Goal: Task Accomplishment & Management: Complete application form

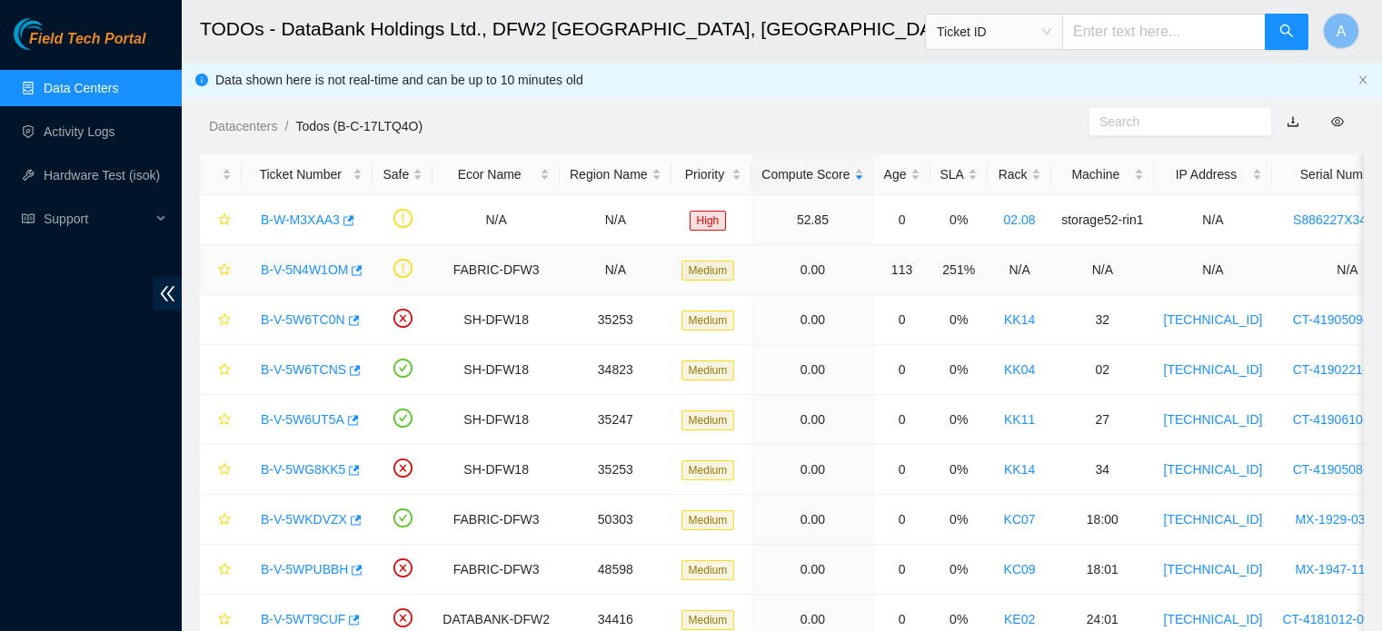
scroll to position [184, 0]
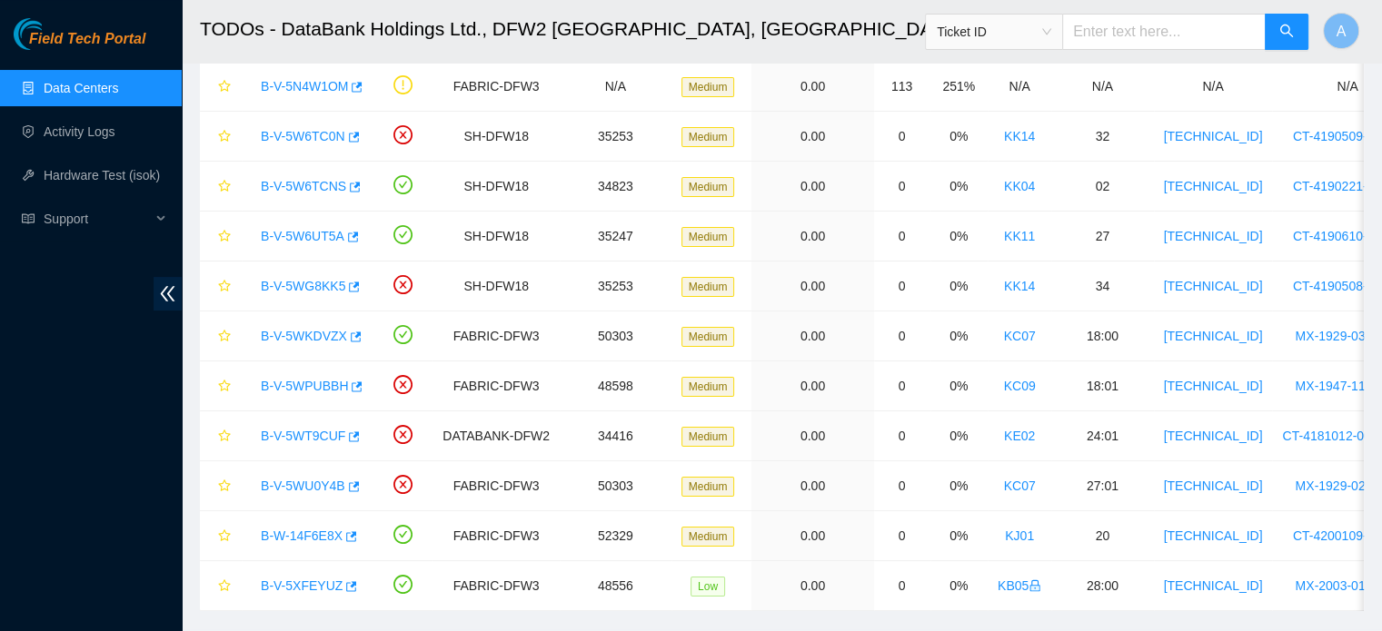
click at [51, 87] on link "Data Centers" at bounding box center [81, 88] width 75 height 15
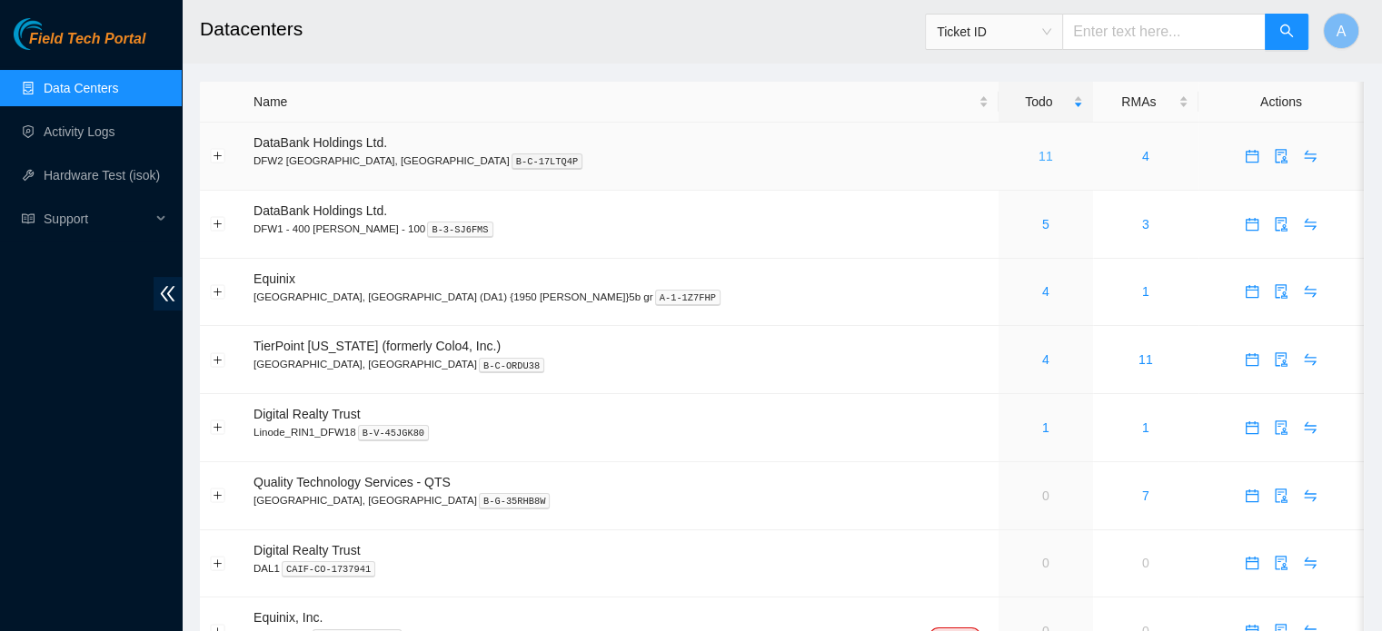
click at [1039, 162] on link "11" at bounding box center [1046, 156] width 15 height 15
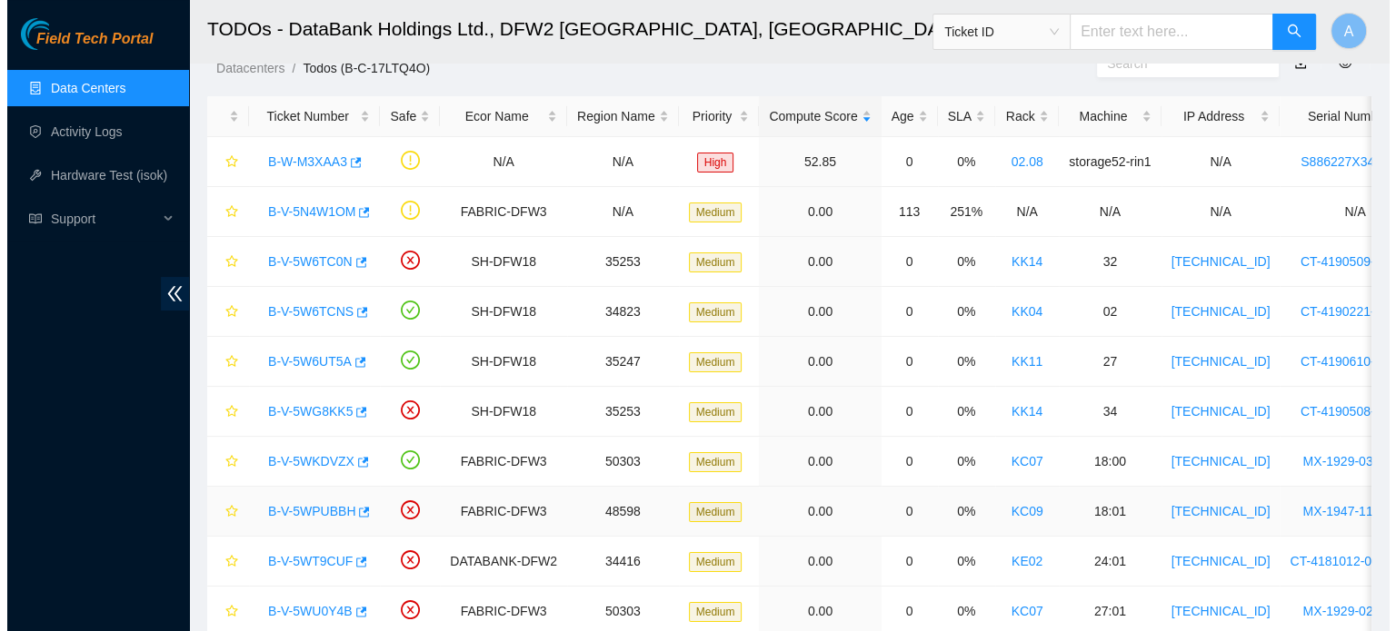
scroll to position [57, 0]
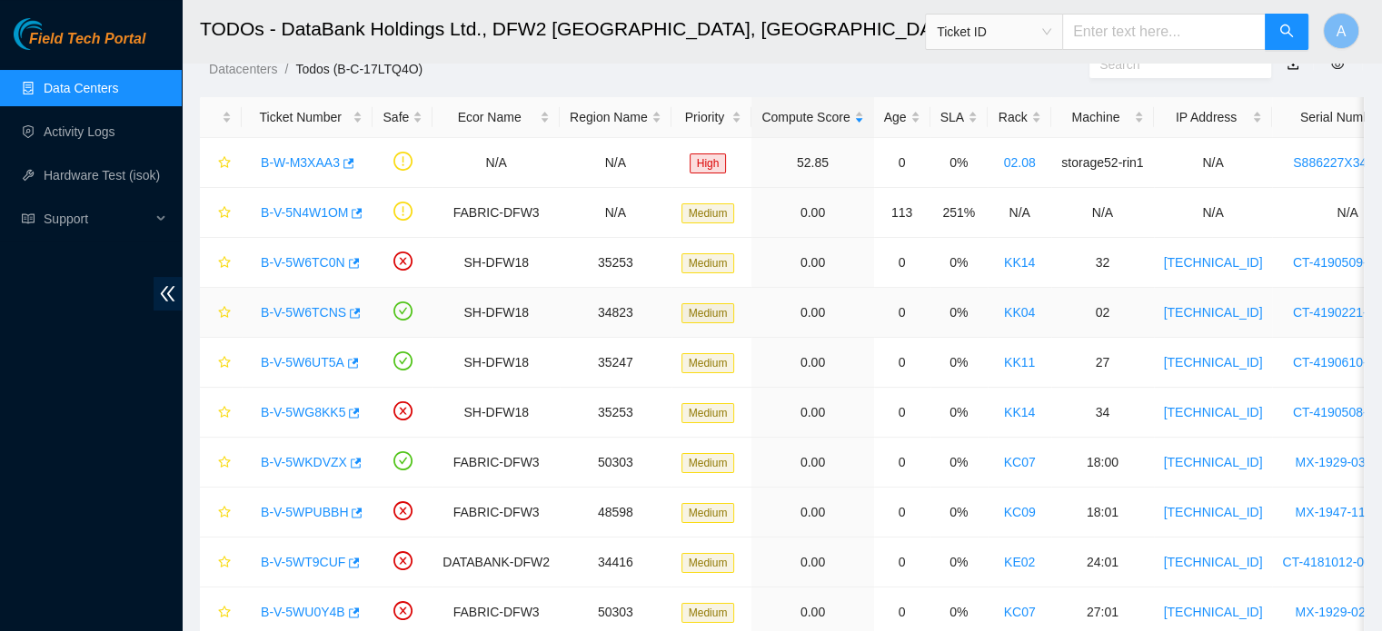
click at [309, 305] on link "B-V-5W6TCNS" at bounding box center [303, 312] width 85 height 15
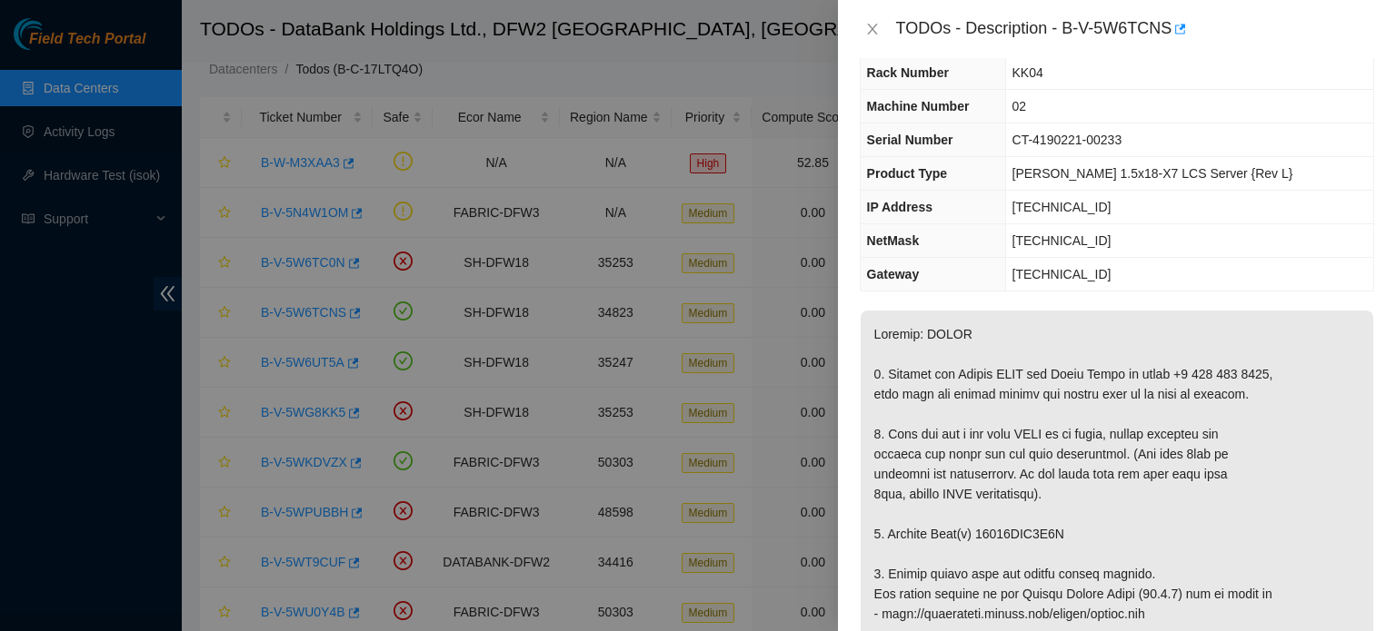
scroll to position [283, 0]
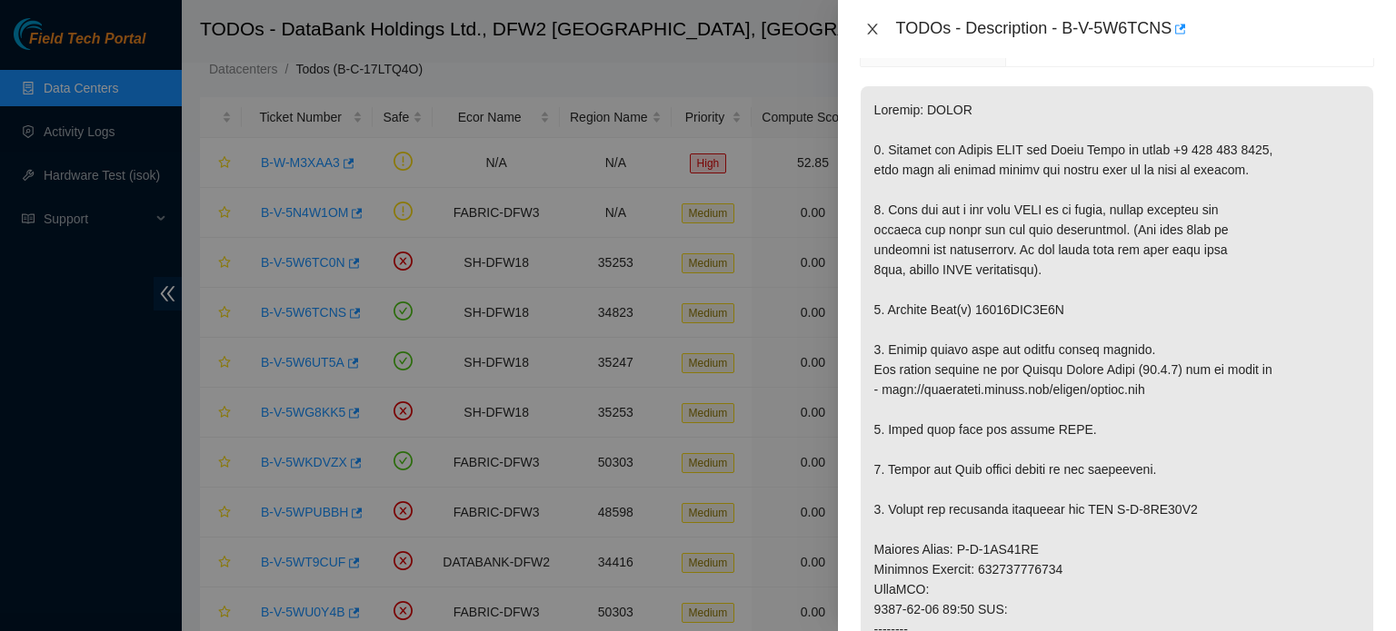
click at [867, 28] on icon "close" at bounding box center [872, 29] width 15 height 15
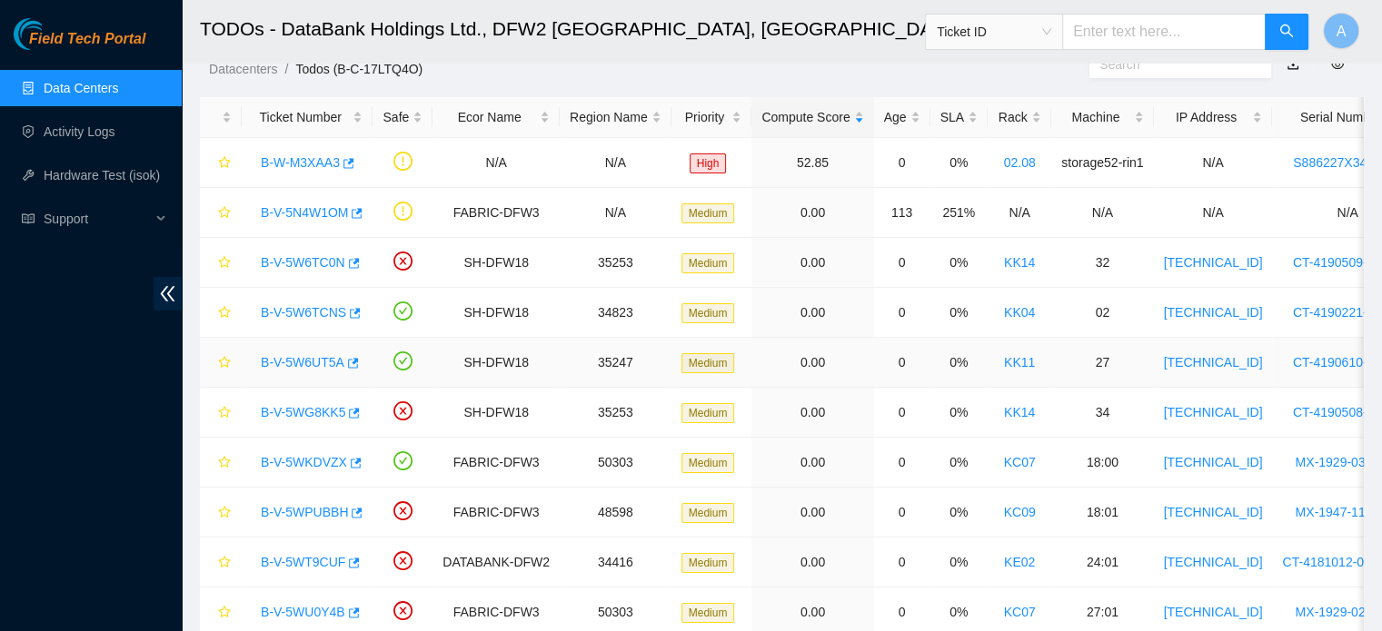
click at [318, 364] on link "B-V-5W6UT5A" at bounding box center [303, 362] width 84 height 15
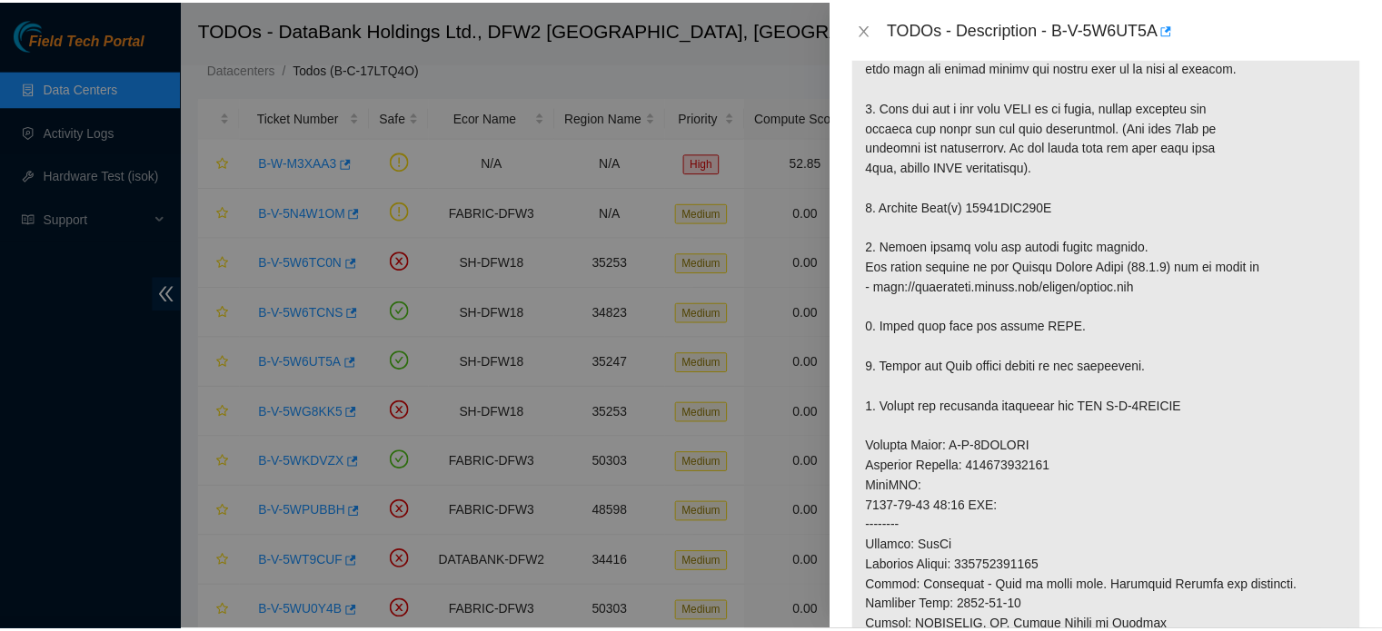
scroll to position [387, 0]
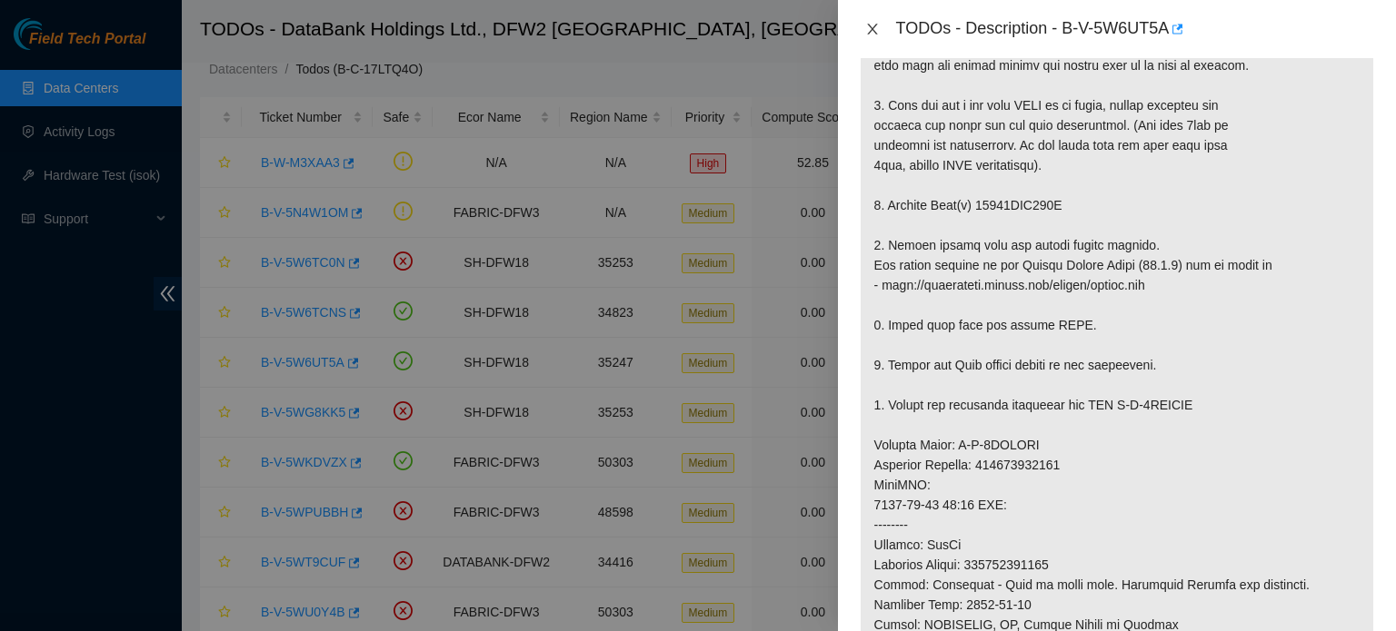
click at [872, 34] on icon "close" at bounding box center [872, 29] width 15 height 15
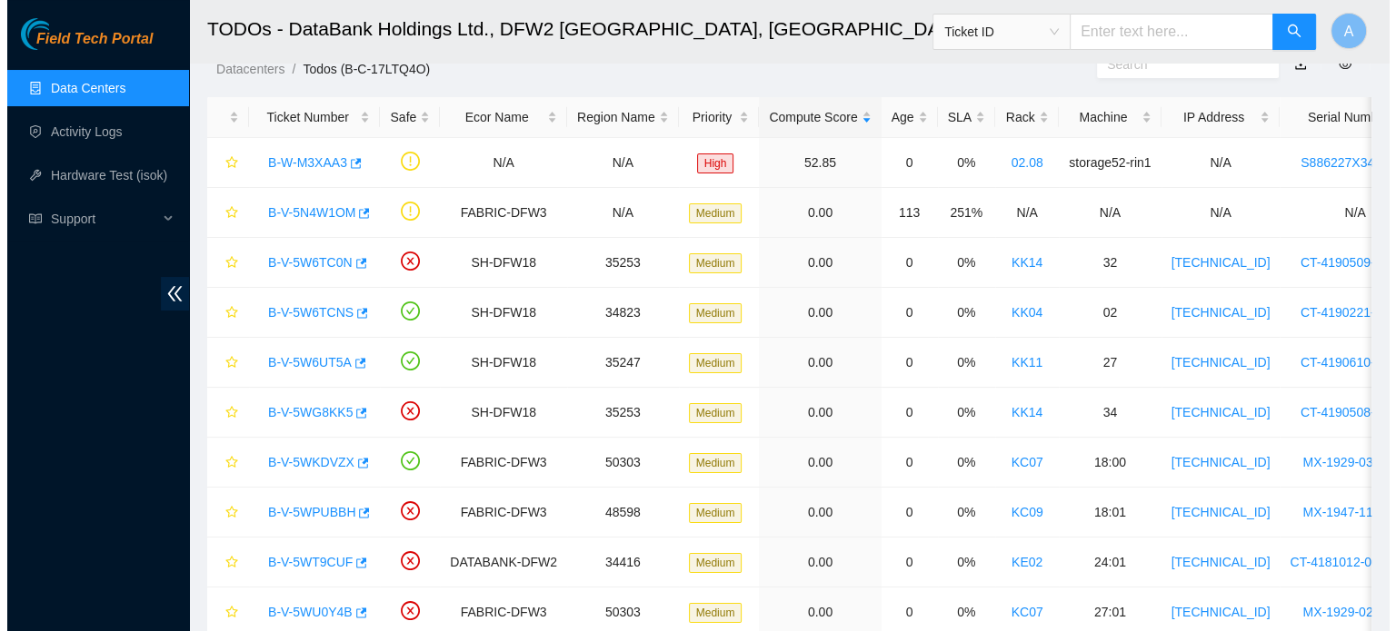
scroll to position [414, 0]
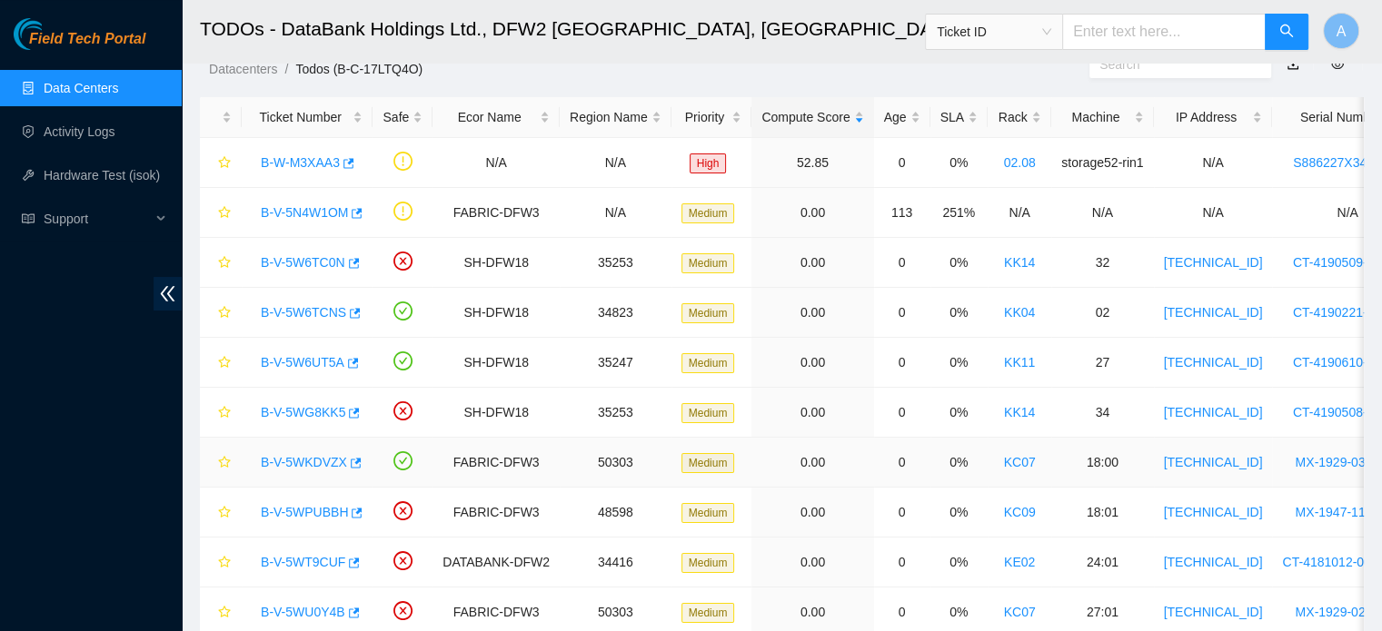
click at [321, 458] on link "B-V-5WKDVZX" at bounding box center [304, 462] width 86 height 15
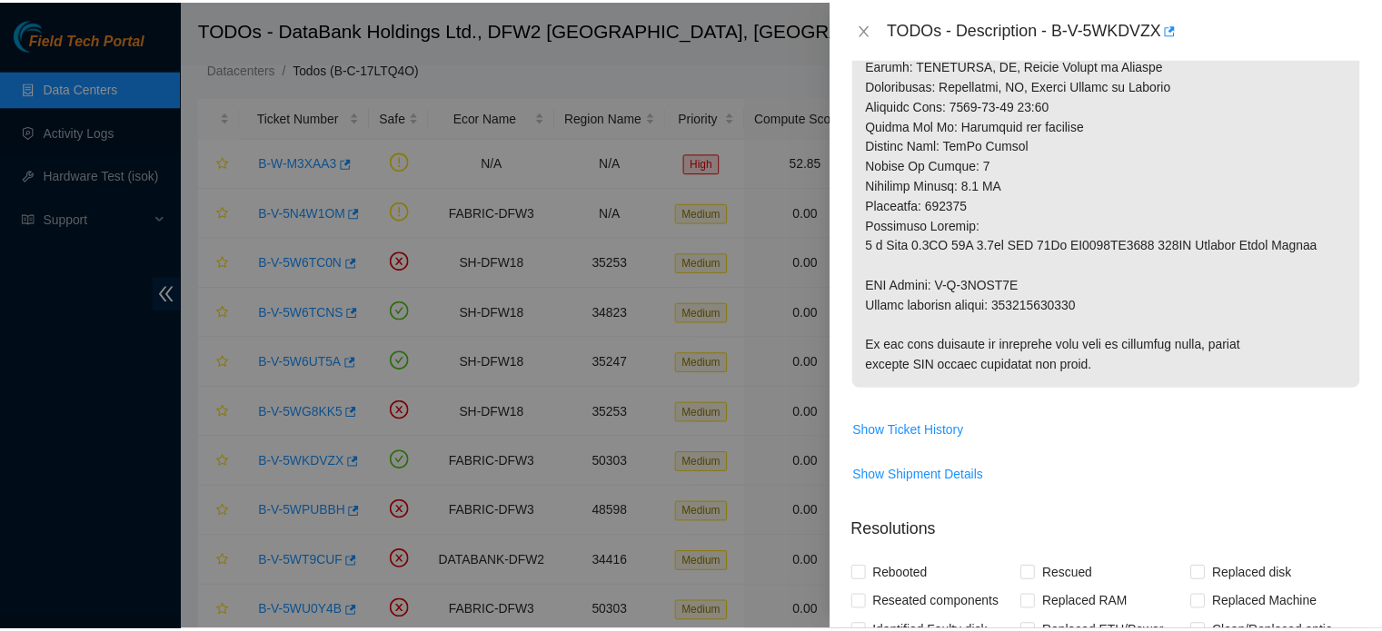
scroll to position [970, 0]
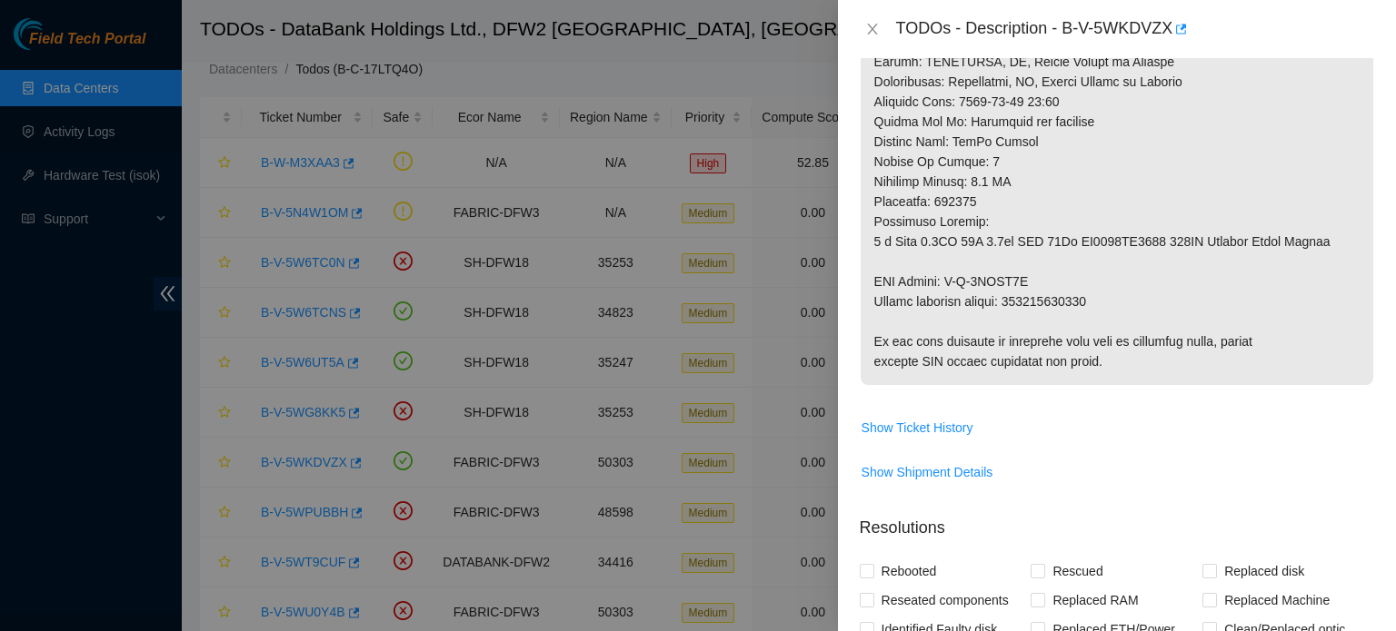
click at [875, 43] on div "TODOs - Description - B-V-5WKDVZX" at bounding box center [1117, 29] width 514 height 29
click at [875, 35] on icon "close" at bounding box center [872, 29] width 15 height 15
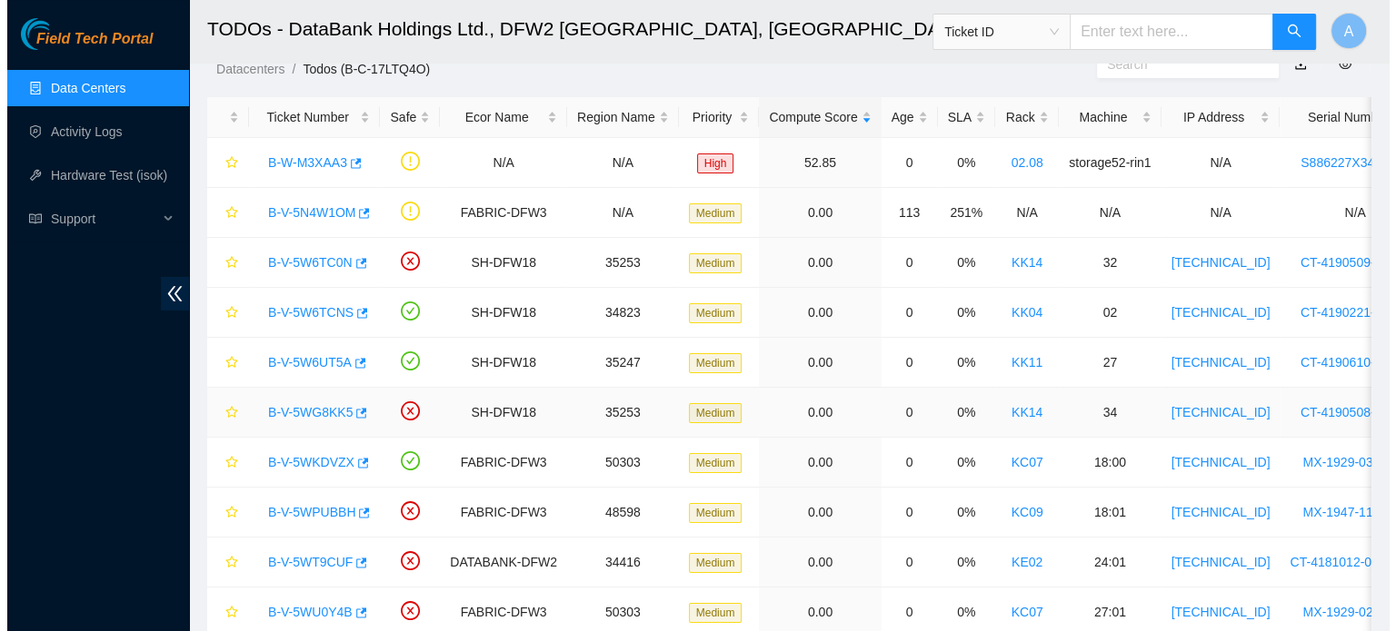
scroll to position [182, 0]
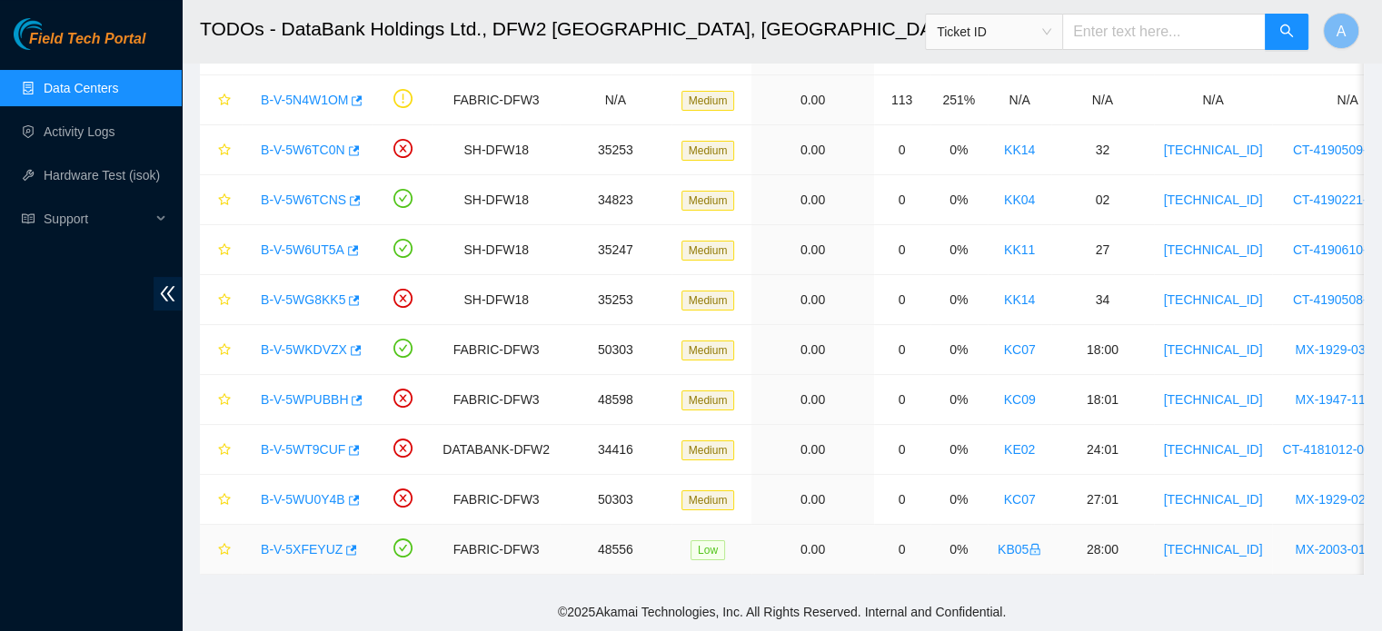
click at [308, 542] on link "B-V-5XFEYUZ" at bounding box center [302, 549] width 82 height 15
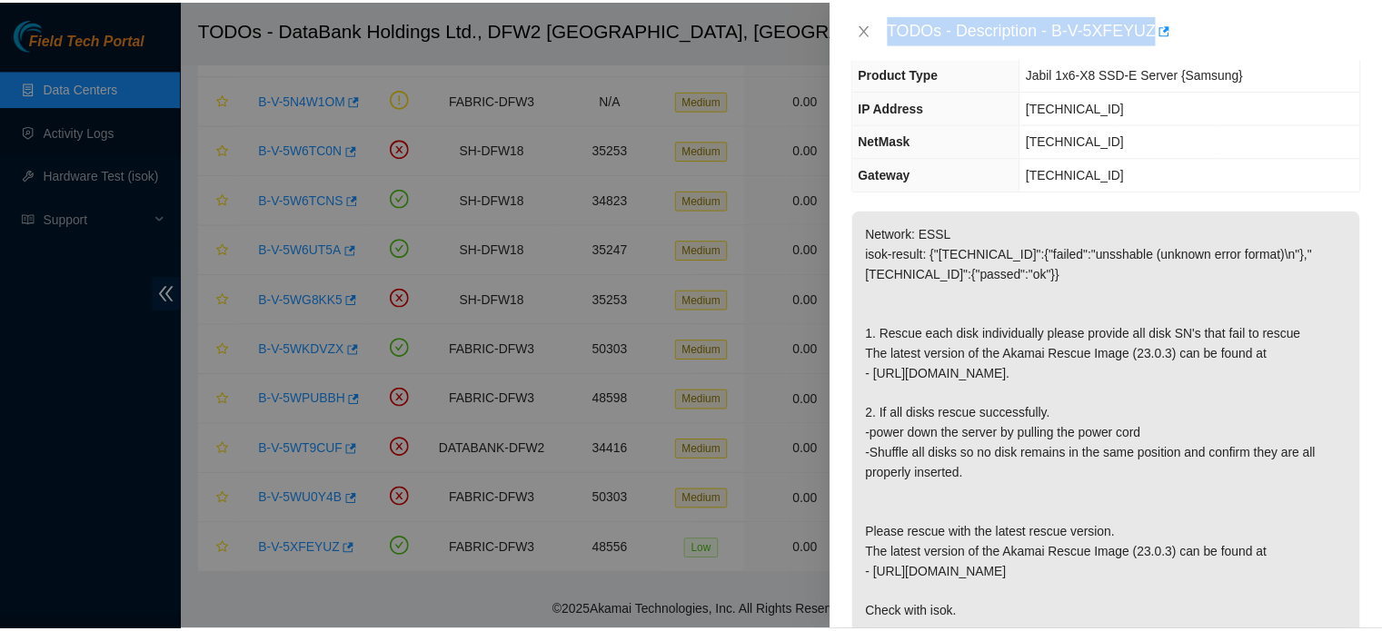
scroll to position [156, 0]
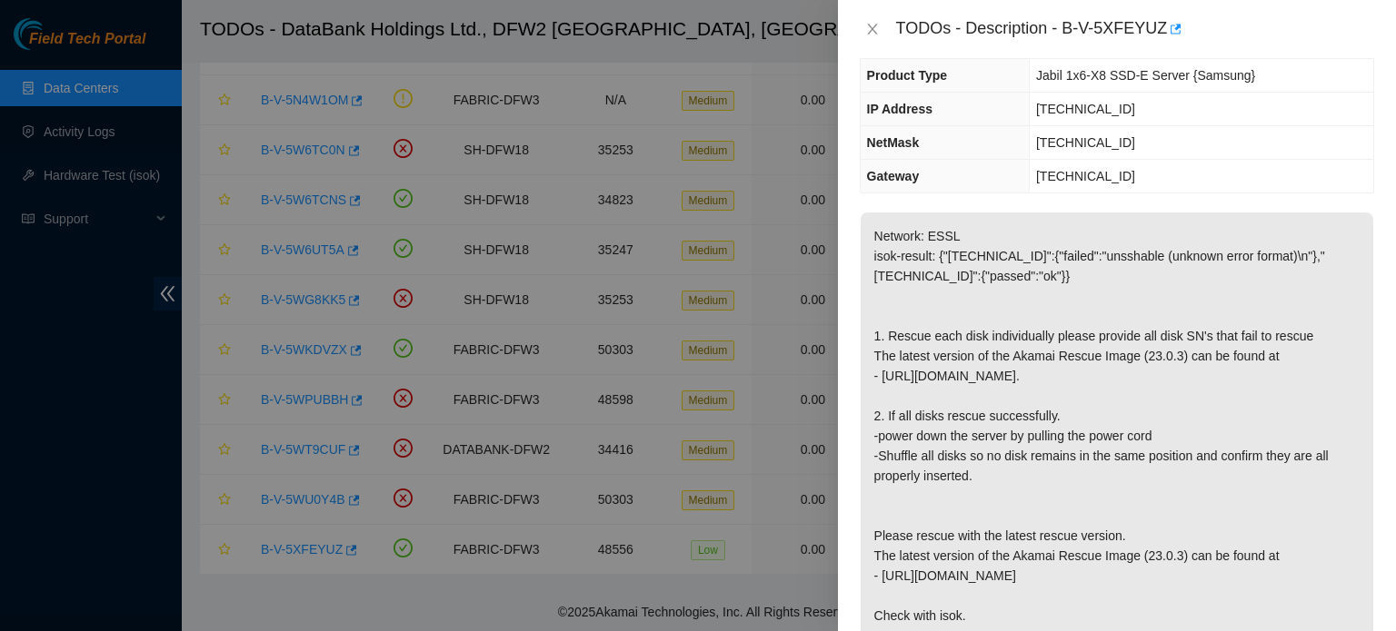
click at [880, 19] on div "TODOs - Description - B-V-5XFEYUZ" at bounding box center [1117, 29] width 514 height 29
click at [872, 31] on icon "close" at bounding box center [872, 29] width 10 height 11
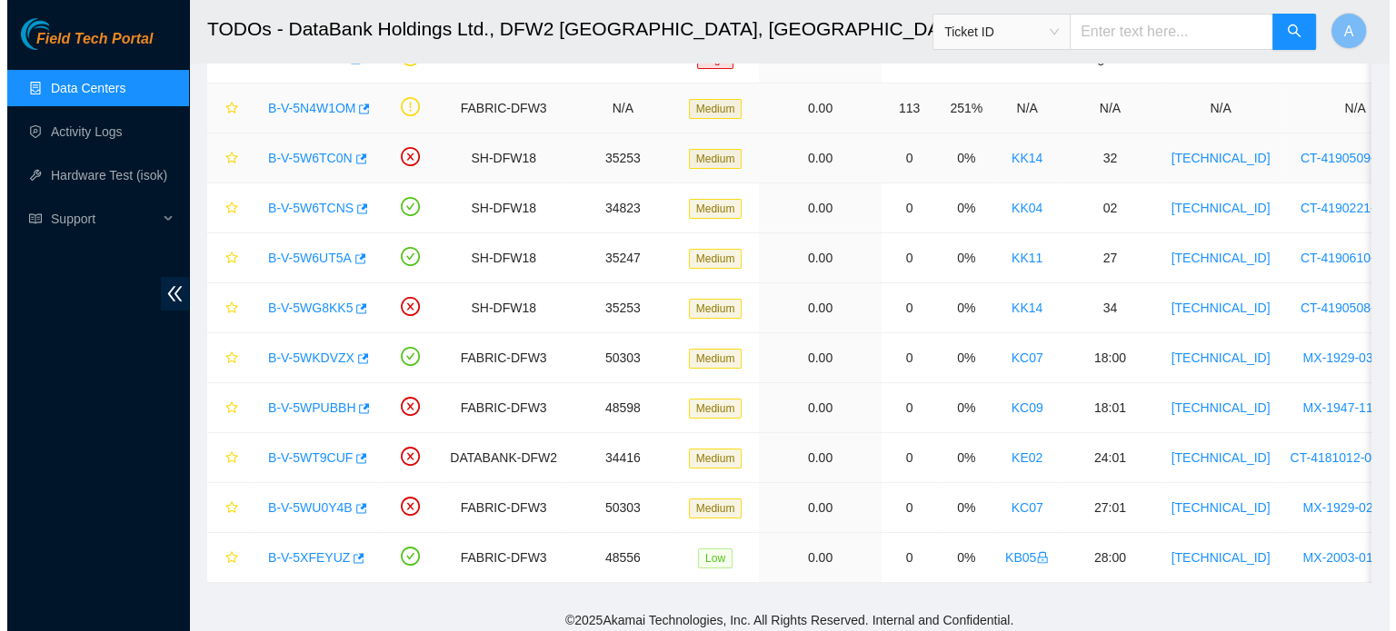
scroll to position [163, 0]
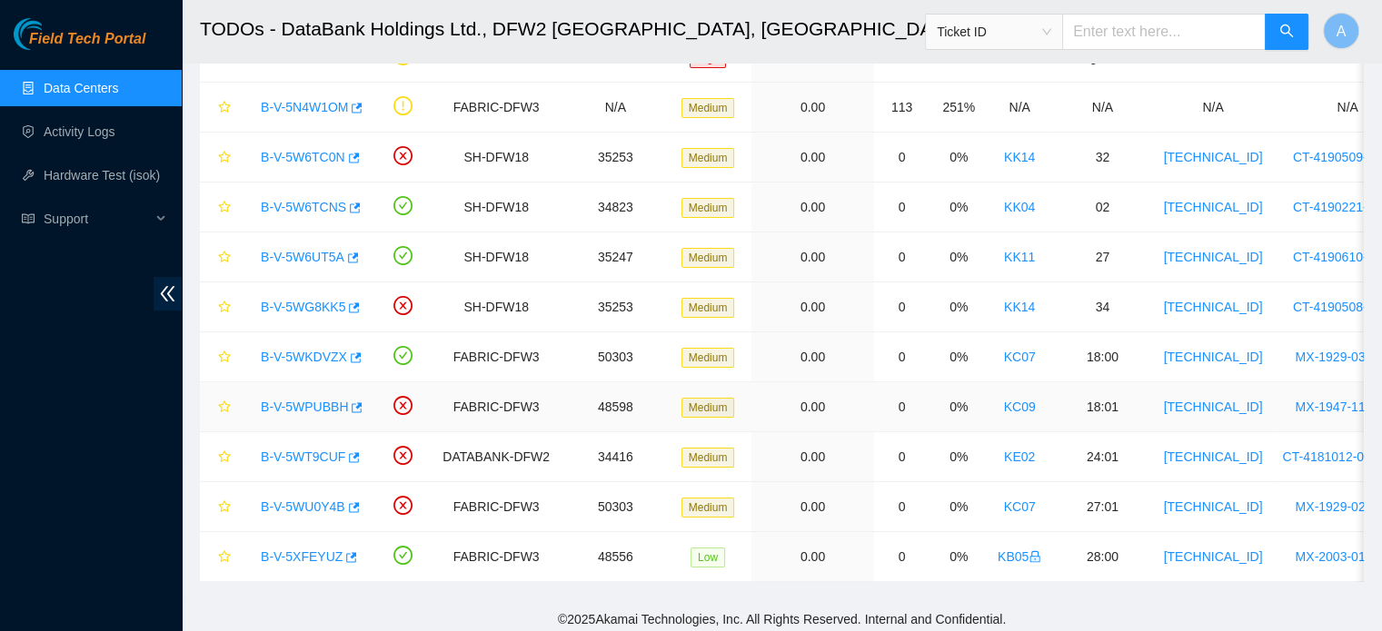
click at [316, 408] on link "B-V-5WPUBBH" at bounding box center [304, 407] width 87 height 15
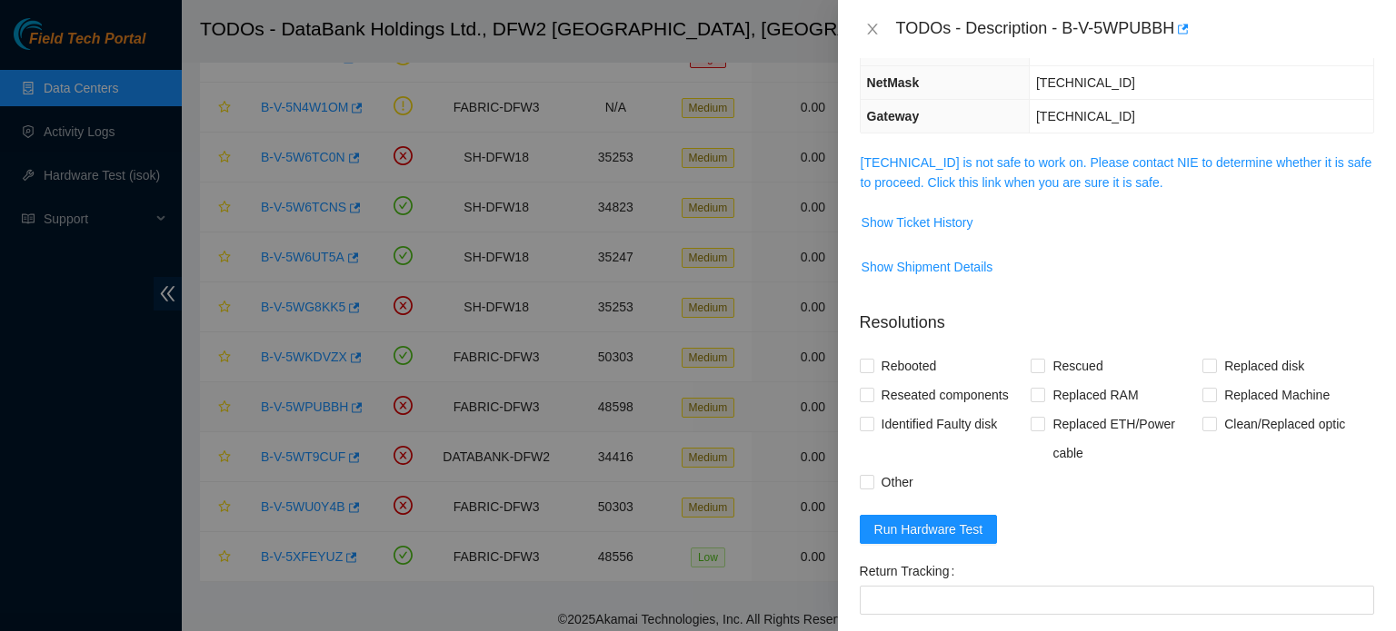
scroll to position [156, 0]
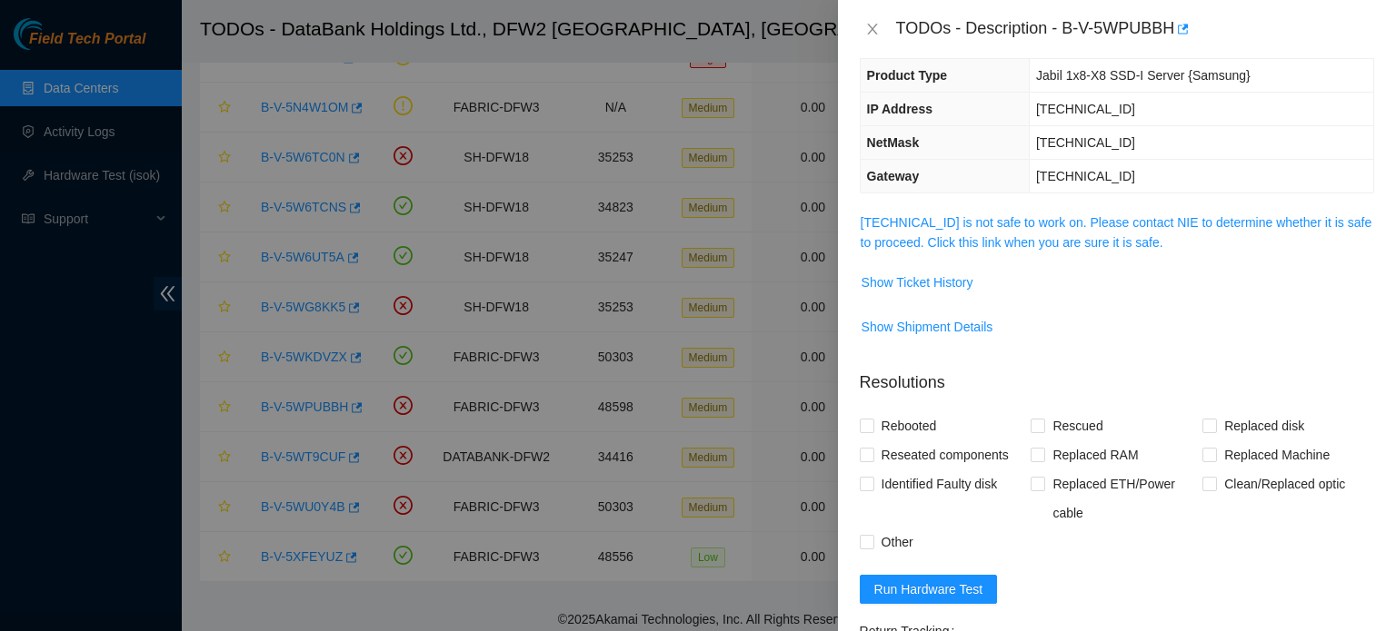
click at [1080, 228] on span "23.61.206.145 is not safe to work on. Please contact NIE to determine whether i…" at bounding box center [1116, 233] width 512 height 40
click at [1080, 215] on link "23.61.206.145 is not safe to work on. Please contact NIE to determine whether i…" at bounding box center [1116, 232] width 512 height 35
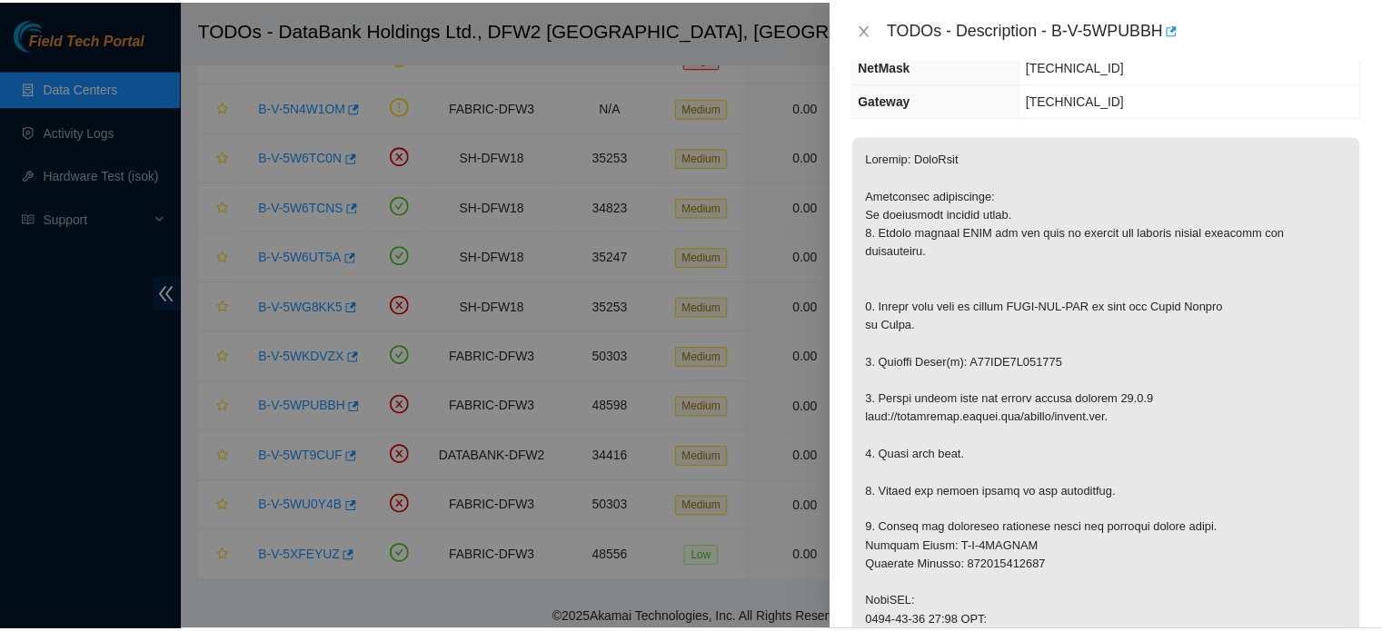
scroll to position [262, 0]
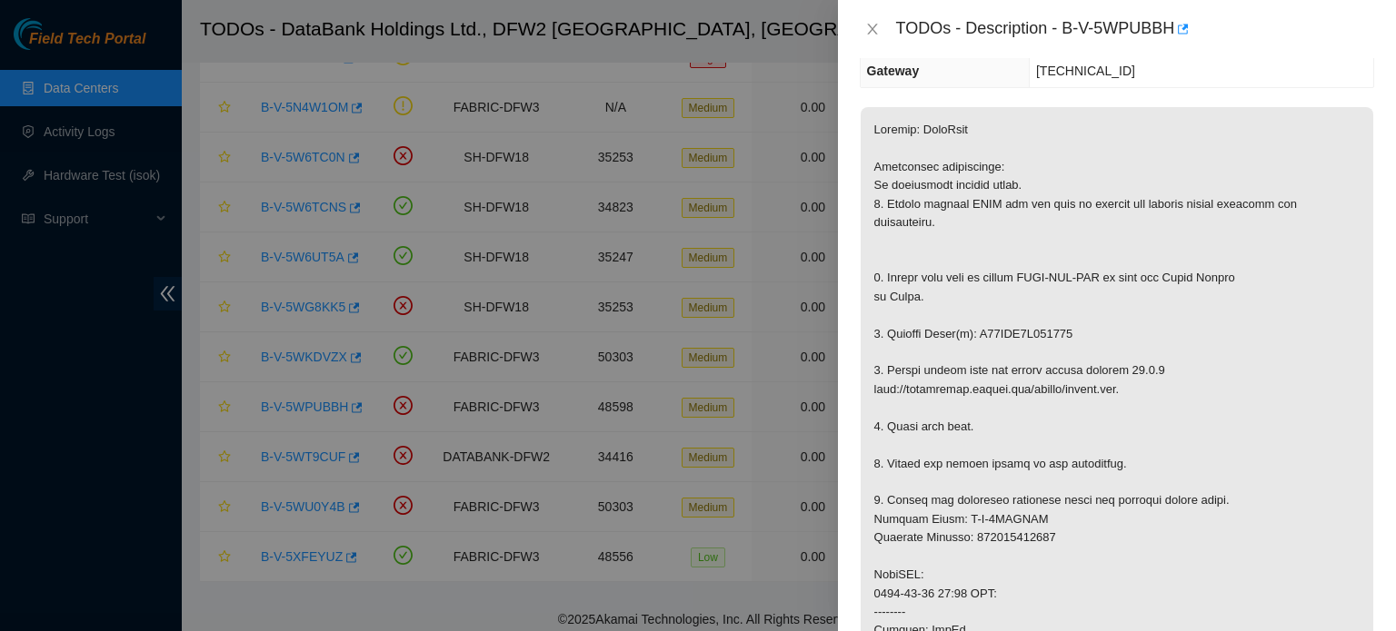
click at [880, 40] on div "TODOs - Description - B-V-5WPUBBH" at bounding box center [1117, 29] width 514 height 29
click at [876, 32] on icon "close" at bounding box center [872, 29] width 15 height 15
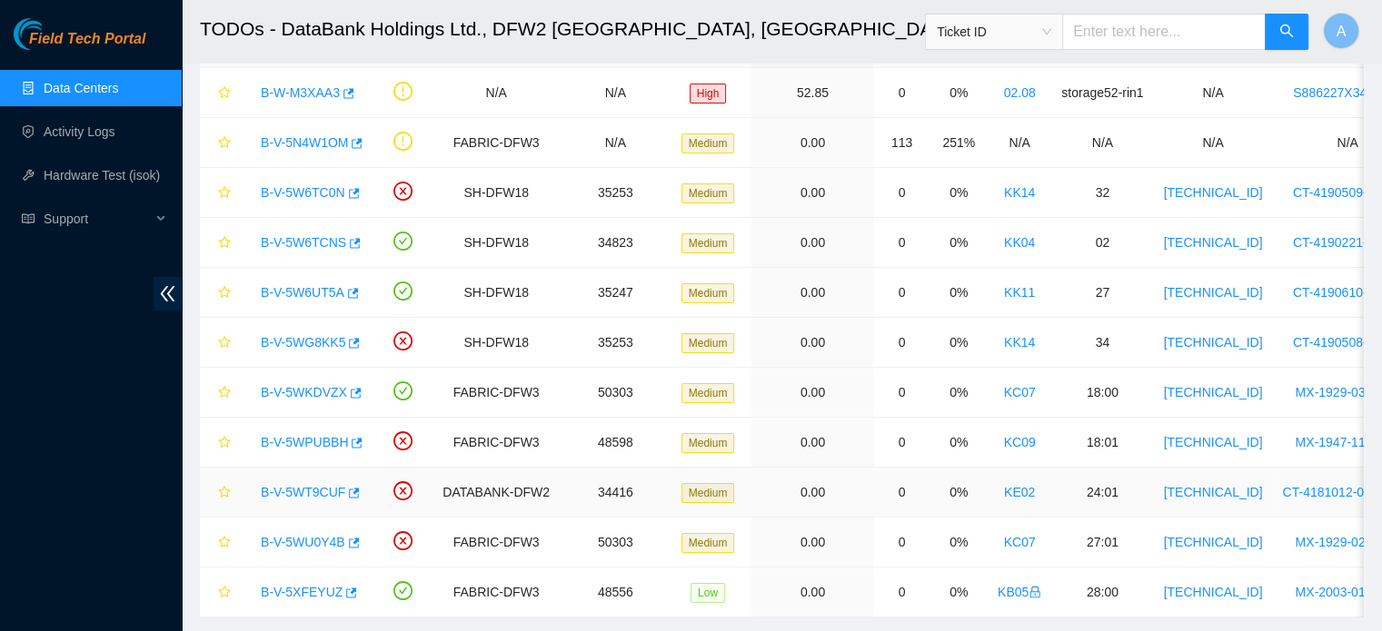
scroll to position [133, 0]
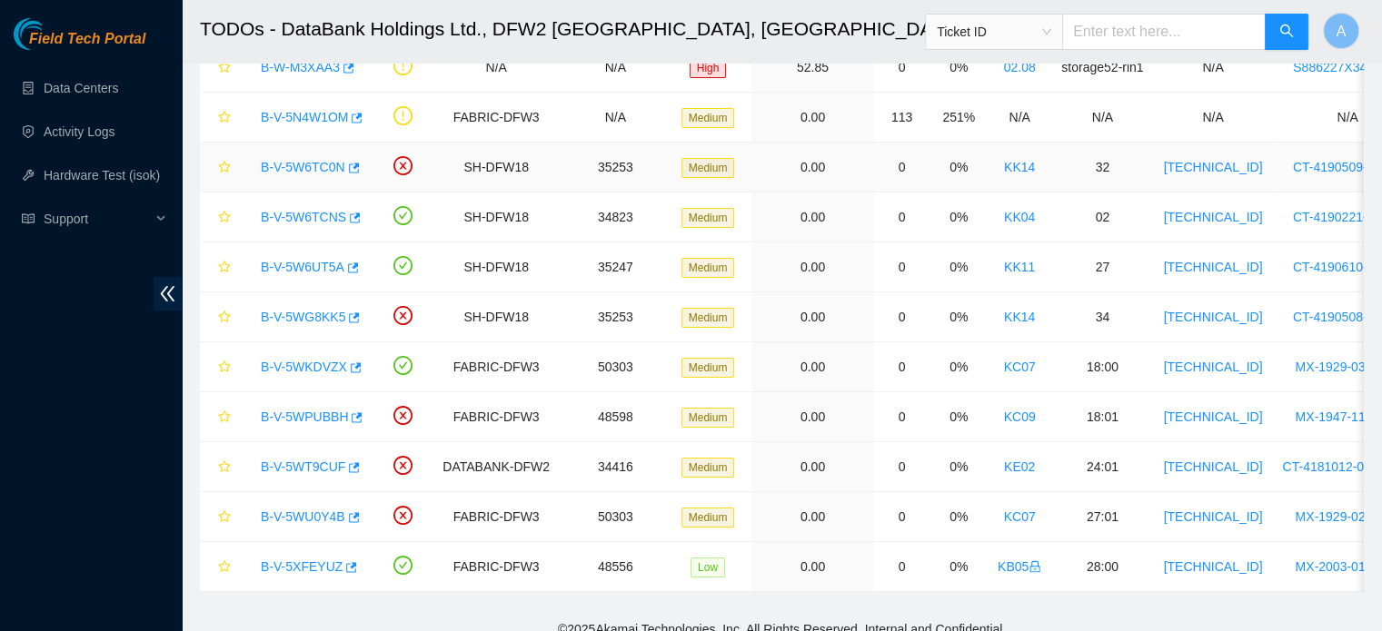
scroll to position [138, 0]
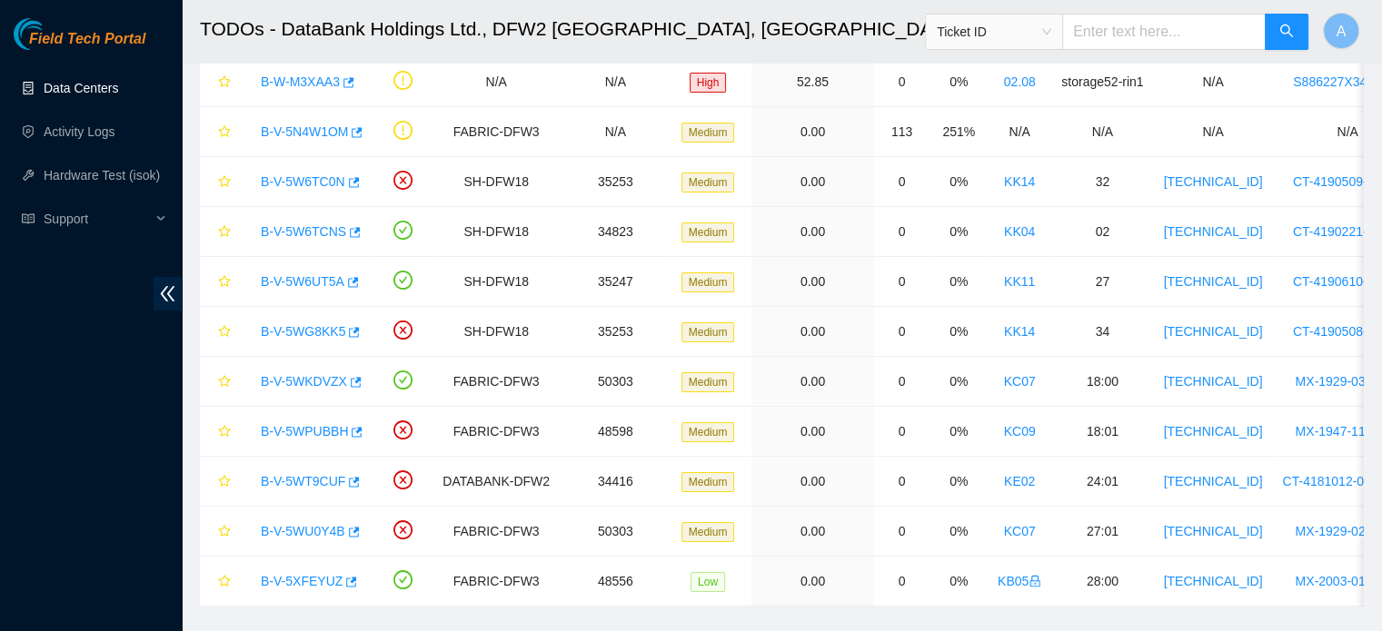
click at [62, 95] on link "Data Centers" at bounding box center [81, 88] width 75 height 15
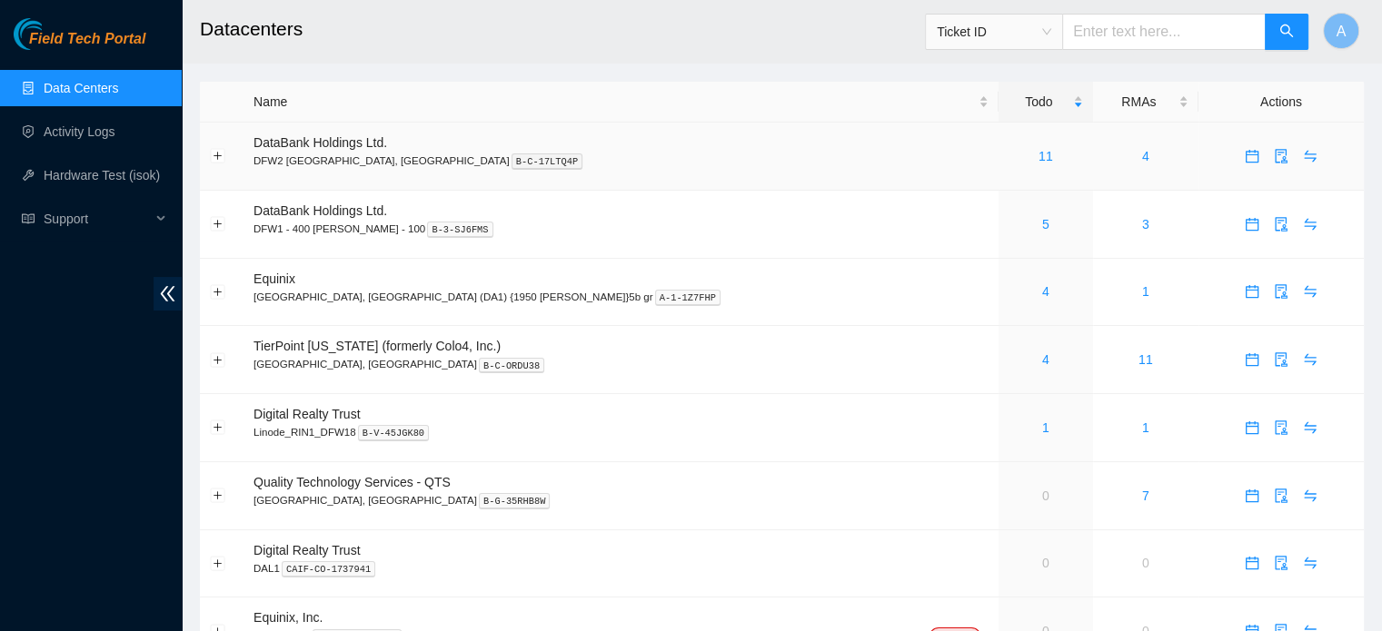
click at [1009, 157] on div "11" at bounding box center [1046, 156] width 75 height 20
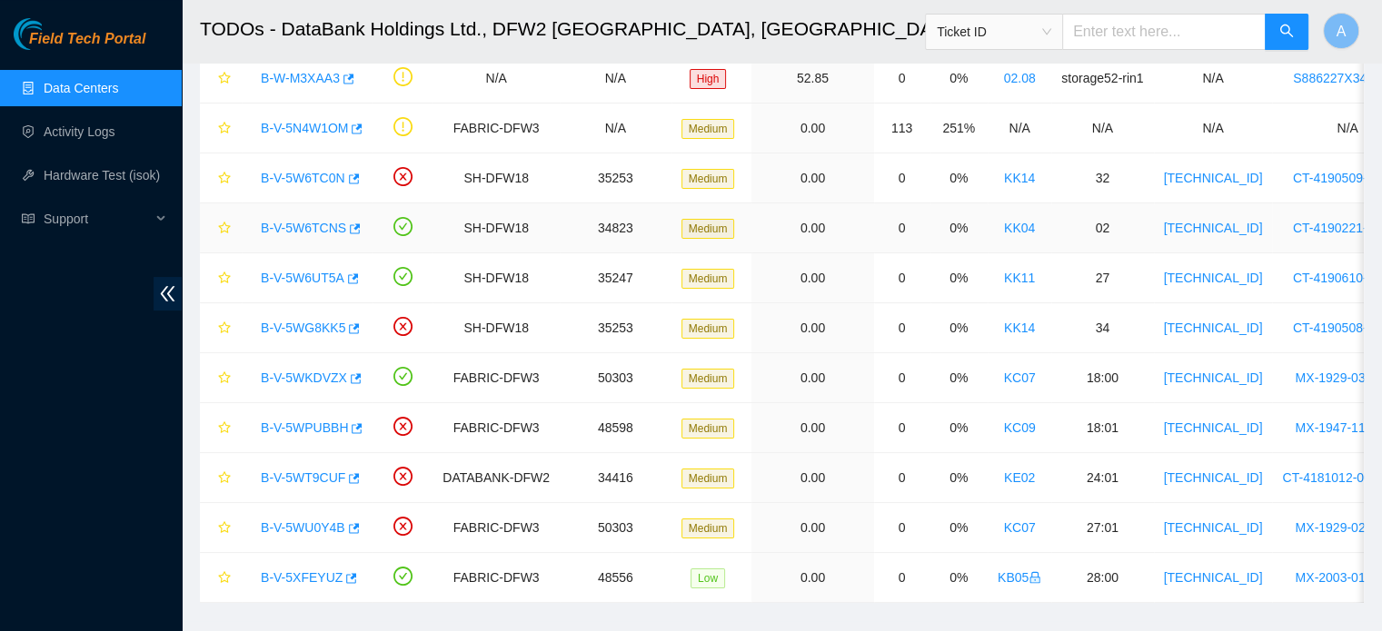
scroll to position [134, 0]
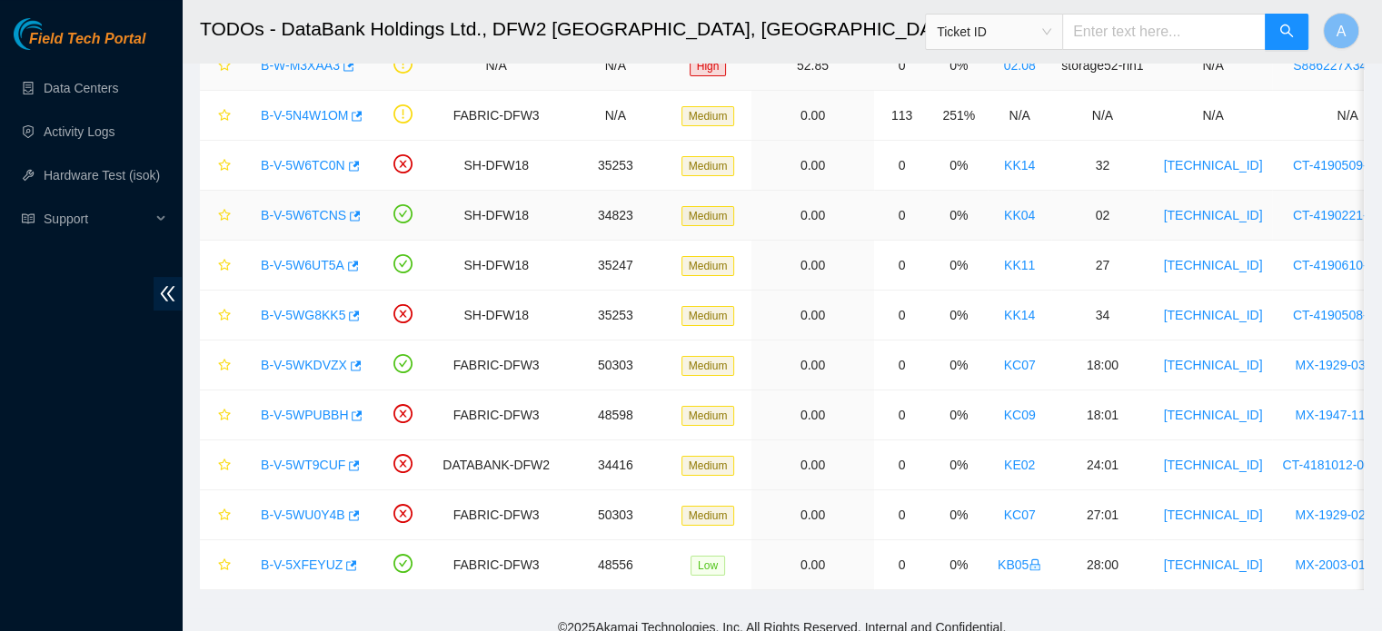
scroll to position [155, 0]
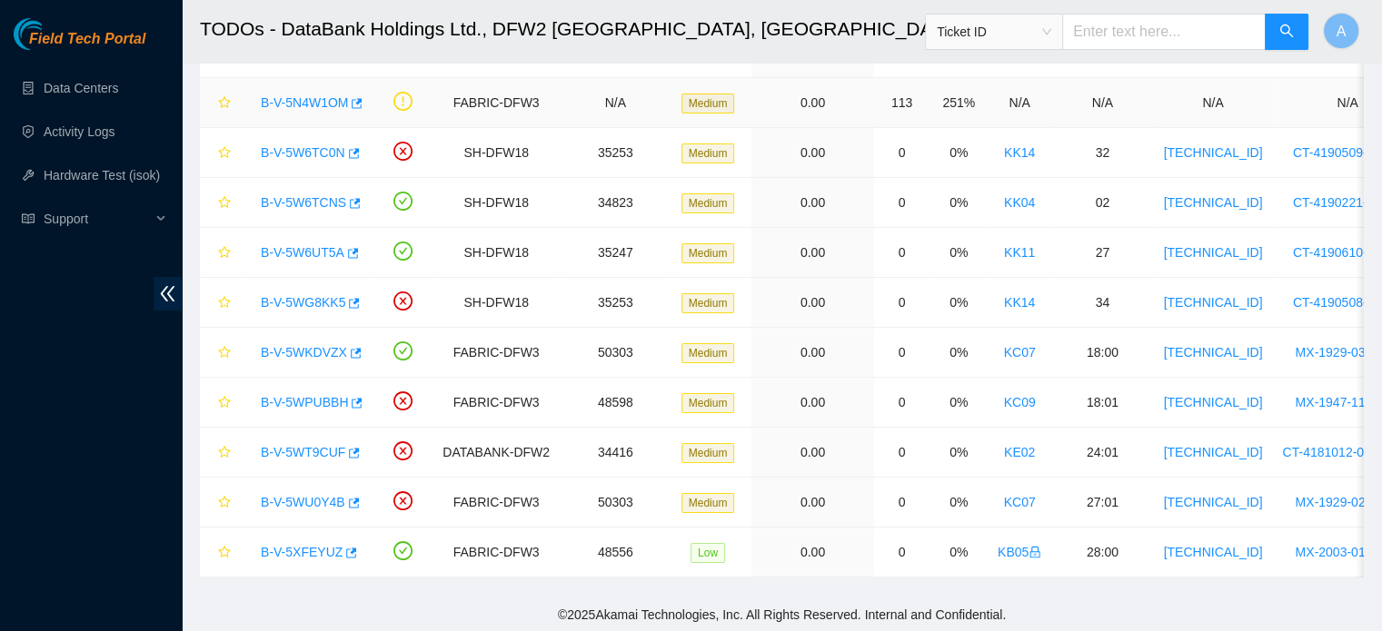
scroll to position [141, 0]
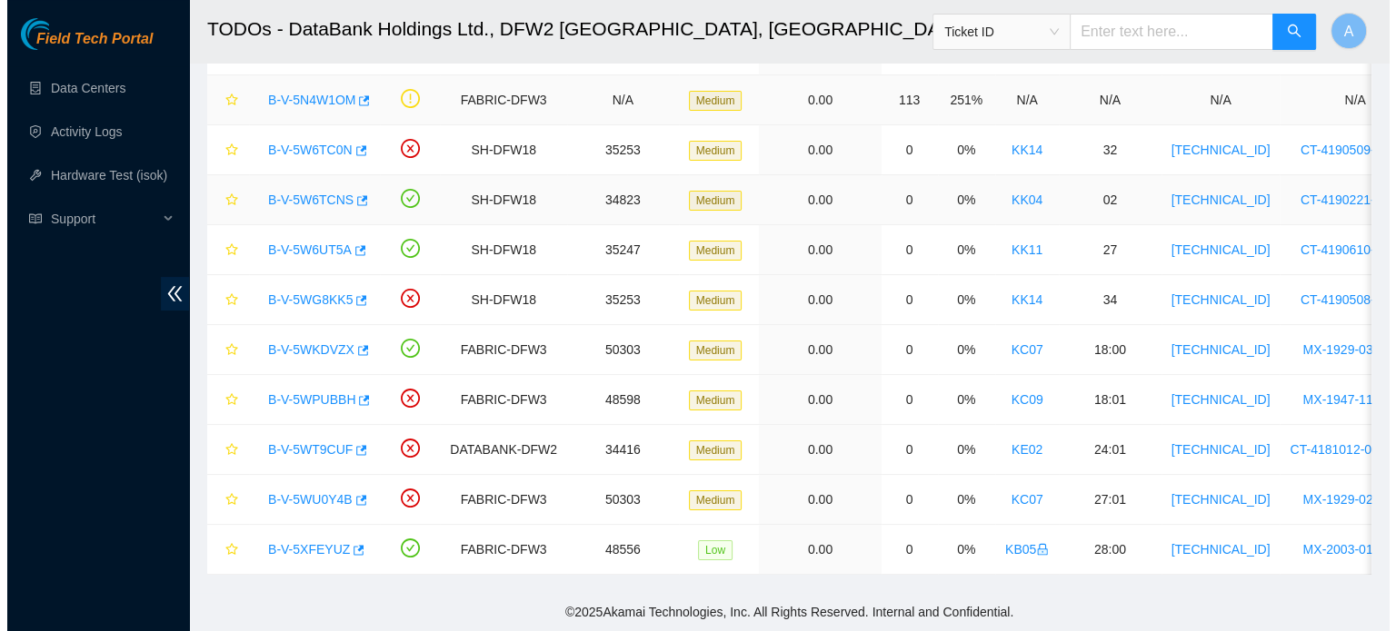
scroll to position [182, 0]
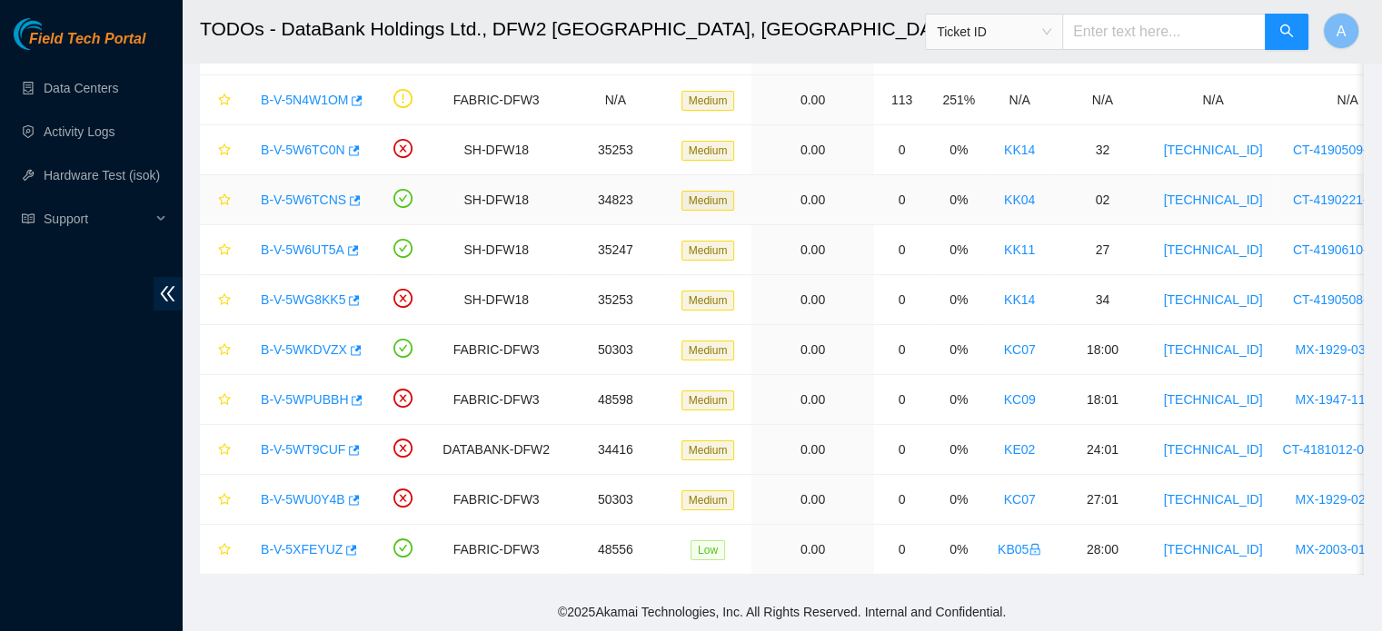
click at [334, 193] on link "B-V-5W6TCNS" at bounding box center [303, 200] width 85 height 15
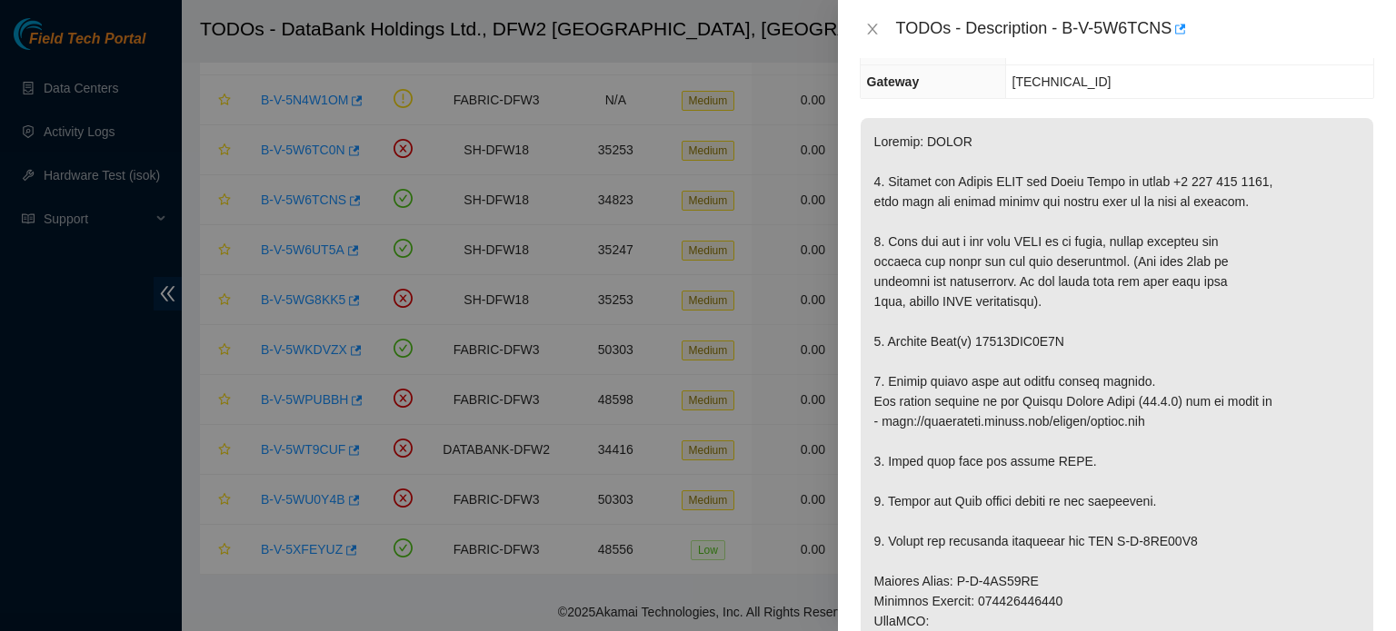
scroll to position [280, 0]
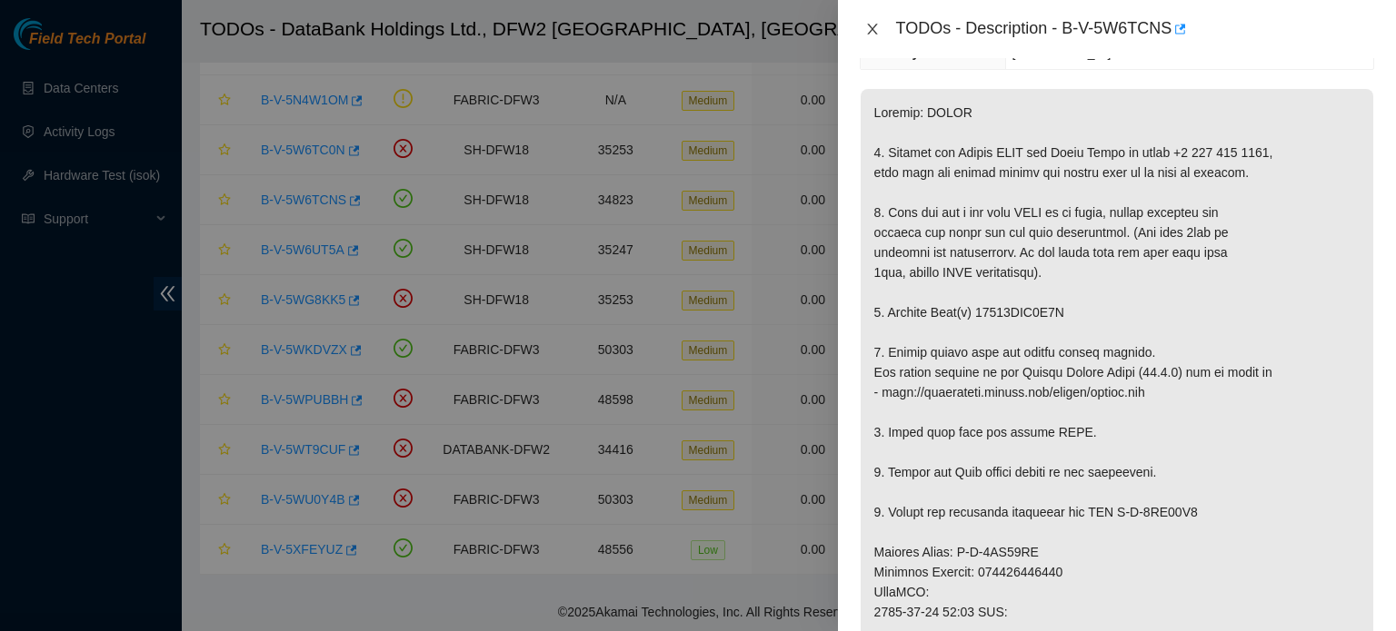
click at [876, 23] on icon "close" at bounding box center [872, 29] width 15 height 15
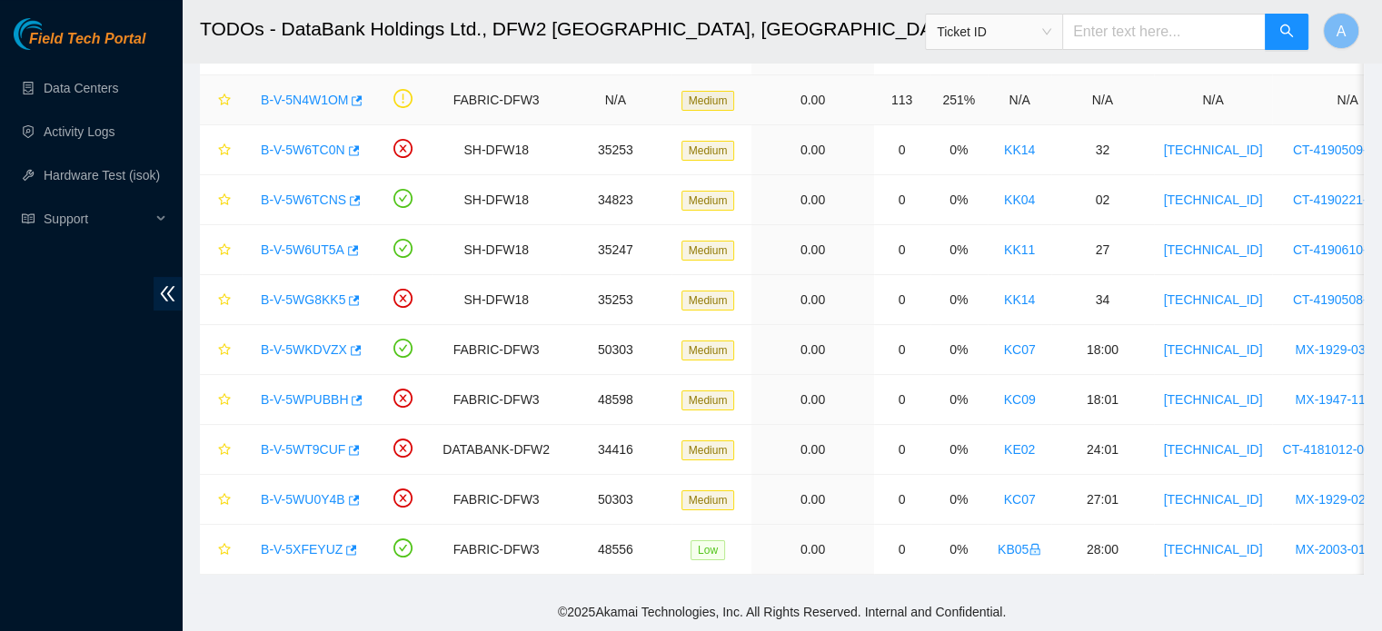
click at [323, 93] on link "B-V-5N4W1OM" at bounding box center [304, 100] width 87 height 15
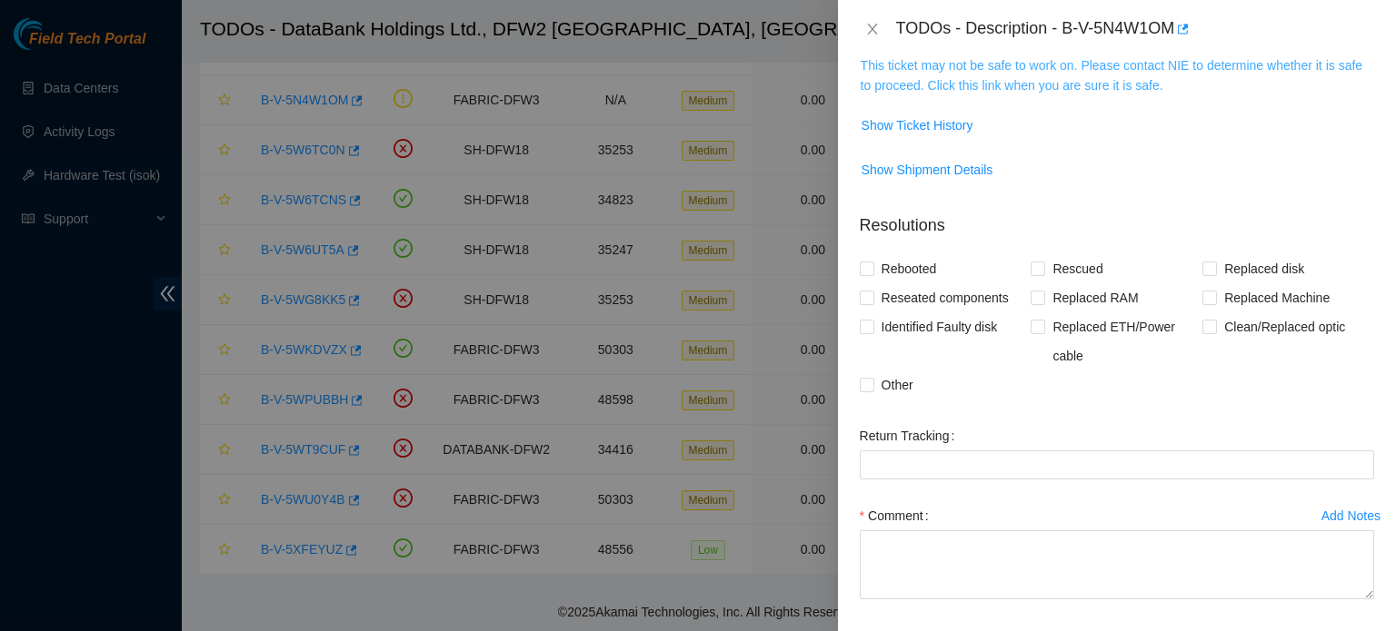
click at [1106, 83] on link "This ticket may not be safe to work on. Please contact NIE to determine whether…" at bounding box center [1111, 75] width 502 height 35
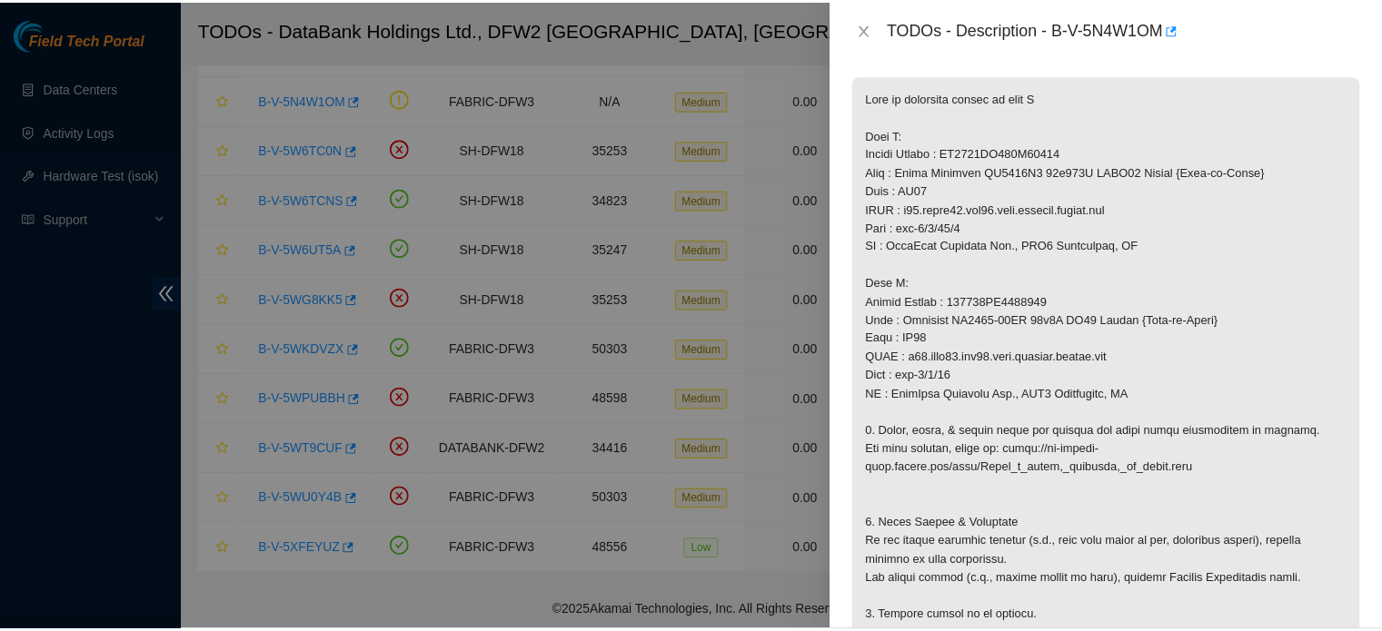
scroll to position [258, 0]
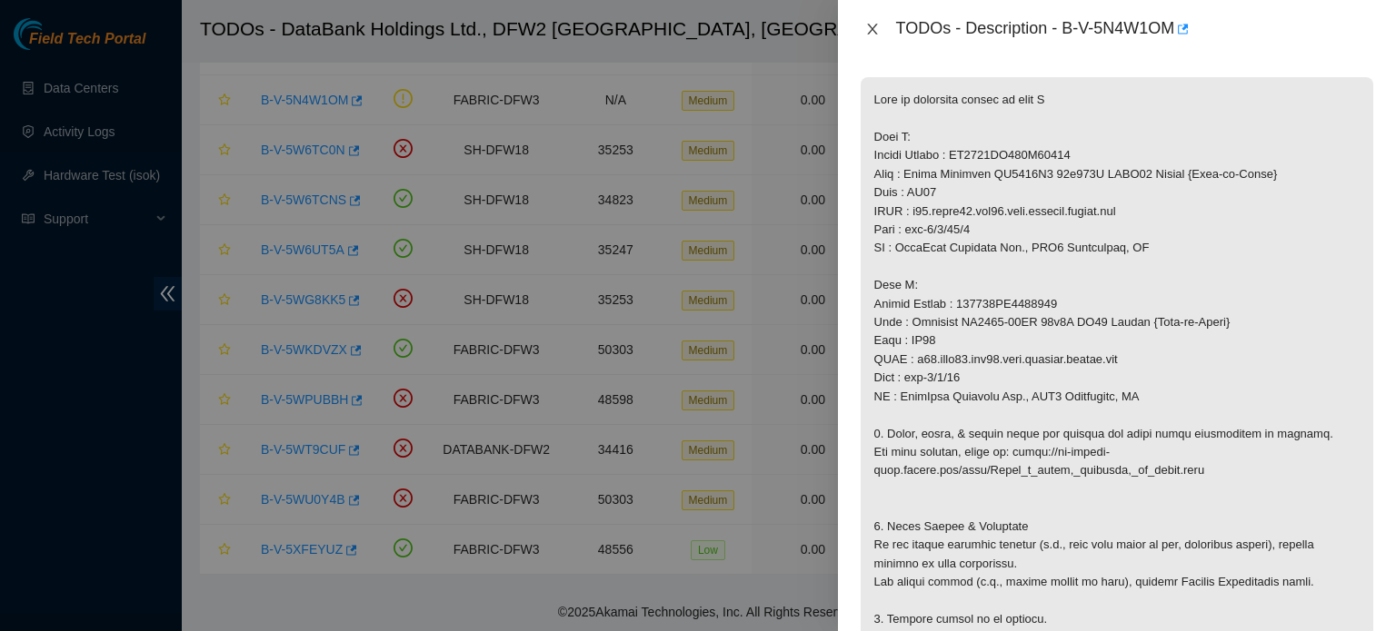
click at [872, 29] on icon "close" at bounding box center [872, 29] width 10 height 11
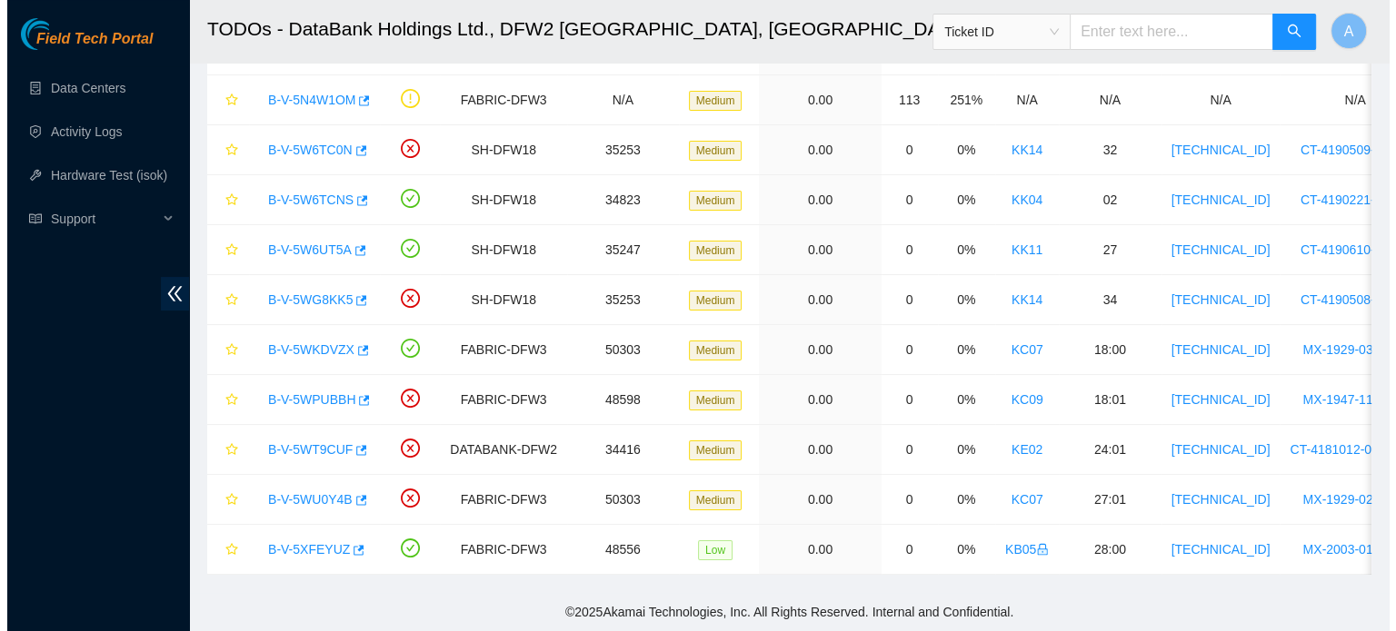
scroll to position [319, 0]
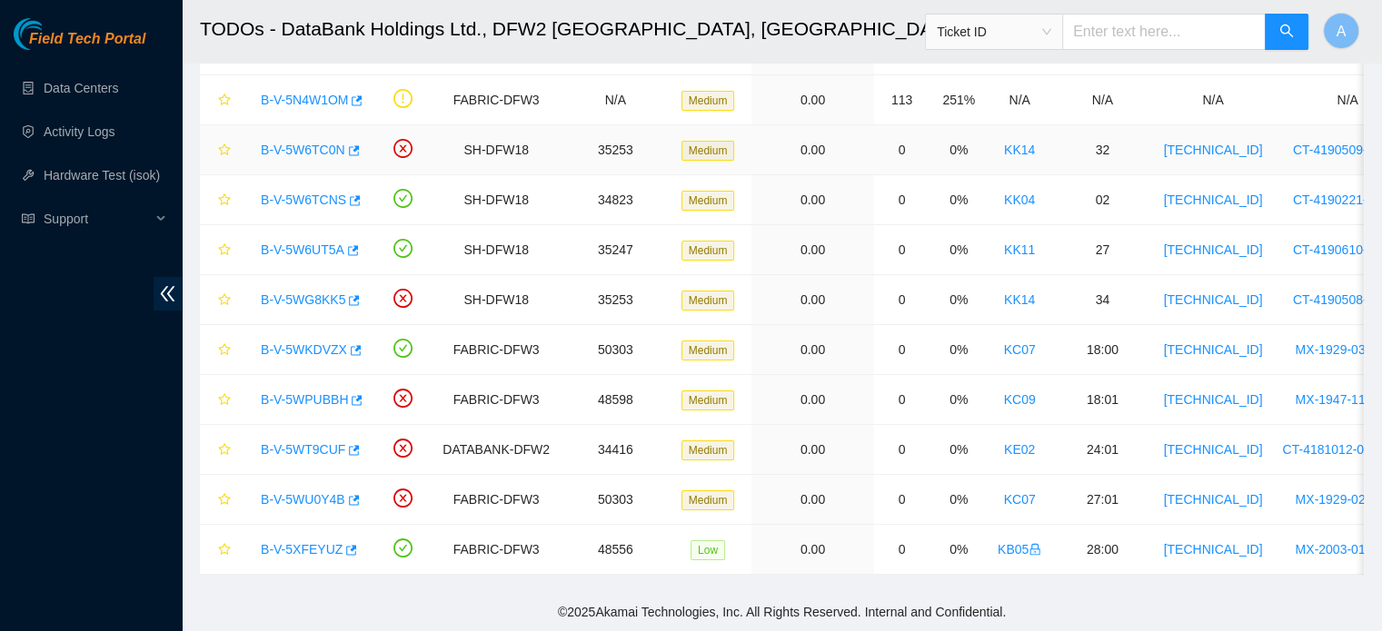
click at [311, 143] on link "B-V-5W6TC0N" at bounding box center [303, 150] width 85 height 15
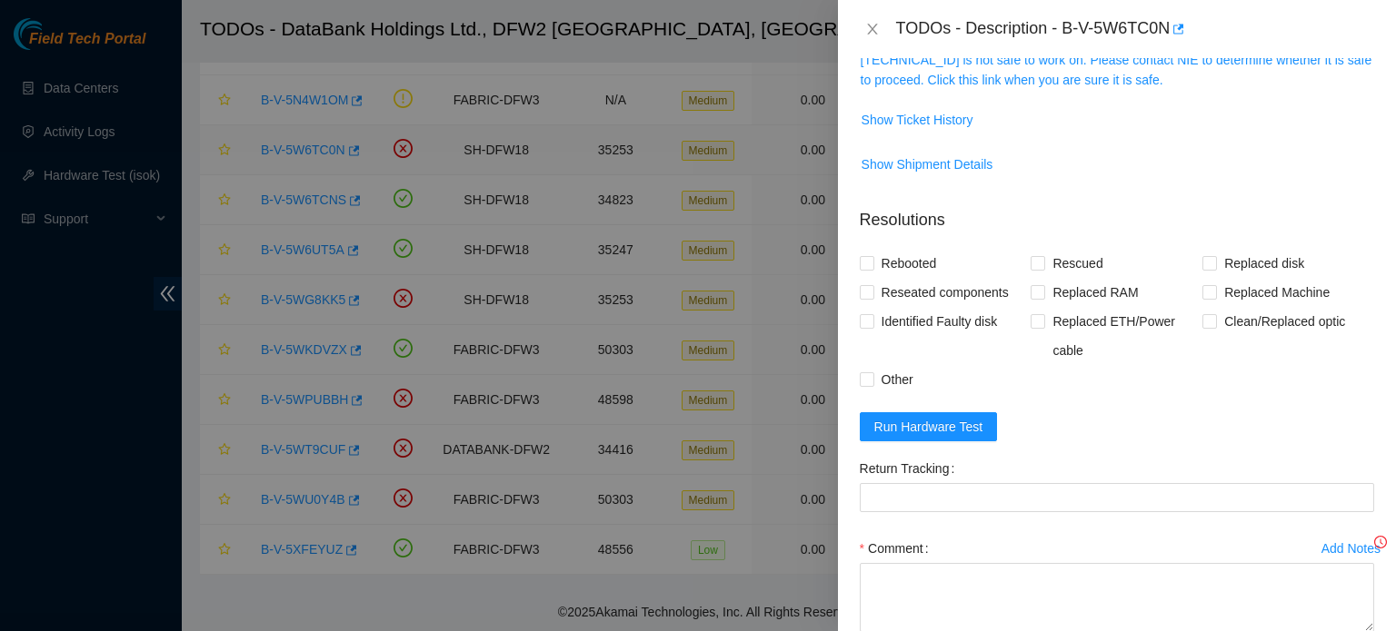
scroll to position [292, 0]
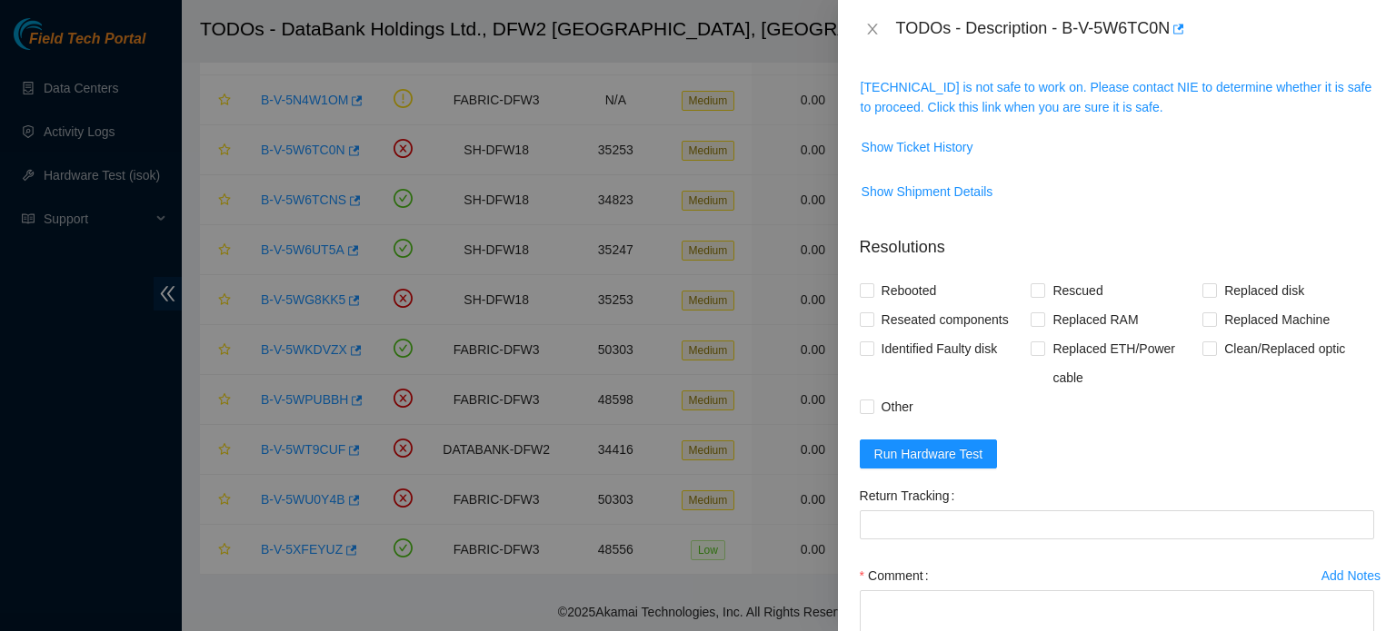
click at [1049, 94] on span "104.123.157.43 is not safe to work on. Please contact NIE to determine whether …" at bounding box center [1116, 97] width 512 height 40
click at [1059, 90] on link "104.123.157.43 is not safe to work on. Please contact NIE to determine whether …" at bounding box center [1116, 97] width 512 height 35
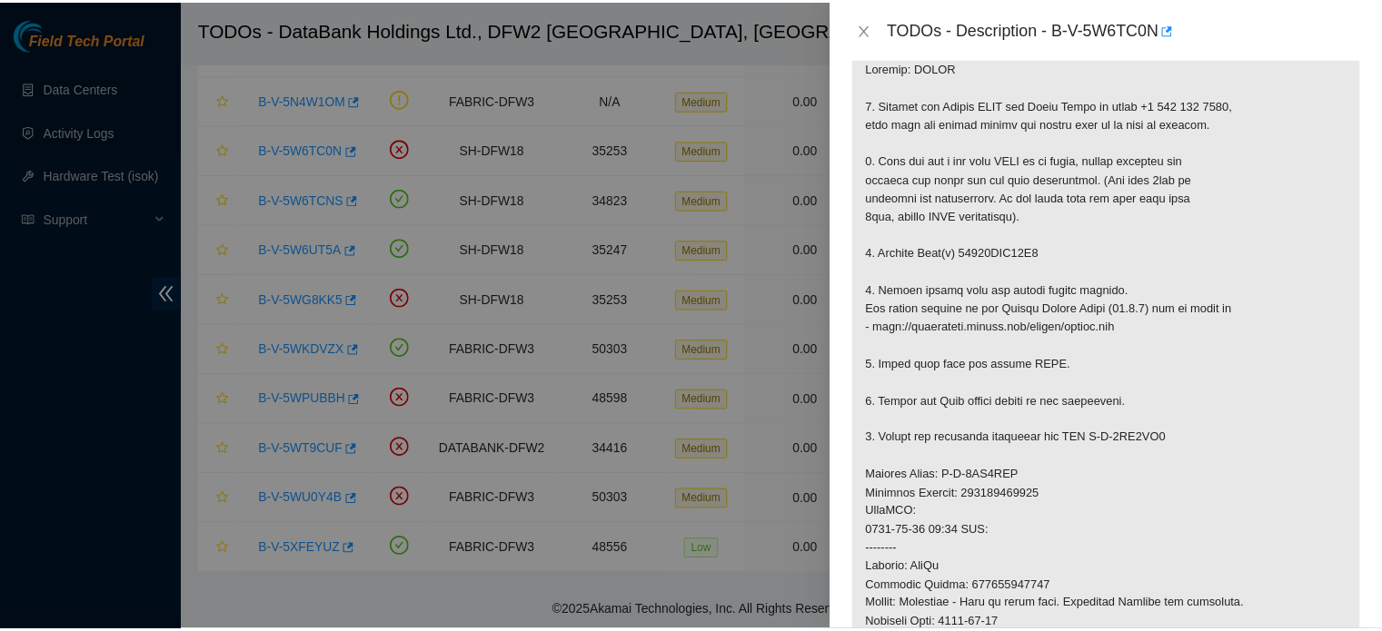
scroll to position [324, 0]
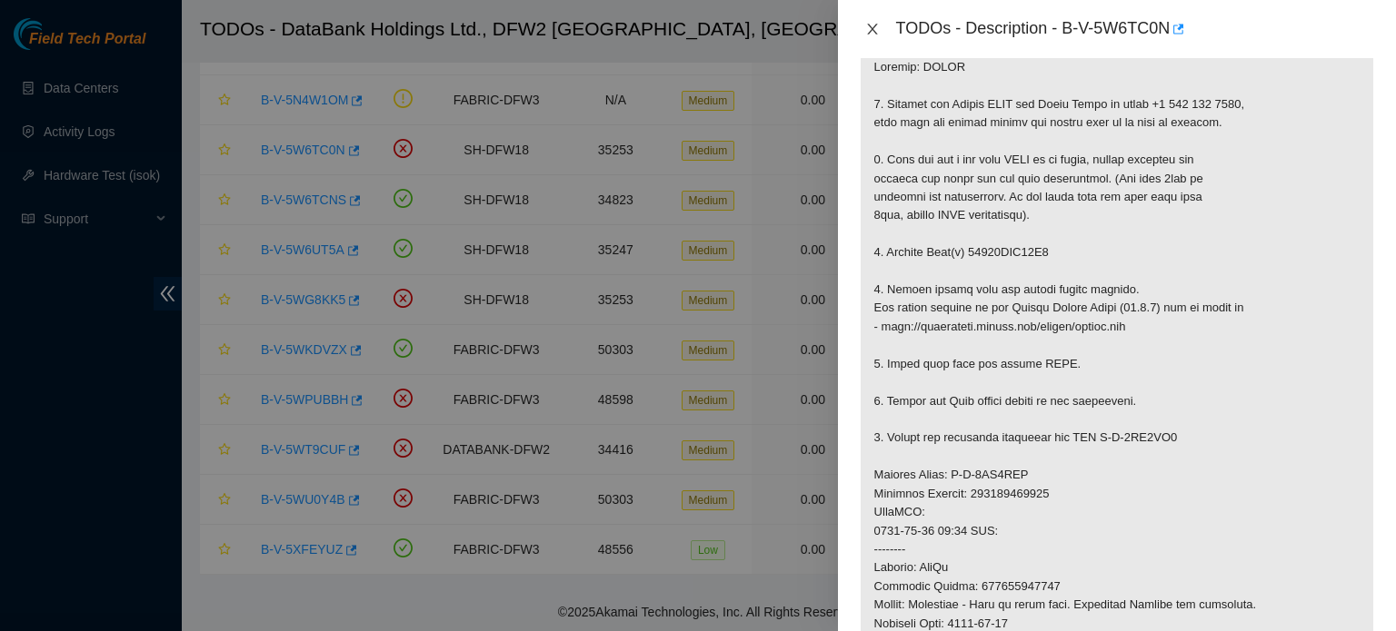
click at [880, 34] on button "Close" at bounding box center [872, 29] width 25 height 17
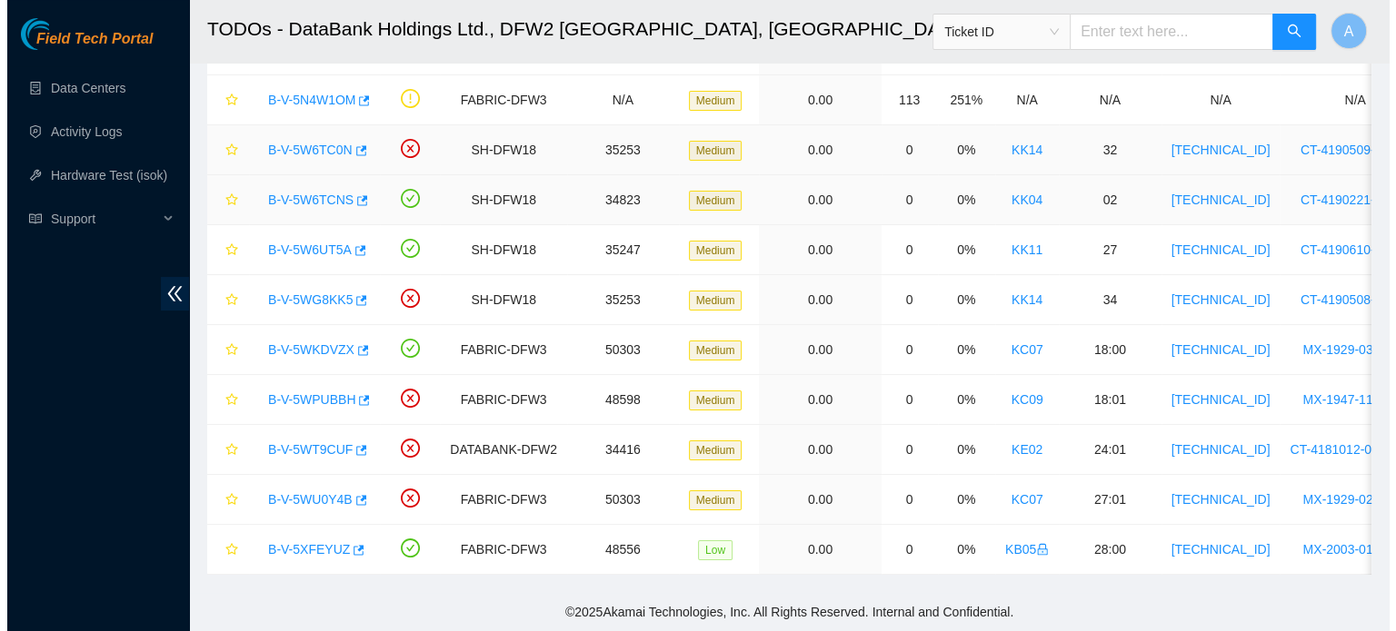
scroll to position [385, 0]
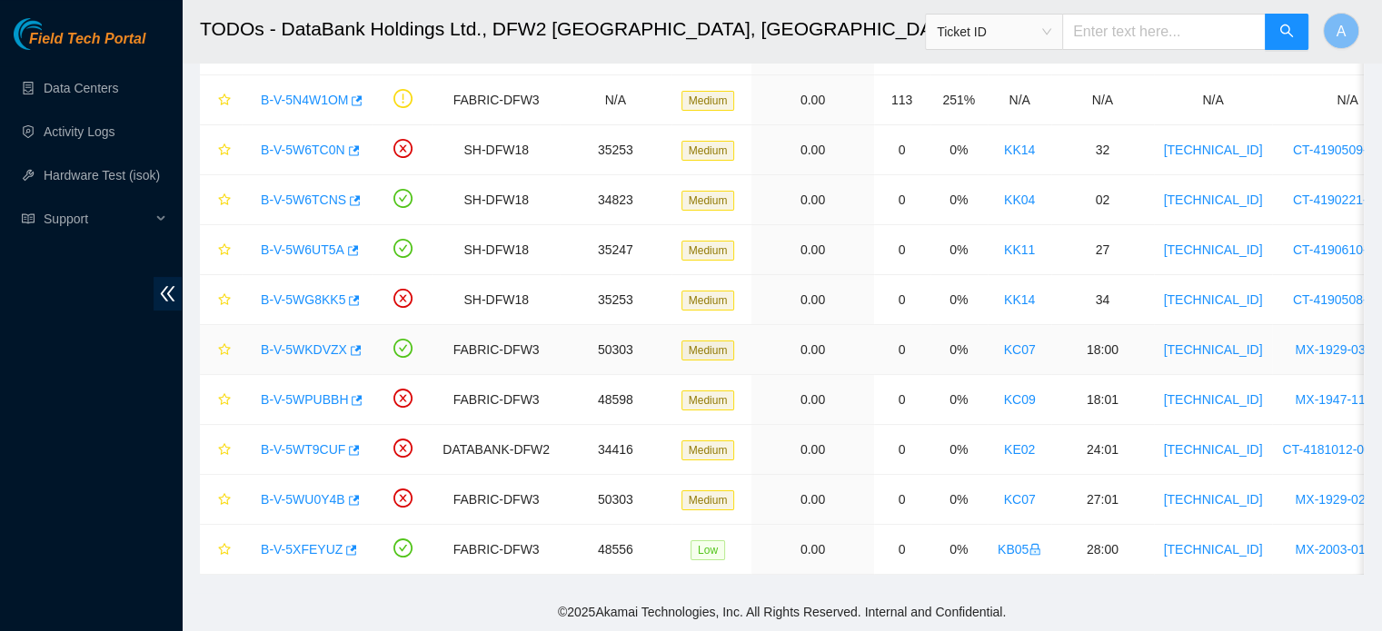
click at [305, 343] on link "B-V-5WKDVZX" at bounding box center [304, 350] width 86 height 15
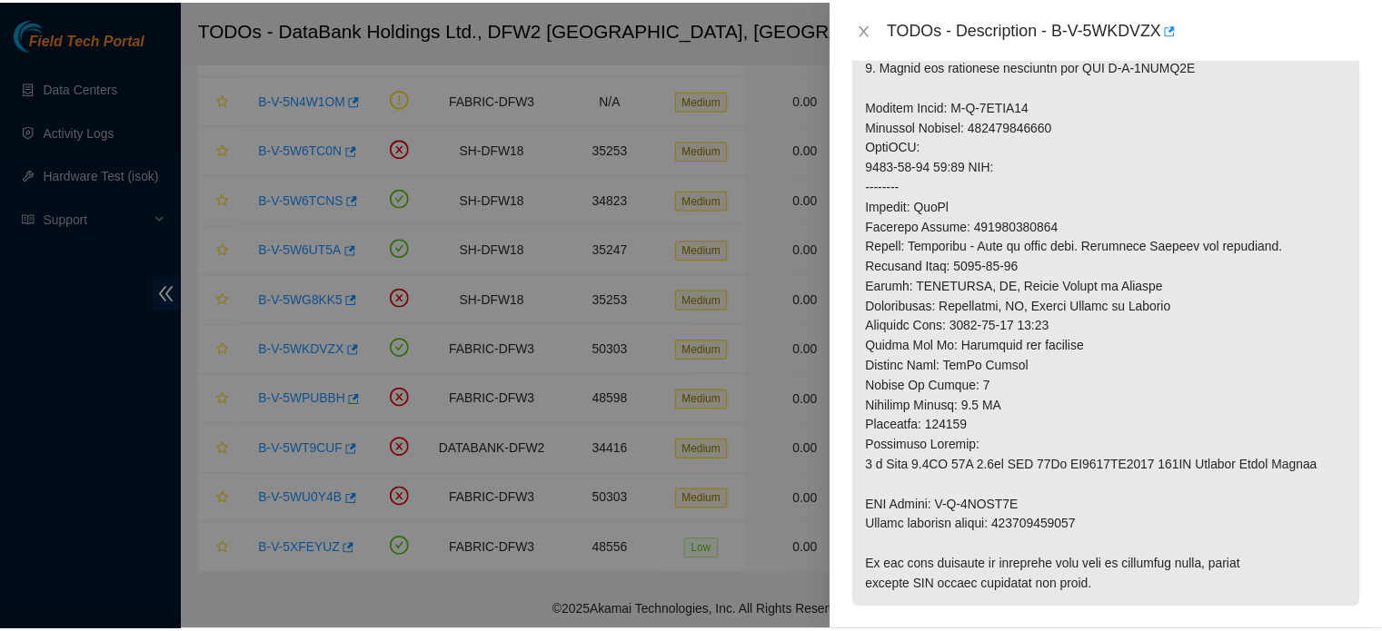
scroll to position [747, 0]
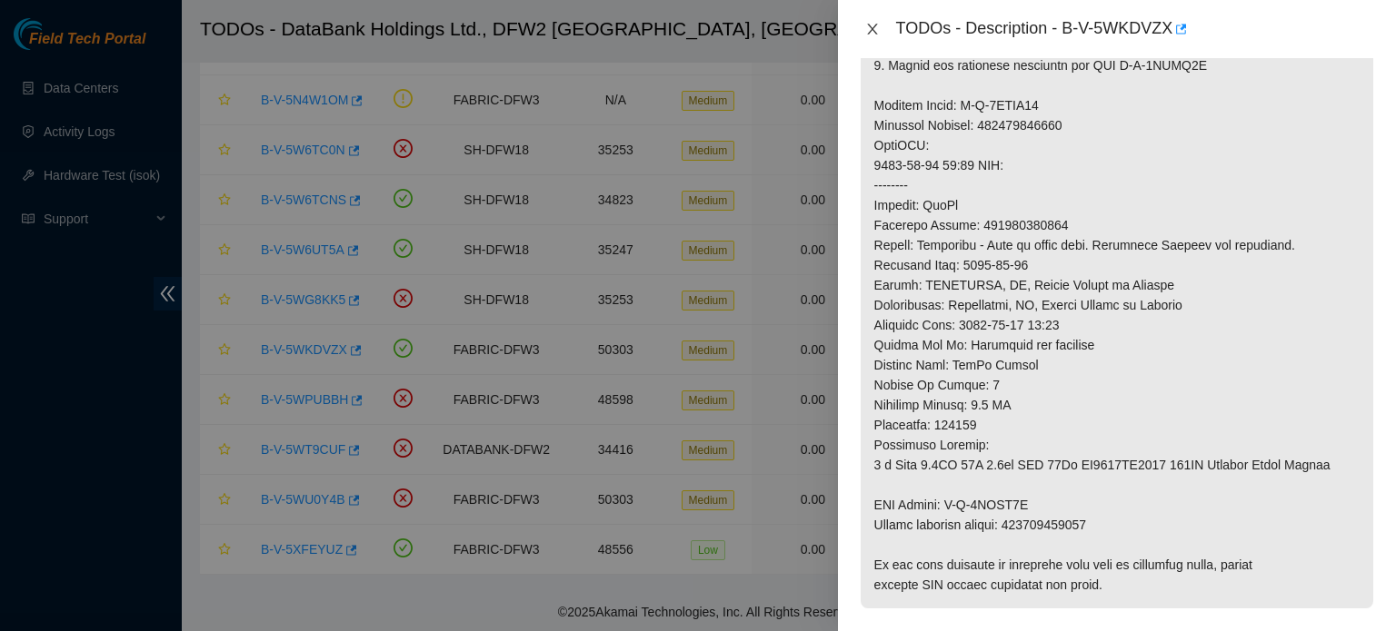
click at [872, 29] on icon "close" at bounding box center [872, 29] width 10 height 11
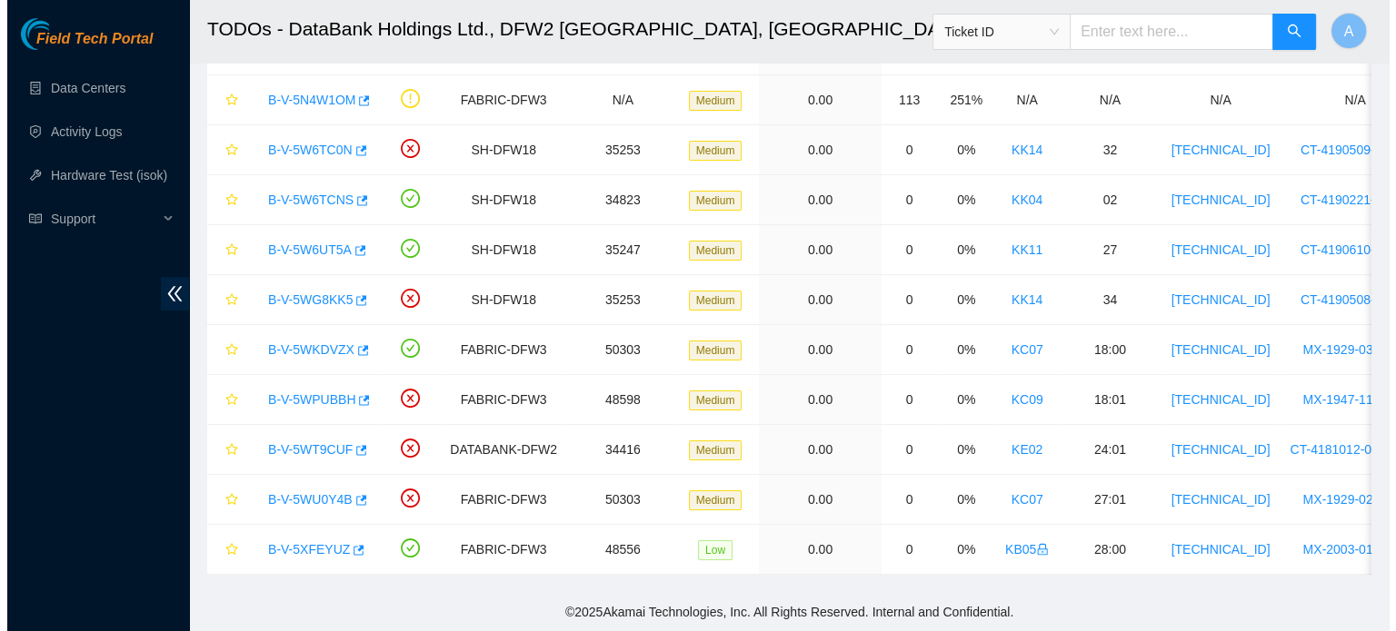
scroll to position [566, 0]
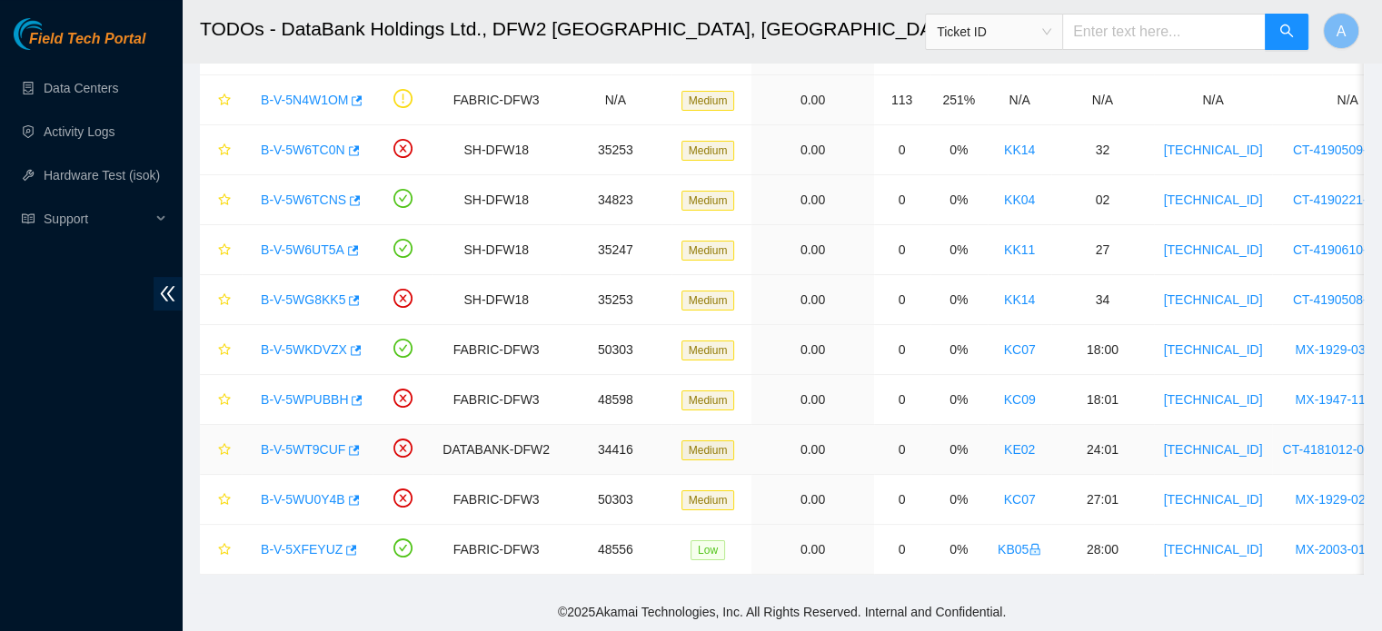
click at [298, 442] on link "B-V-5WT9CUF" at bounding box center [303, 449] width 85 height 15
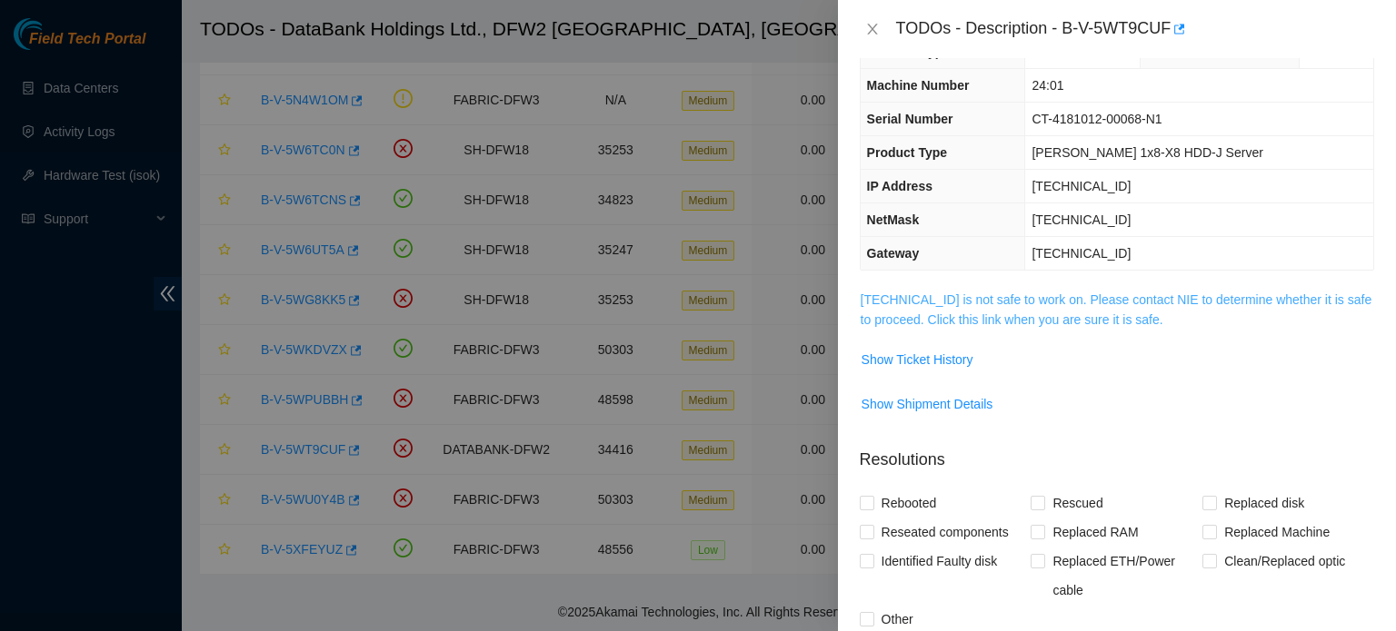
scroll to position [44, 0]
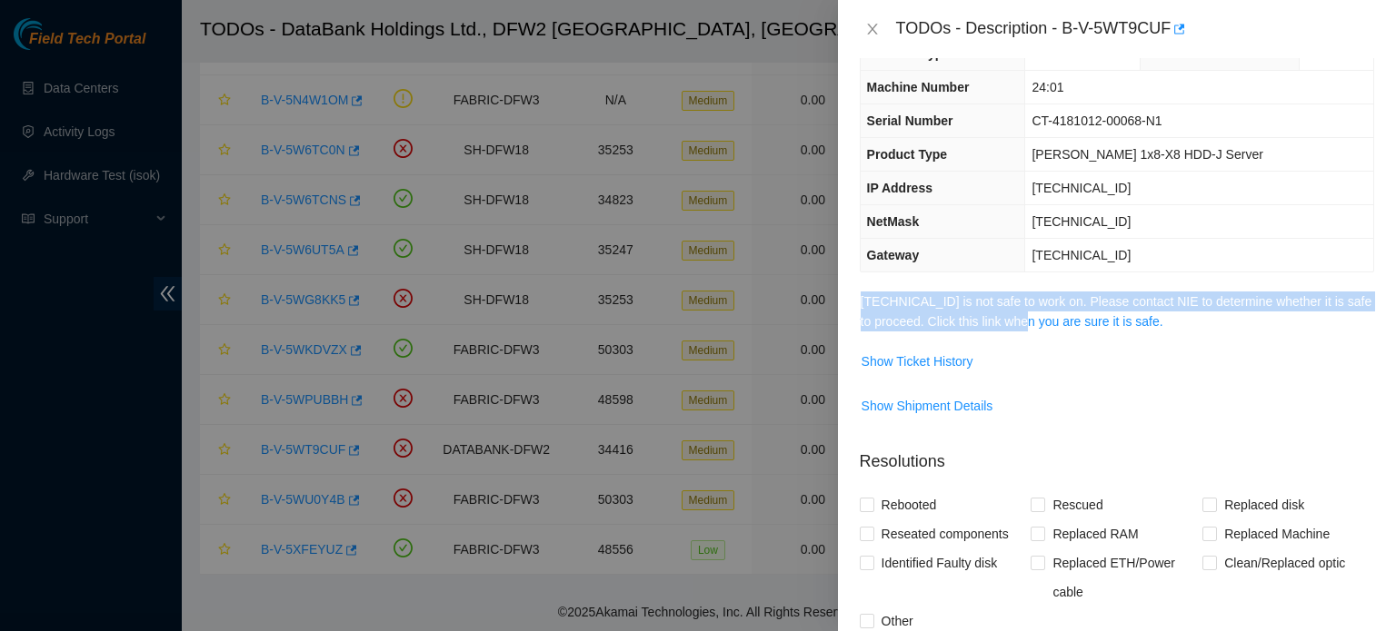
drag, startPoint x: 1029, startPoint y: 333, endPoint x: 1058, endPoint y: 279, distance: 61.0
click at [1058, 279] on div "Problem Type Hardware Rack Number KE02 Machine Number 24:01 Serial Number CT-41…" at bounding box center [1117, 344] width 558 height 573
click at [1056, 304] on link "184.31.0.51 is not safe to work on. Please contact NIE to determine whether it …" at bounding box center [1116, 311] width 512 height 35
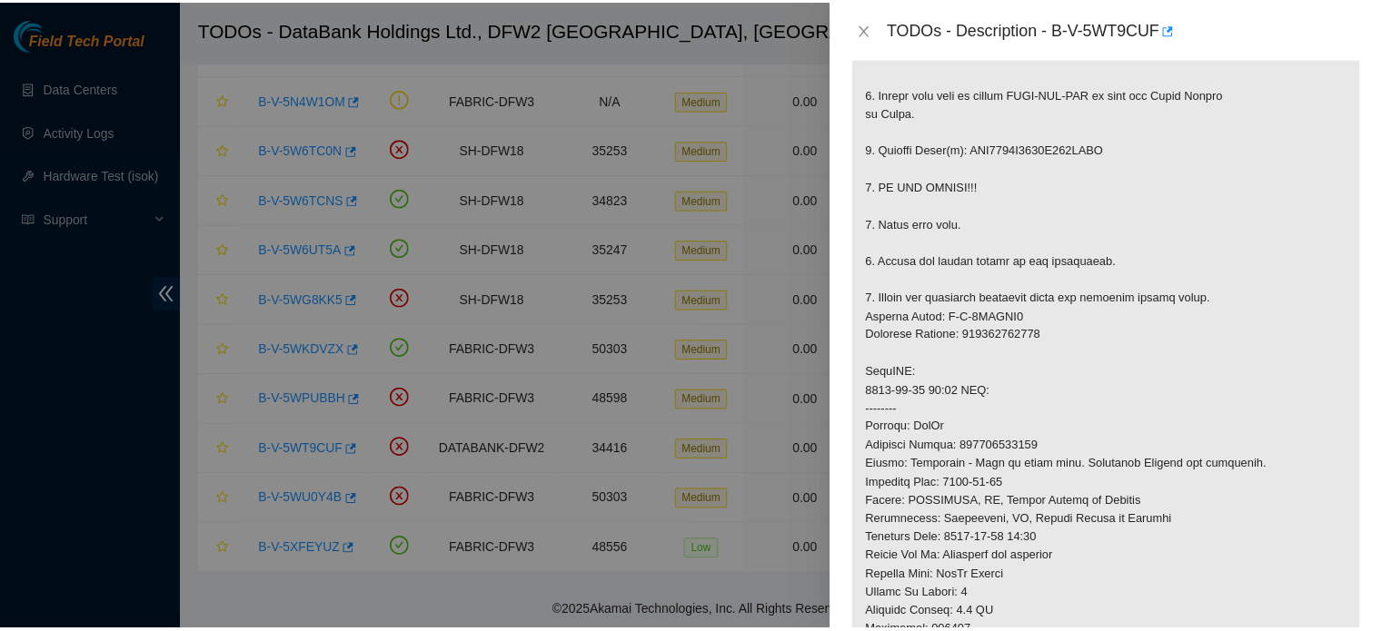
scroll to position [533, 0]
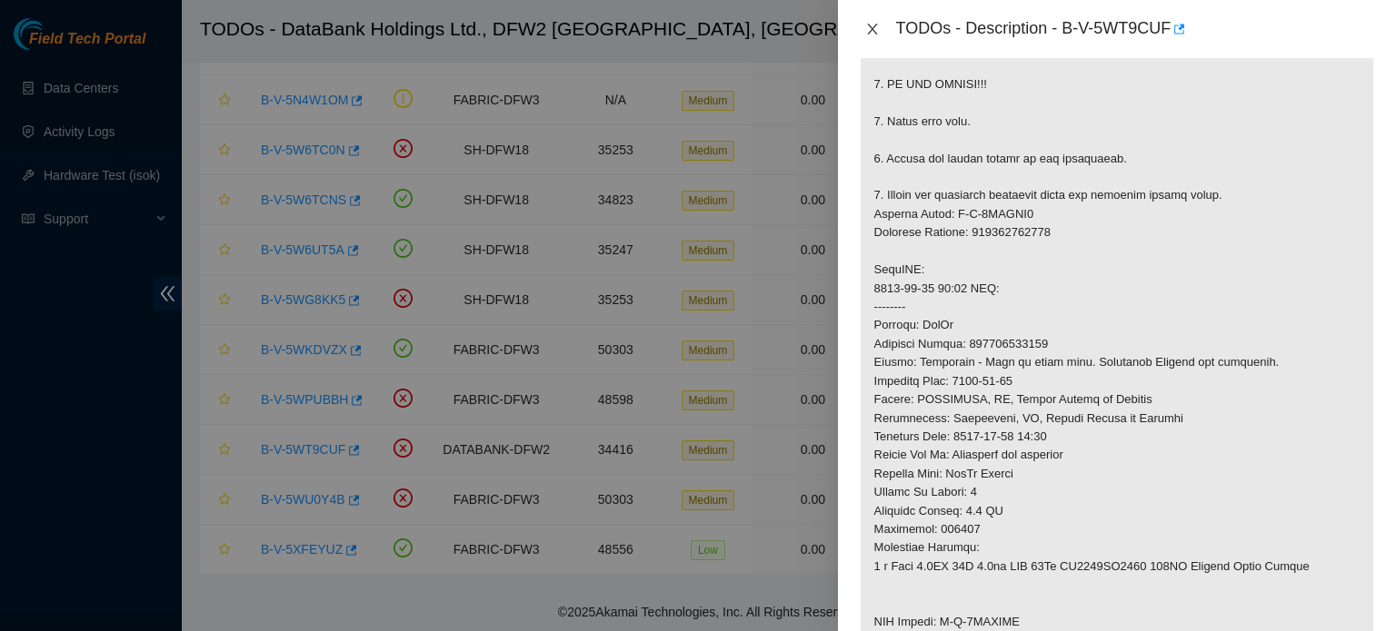
click at [870, 28] on icon "close" at bounding box center [872, 29] width 15 height 15
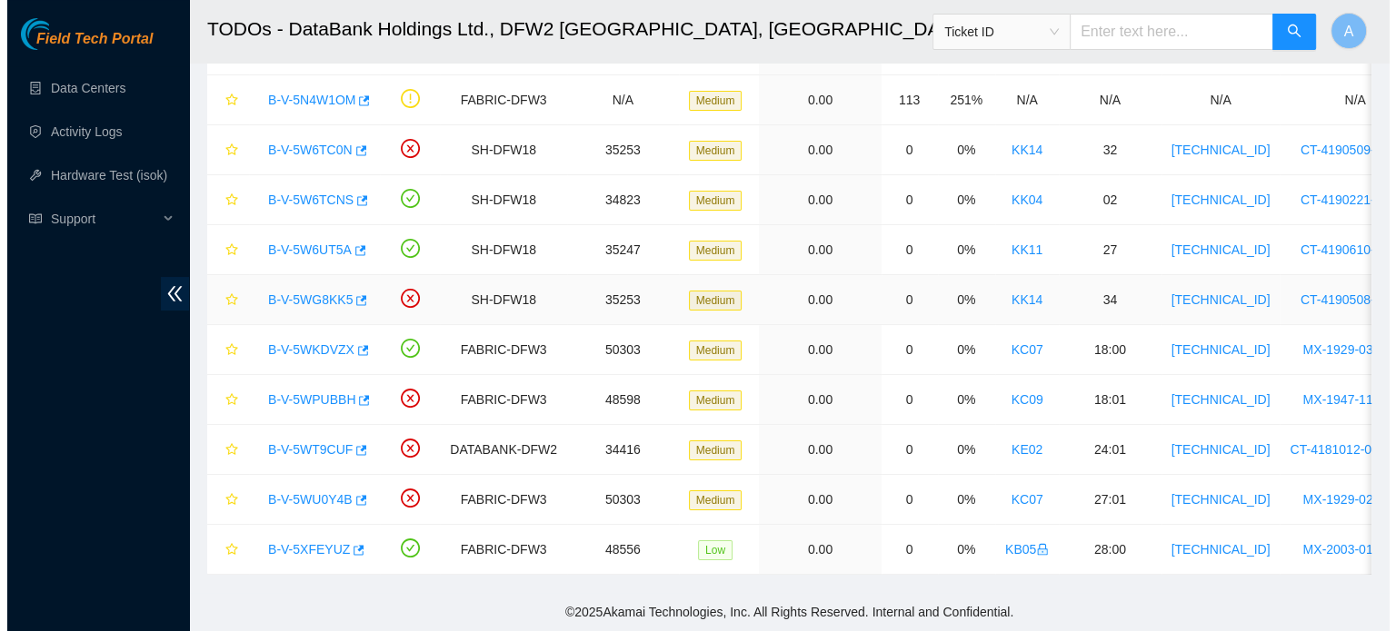
scroll to position [411, 0]
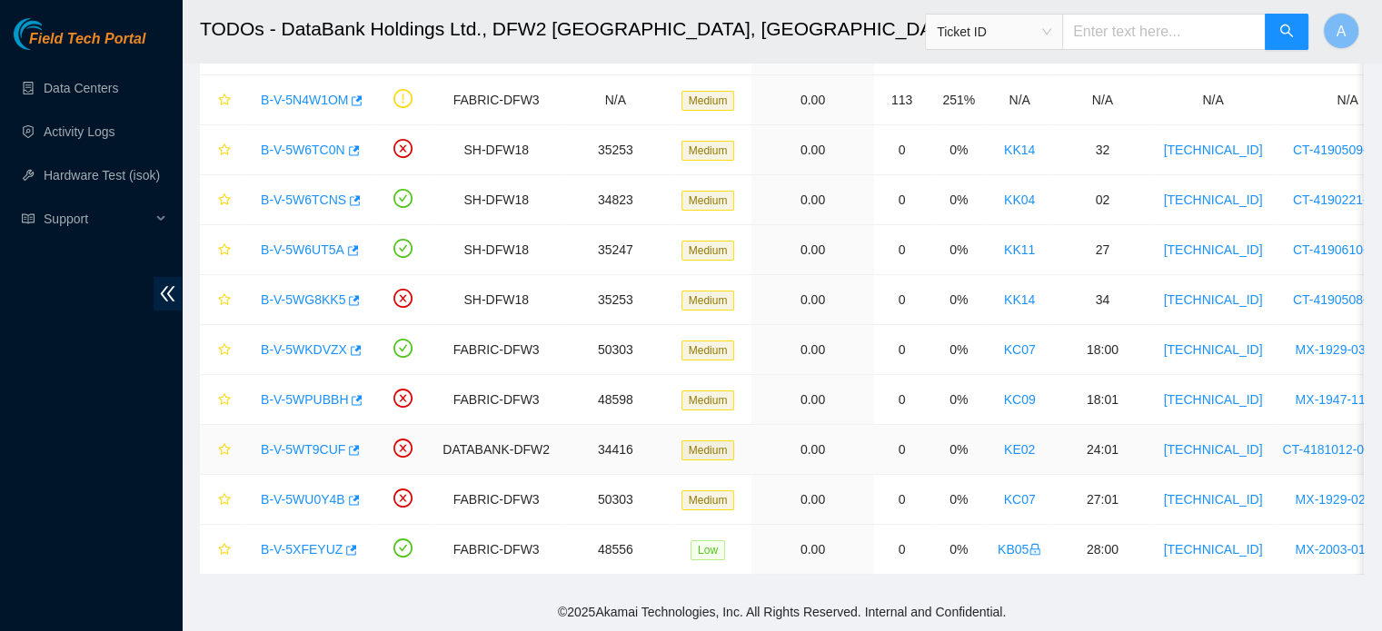
click at [326, 442] on link "B-V-5WT9CUF" at bounding box center [303, 449] width 85 height 15
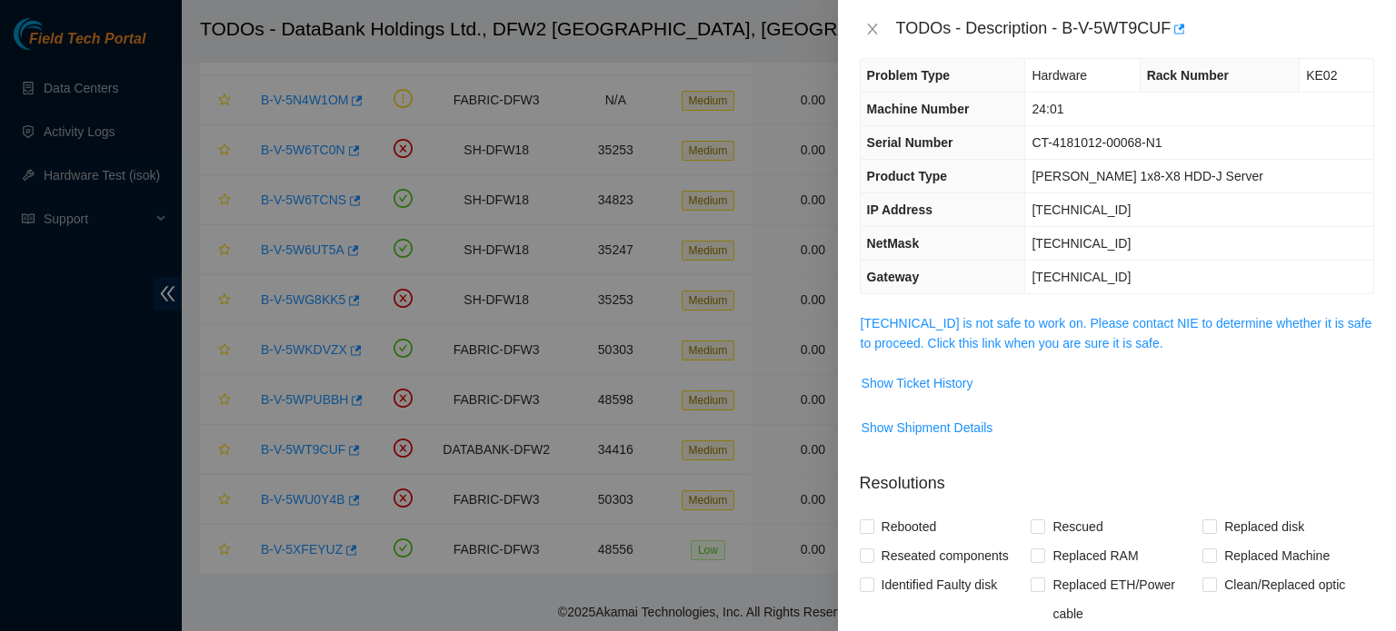
scroll to position [0, 0]
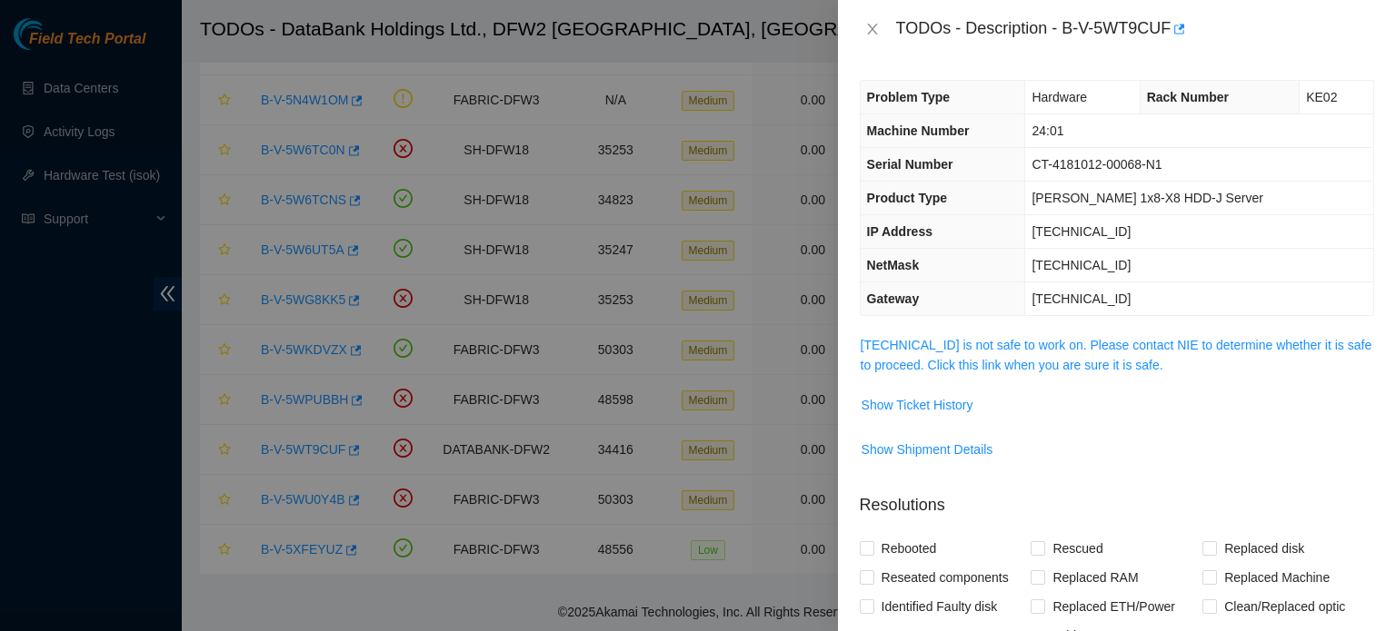
click at [1007, 354] on span "184.31.0.51 is not safe to work on. Please contact NIE to determine whether it …" at bounding box center [1116, 355] width 512 height 40
click at [1036, 340] on link "184.31.0.51 is not safe to work on. Please contact NIE to determine whether it …" at bounding box center [1116, 355] width 512 height 35
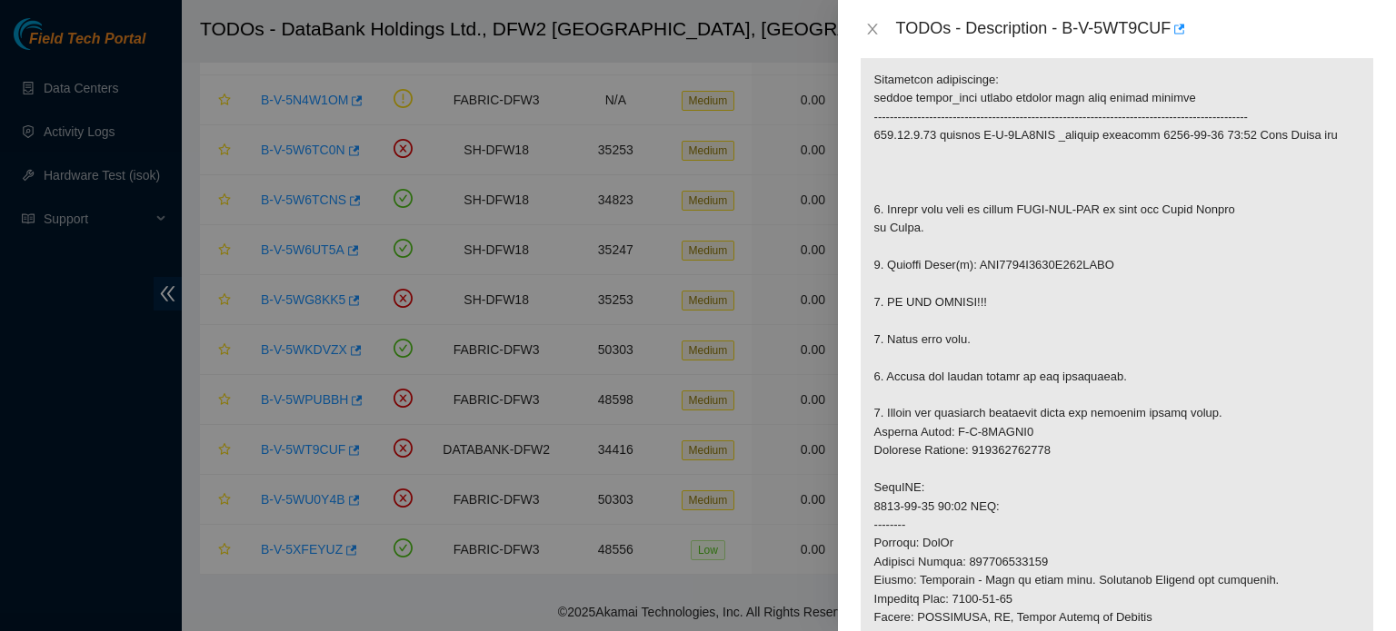
scroll to position [320, 0]
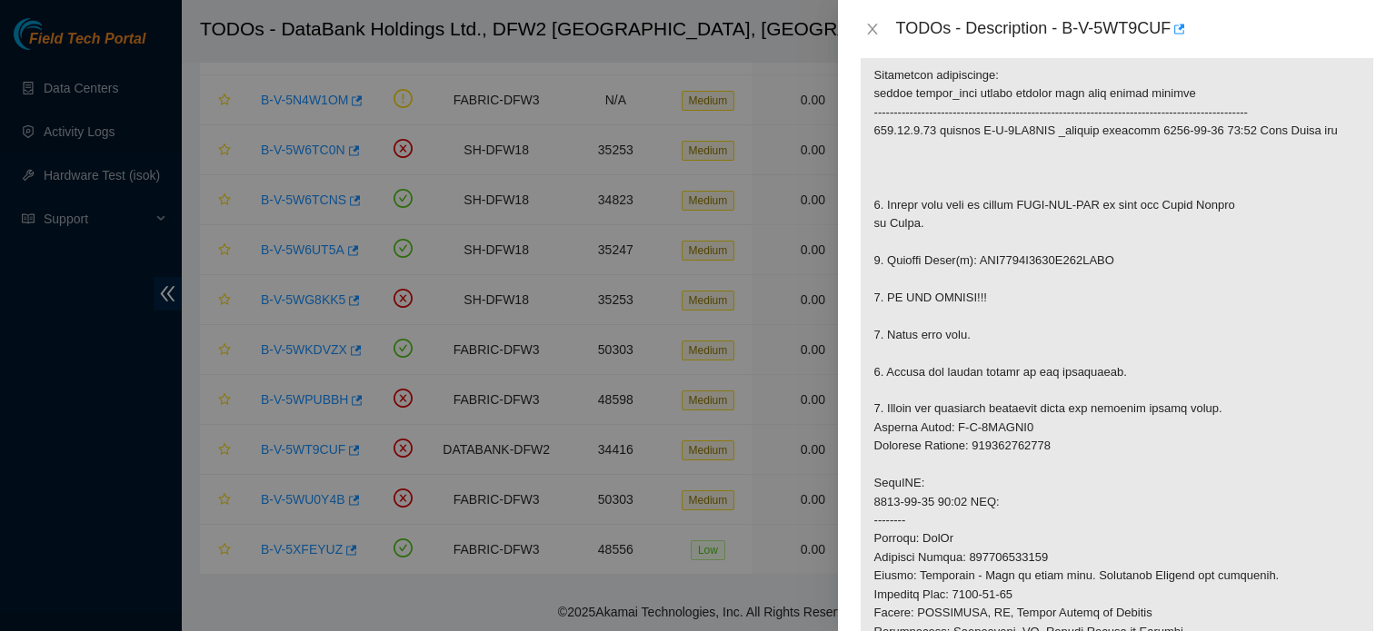
click at [651, 26] on div at bounding box center [698, 315] width 1396 height 631
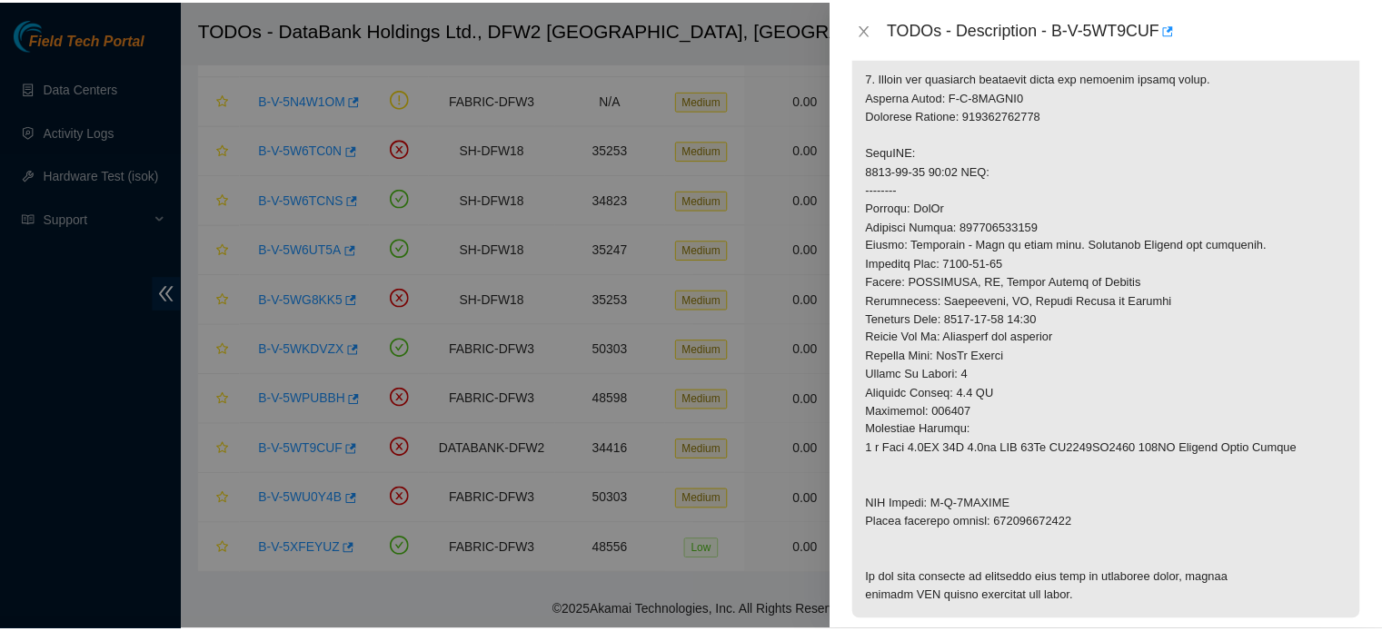
scroll to position [652, 0]
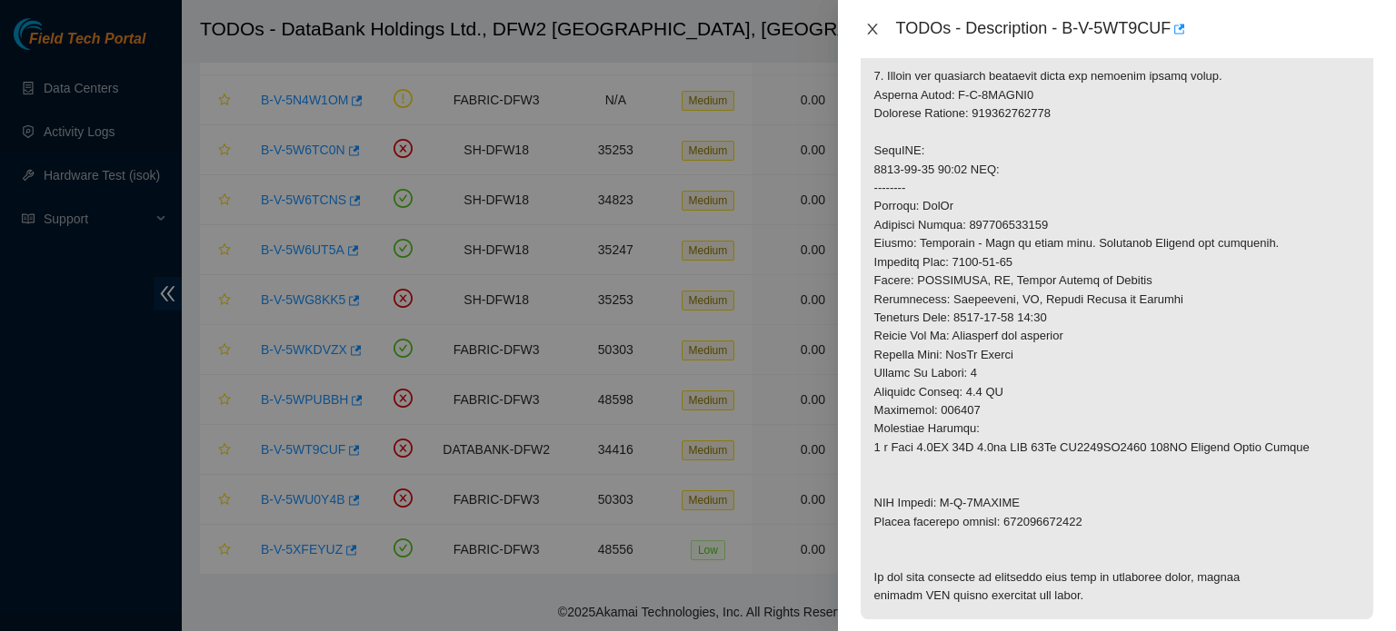
click at [873, 36] on button "Close" at bounding box center [872, 29] width 25 height 17
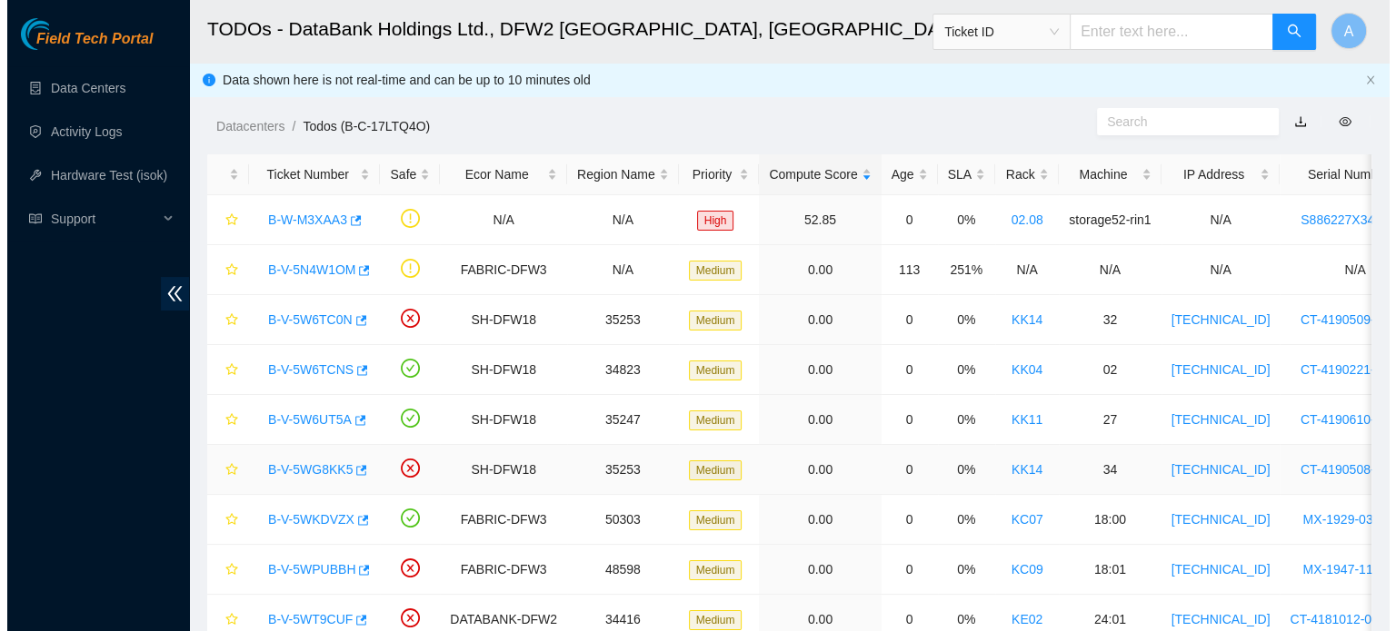
scroll to position [182, 0]
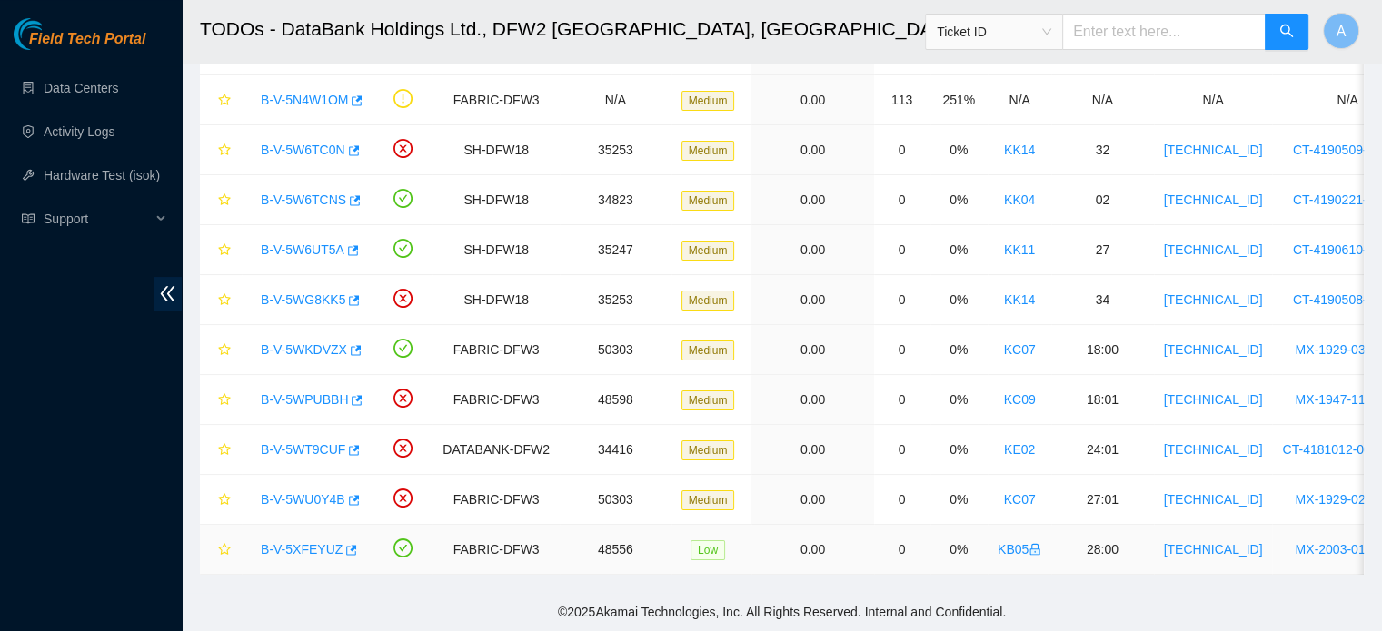
click at [321, 542] on link "B-V-5XFEYUZ" at bounding box center [302, 549] width 82 height 15
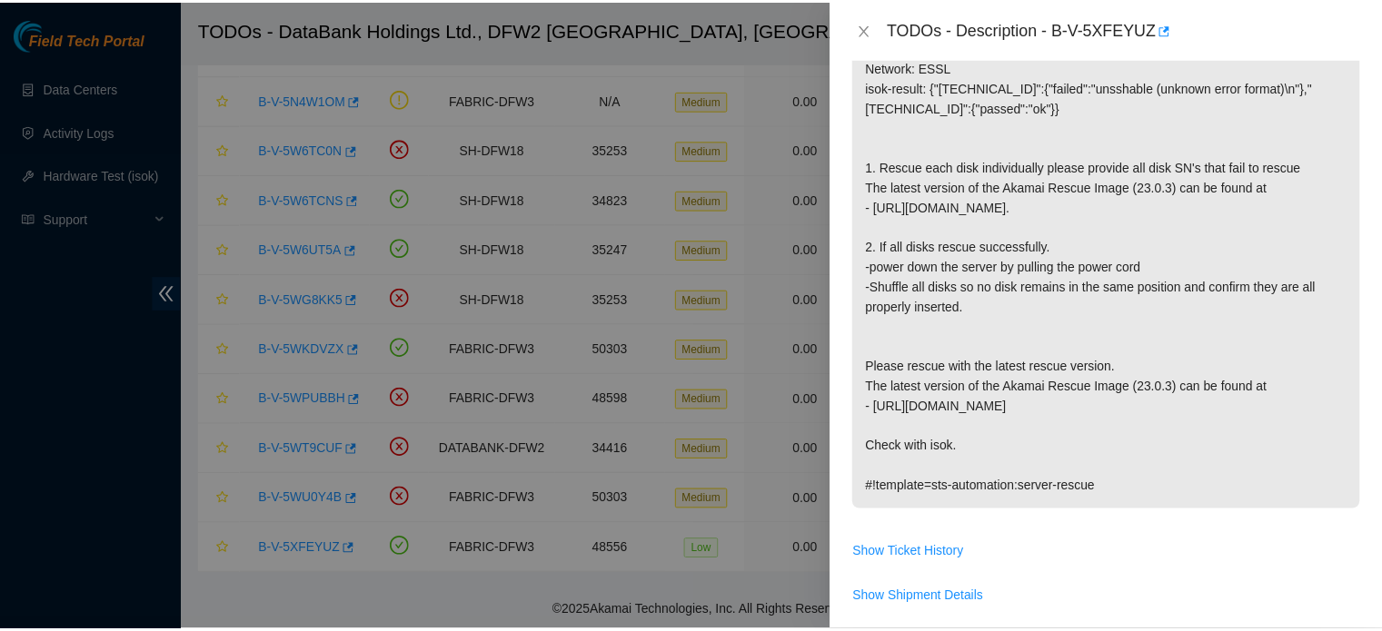
scroll to position [327, 0]
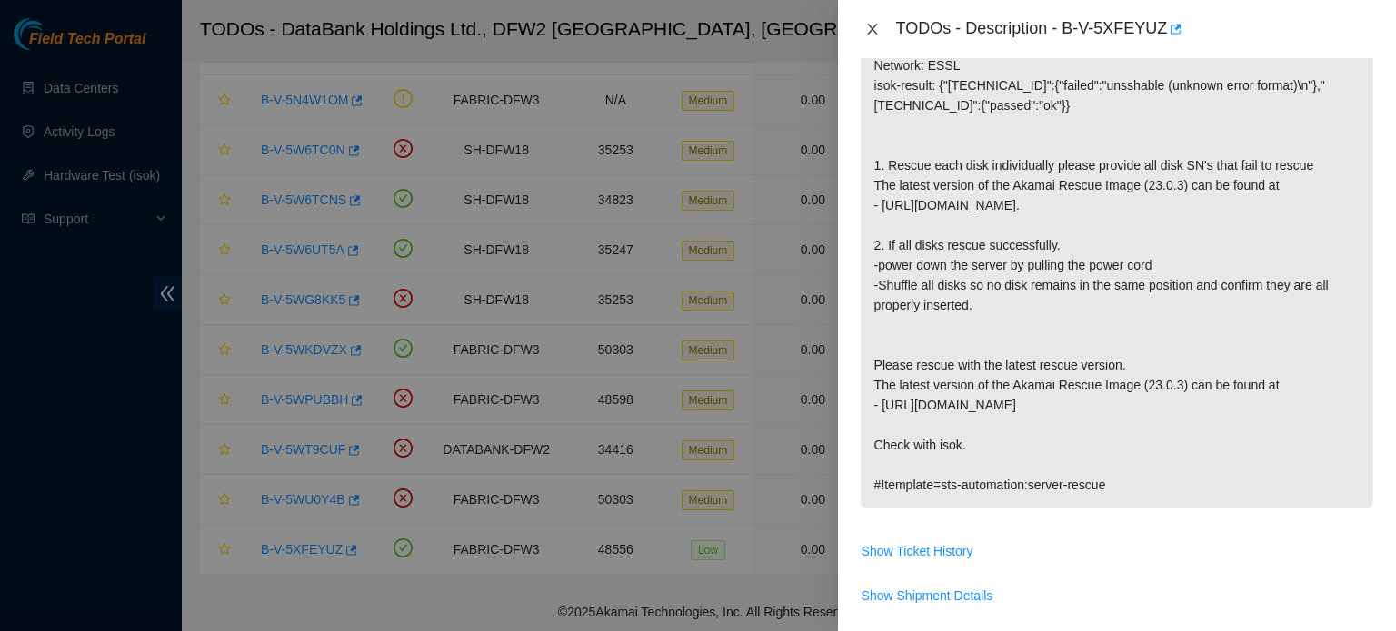
click at [872, 28] on icon "close" at bounding box center [872, 29] width 10 height 11
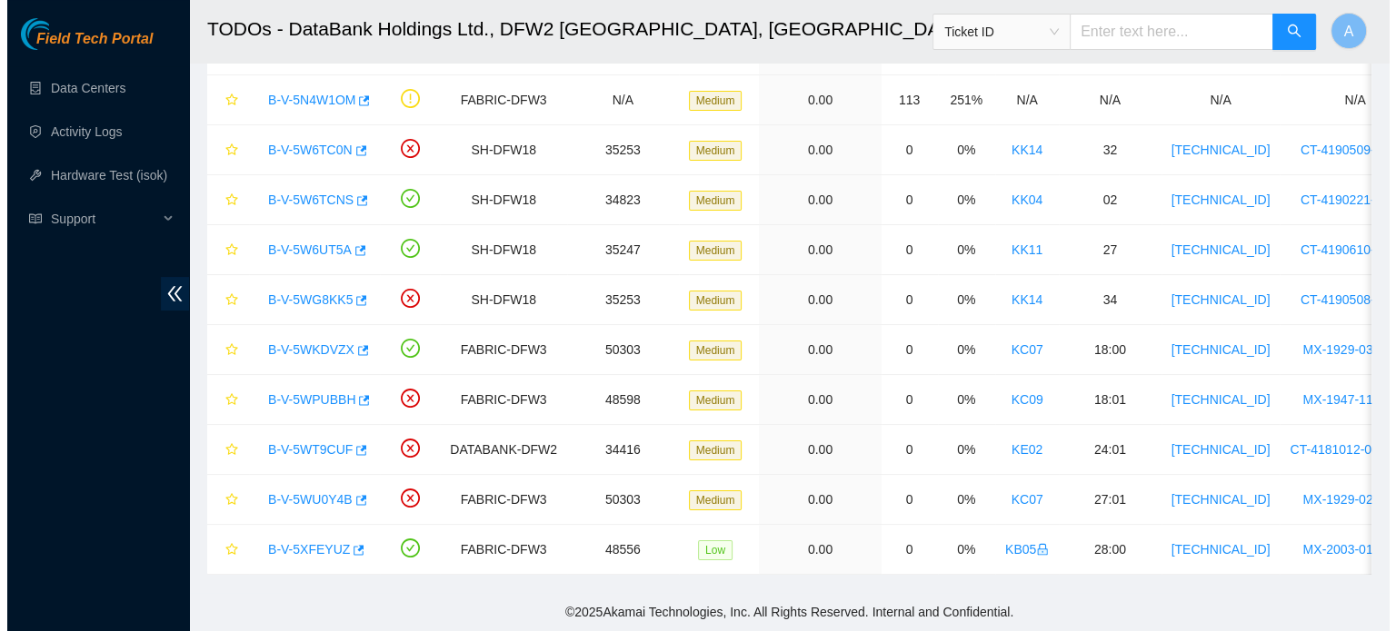
scroll to position [353, 0]
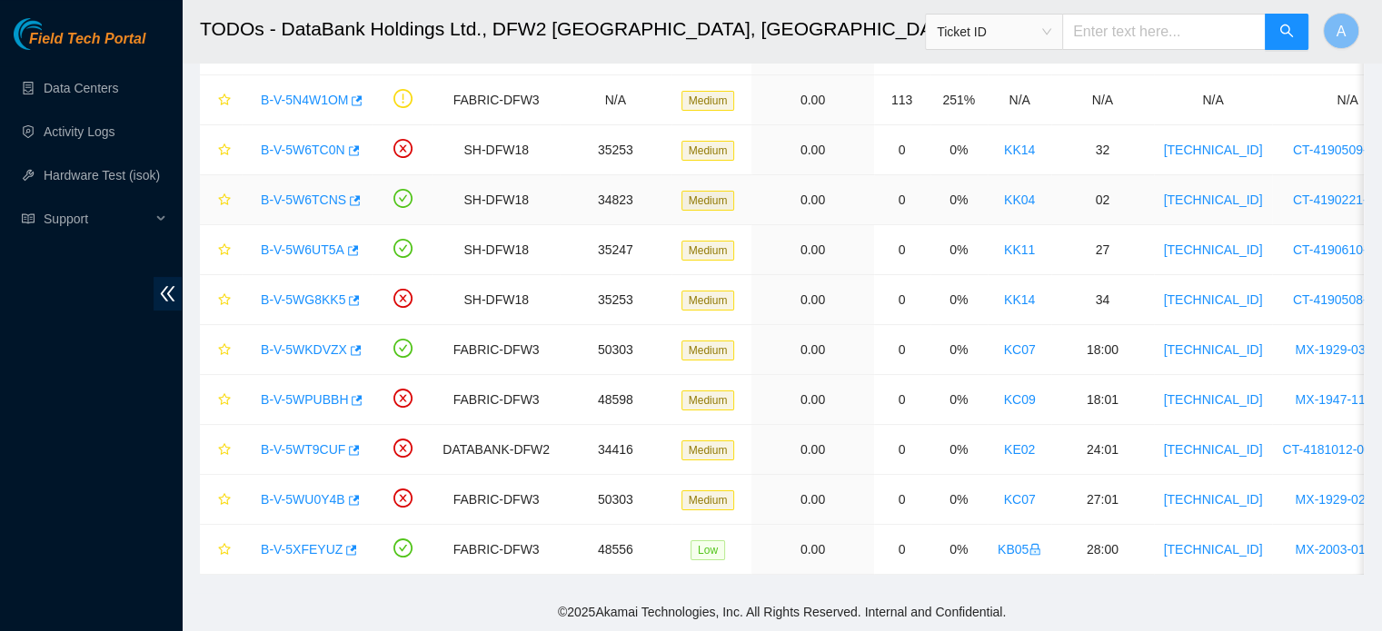
click at [485, 192] on td "SH-DFW18" at bounding box center [495, 200] width 127 height 50
click at [302, 193] on link "B-V-5W6TCNS" at bounding box center [303, 200] width 85 height 15
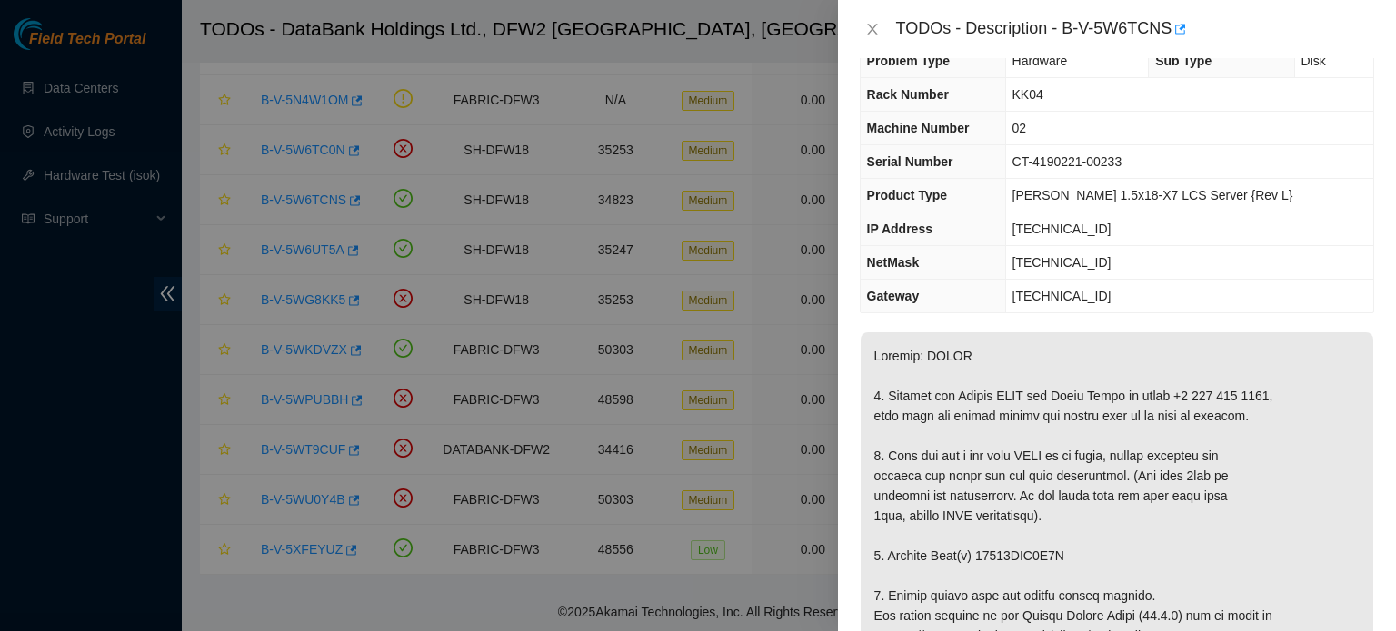
scroll to position [0, 0]
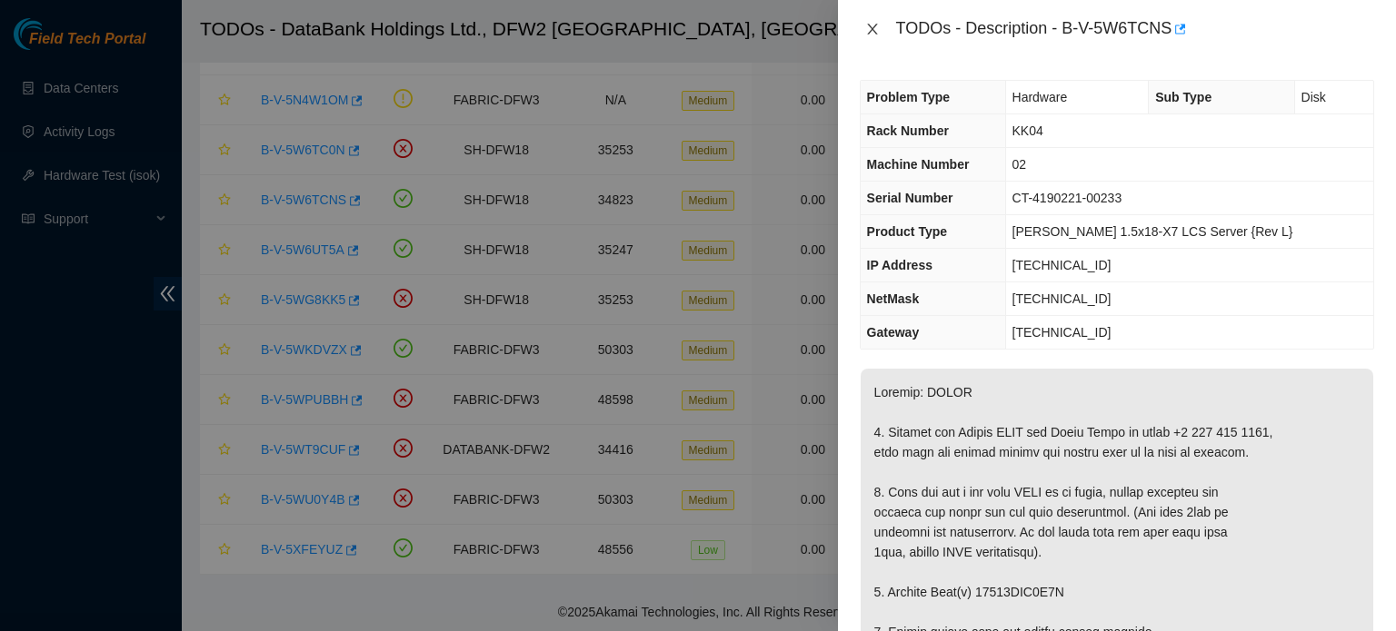
click at [876, 33] on icon "close" at bounding box center [872, 29] width 15 height 15
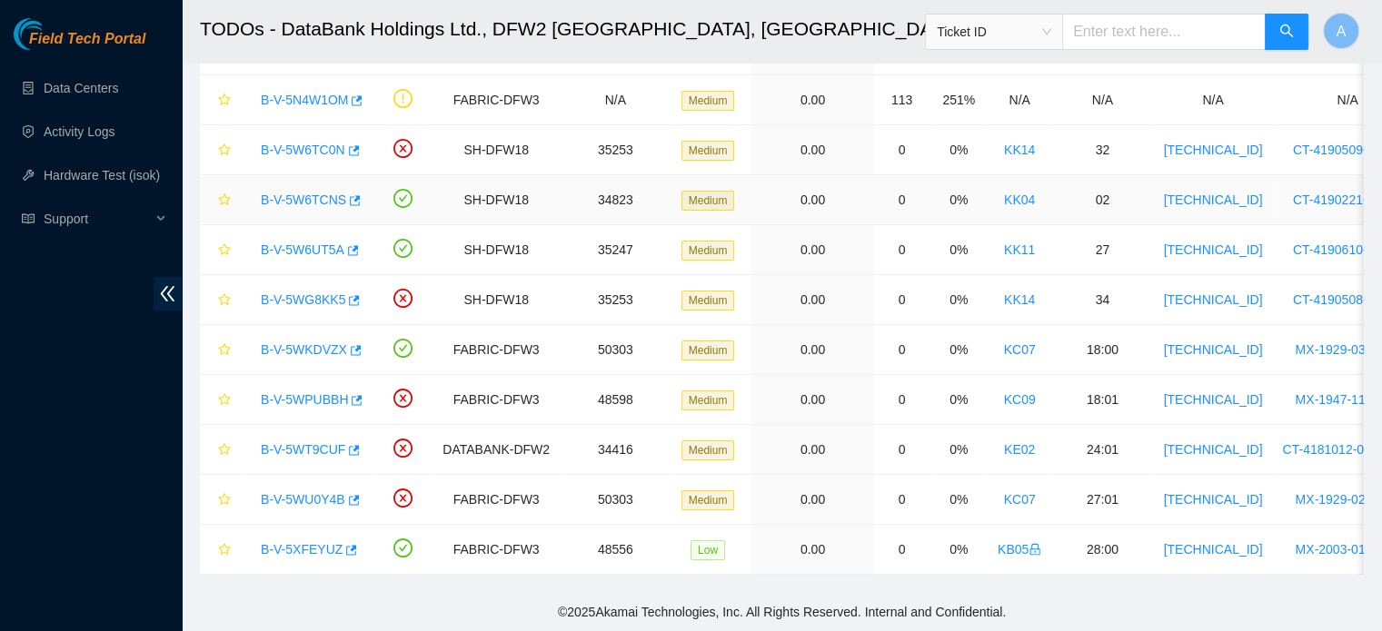
click at [287, 193] on link "B-V-5W6TCNS" at bounding box center [303, 200] width 85 height 15
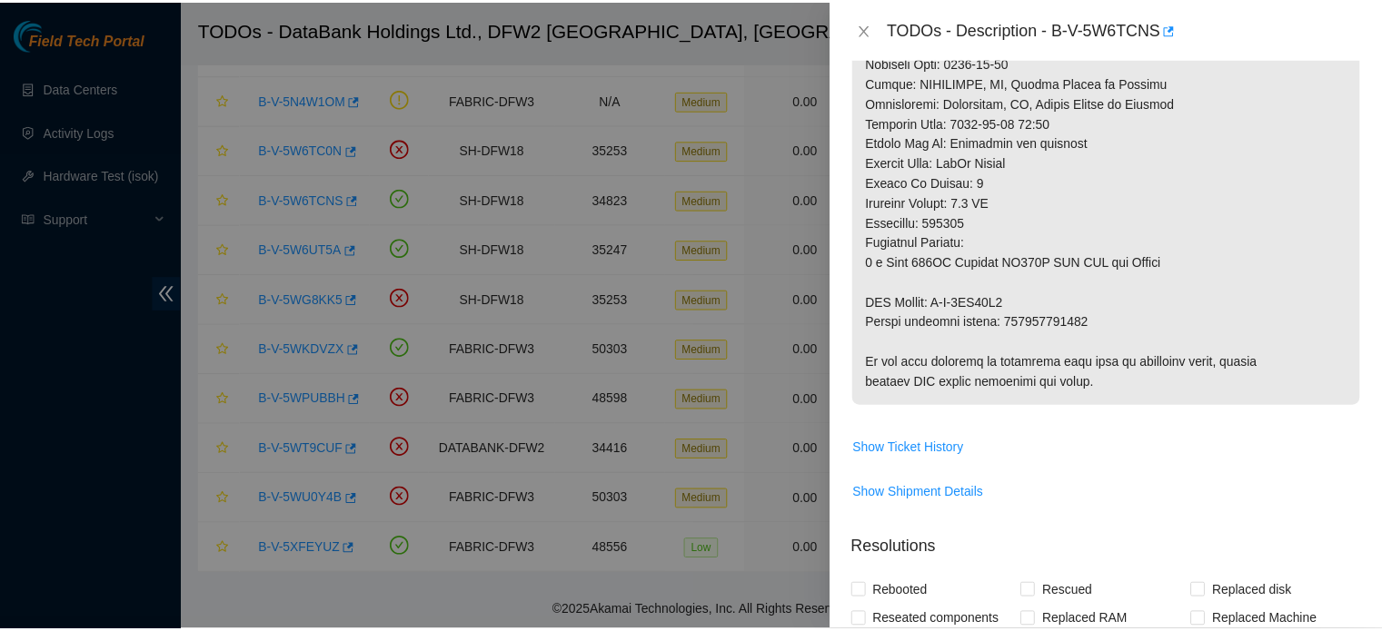
scroll to position [930, 0]
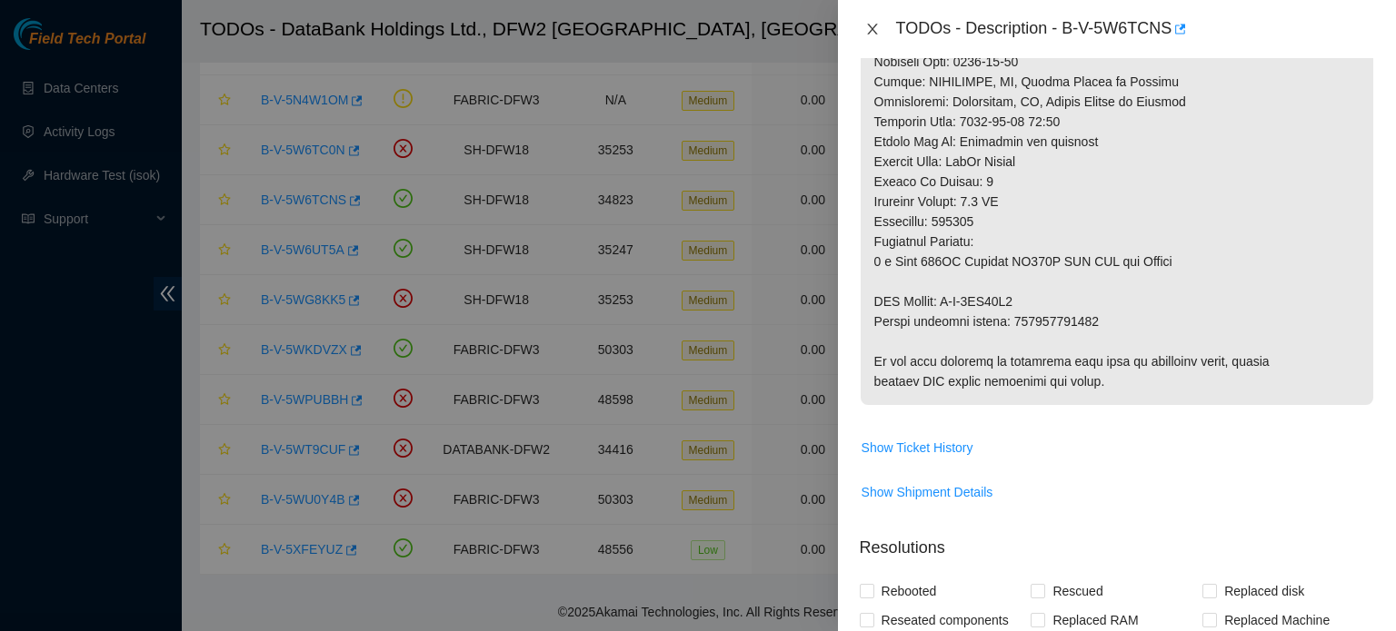
click at [866, 25] on icon "close" at bounding box center [872, 29] width 15 height 15
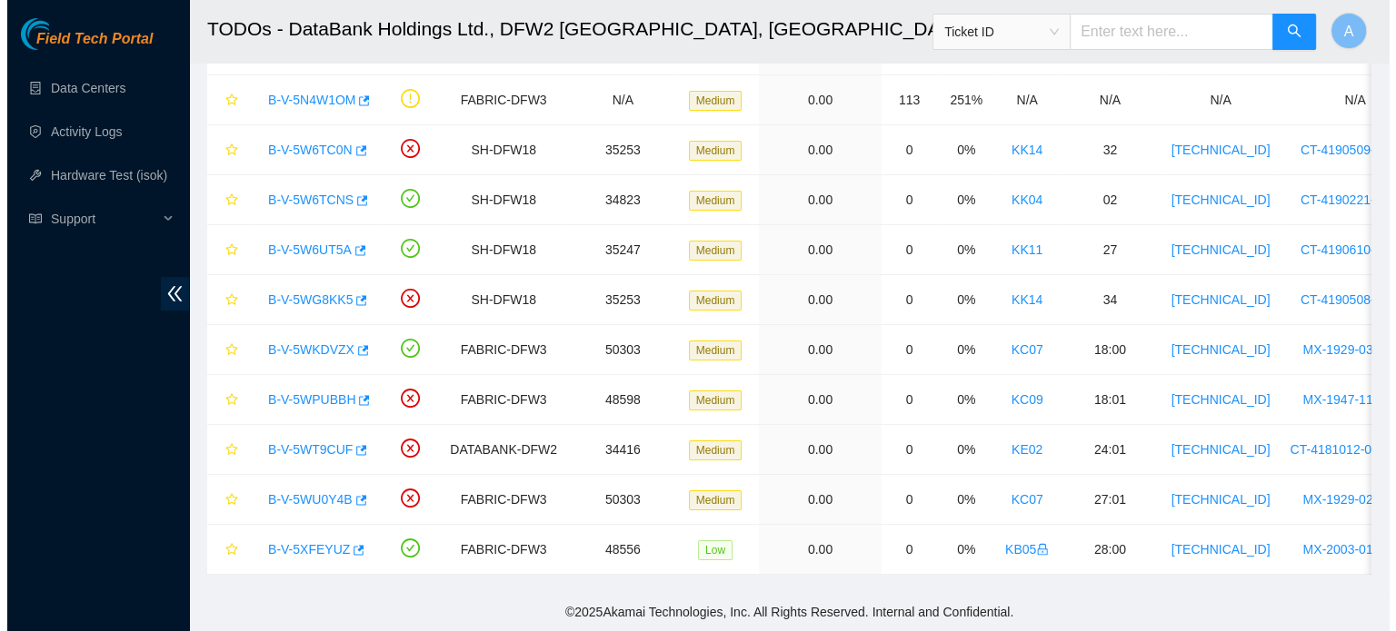
scroll to position [566, 0]
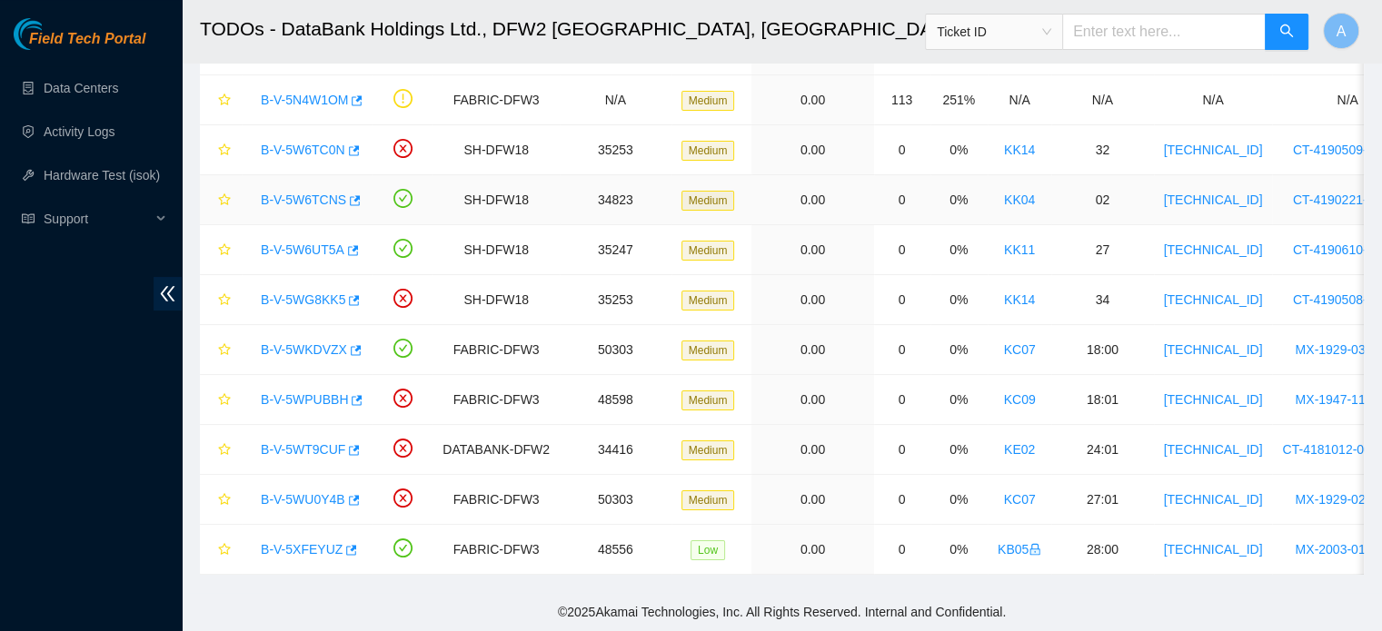
click at [323, 193] on link "B-V-5W6TCNS" at bounding box center [303, 200] width 85 height 15
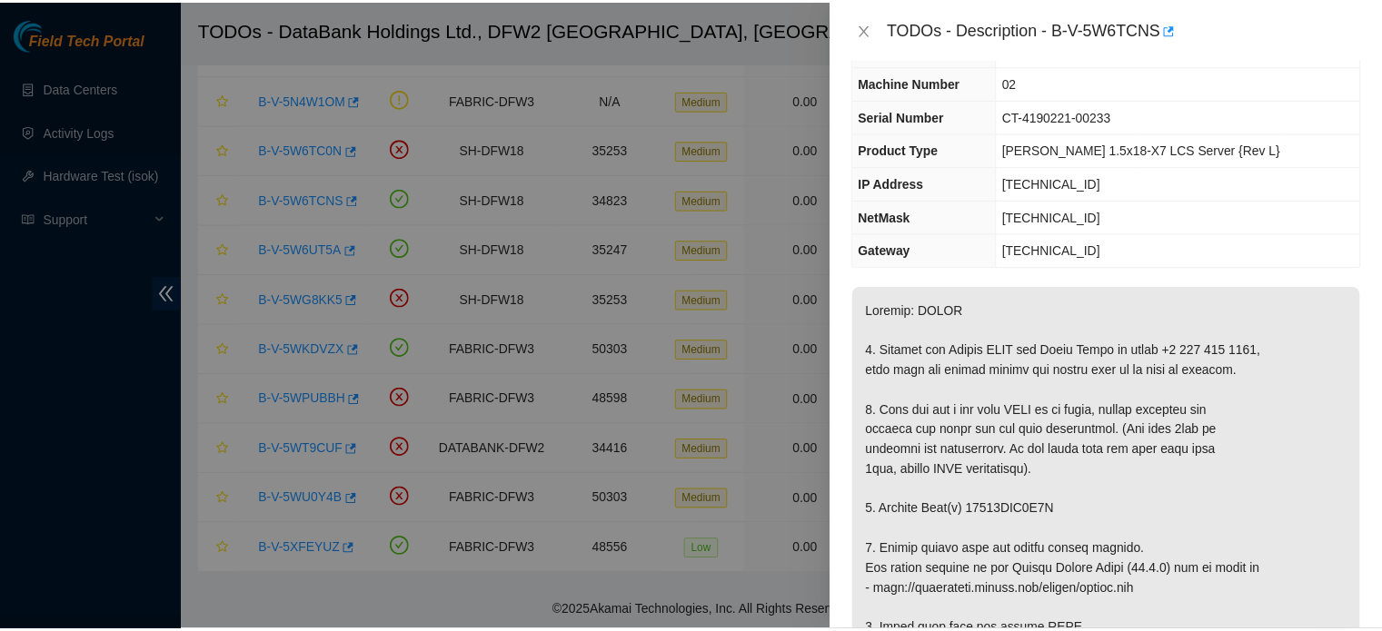
scroll to position [0, 0]
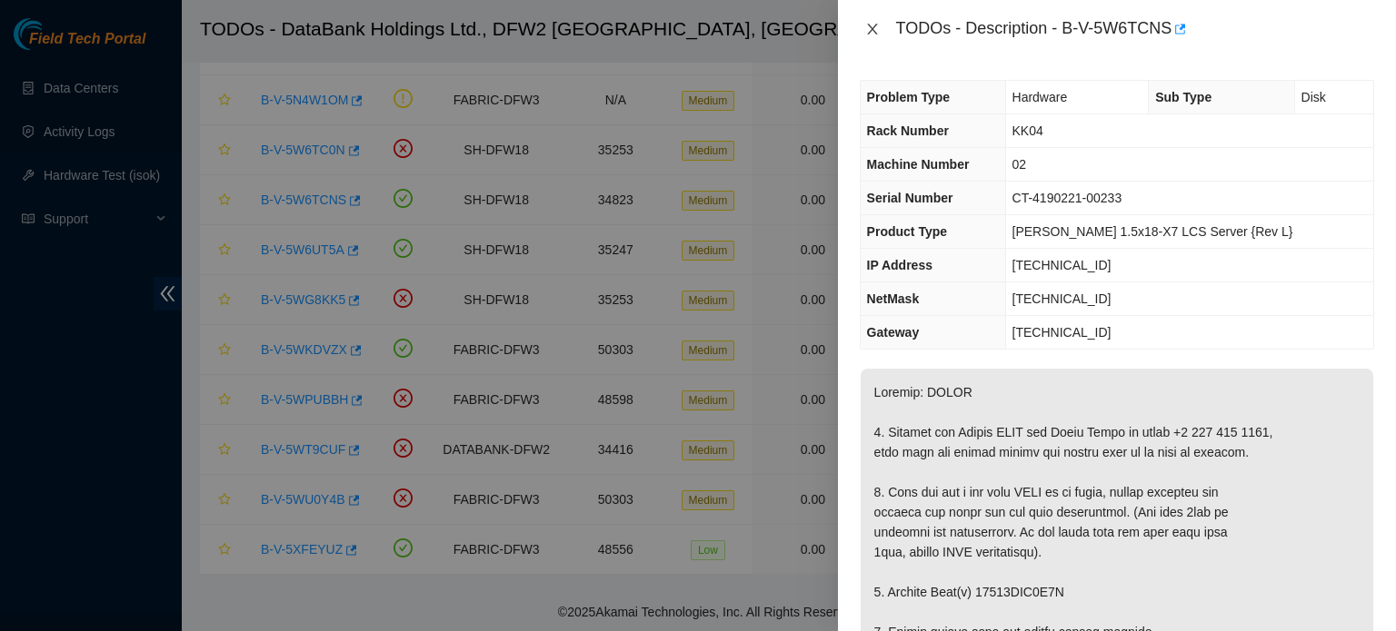
click at [870, 35] on icon "close" at bounding box center [872, 29] width 15 height 15
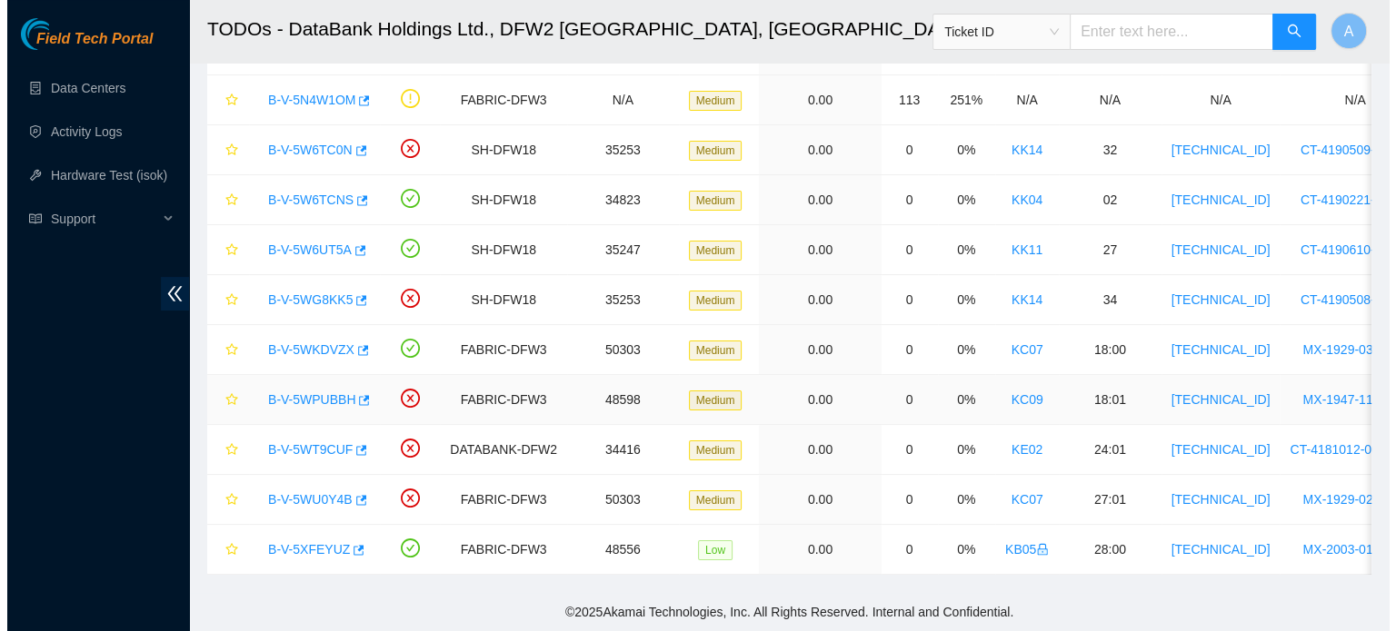
scroll to position [169, 0]
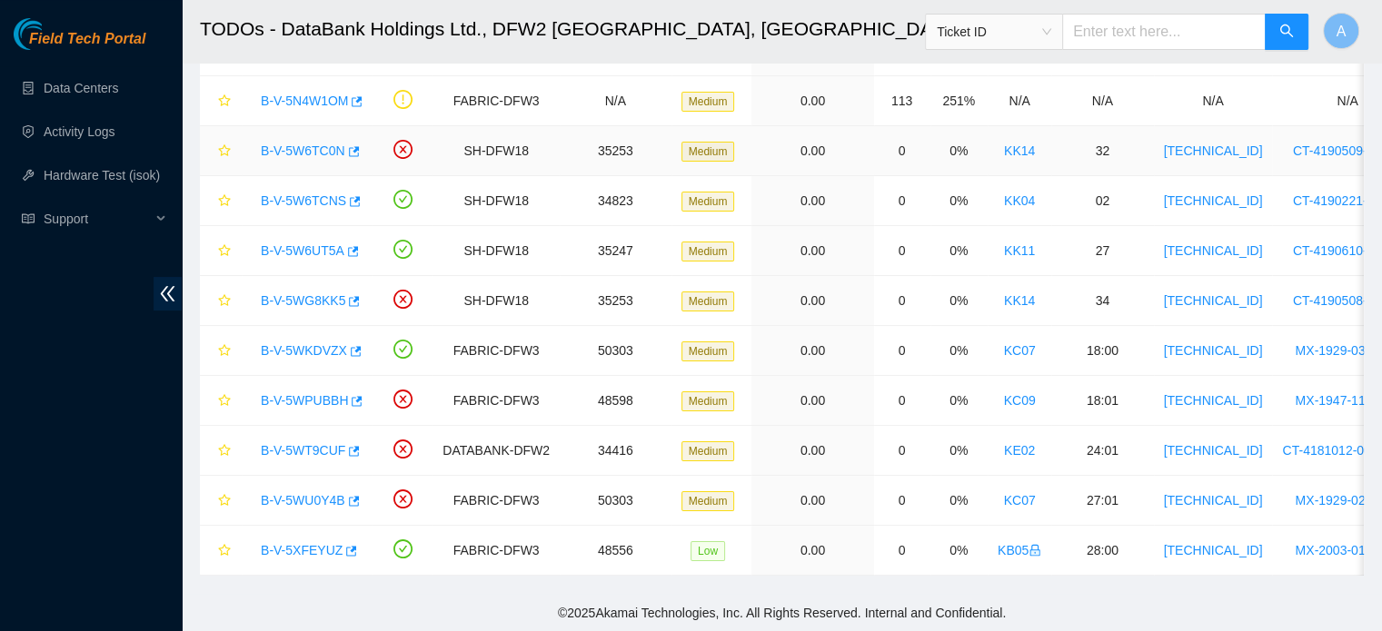
click at [280, 145] on link "B-V-5W6TC0N" at bounding box center [303, 151] width 85 height 15
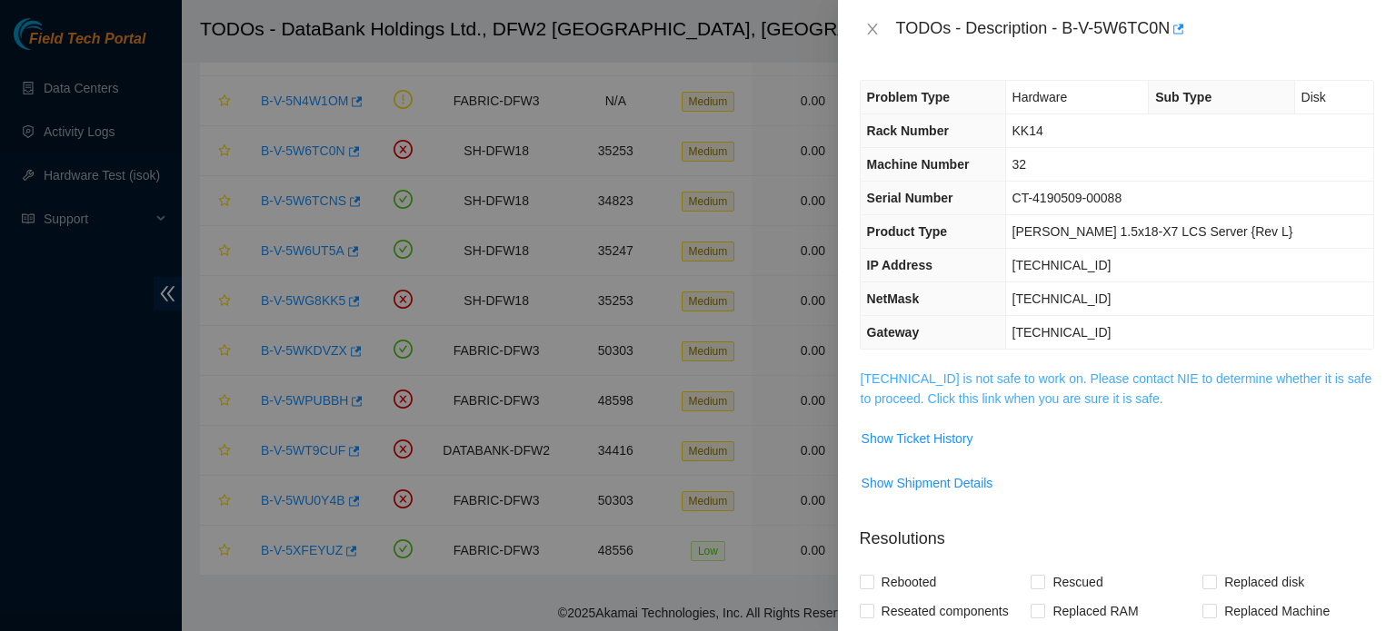
click at [964, 393] on link "104.123.157.43 is not safe to work on. Please contact NIE to determine whether …" at bounding box center [1116, 389] width 512 height 35
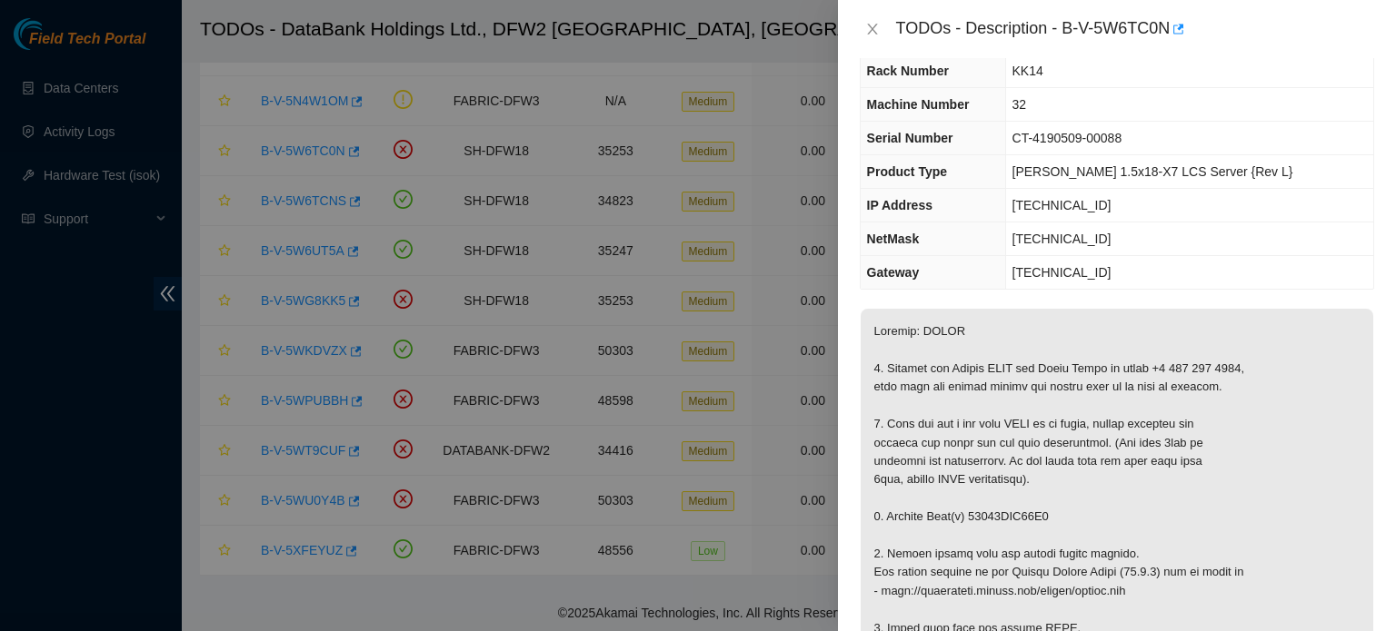
scroll to position [0, 0]
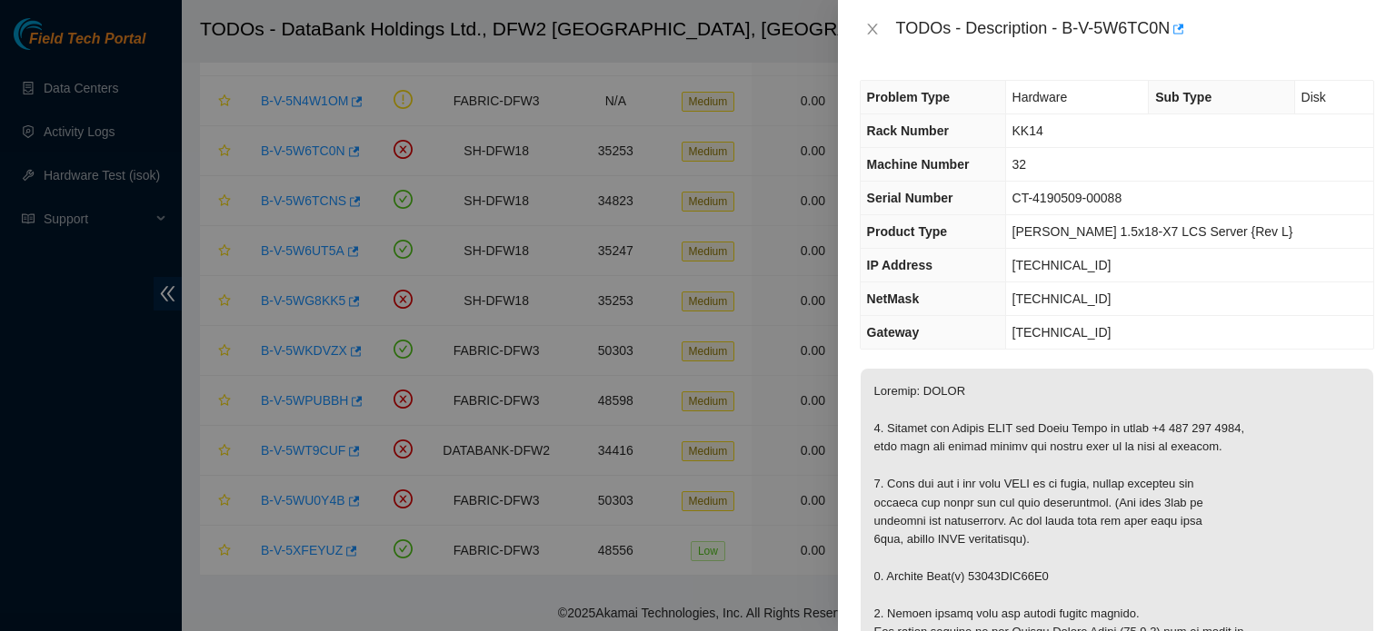
drag, startPoint x: 1061, startPoint y: 35, endPoint x: 1167, endPoint y: 35, distance: 105.4
click at [1167, 35] on div "TODOs - Description - B-V-5W6TC0N" at bounding box center [1135, 29] width 478 height 29
copy div "B-V-5W6TC0N"
click at [856, 32] on div "TODOs - Description - B-V-5W6TC0N" at bounding box center [1117, 29] width 558 height 58
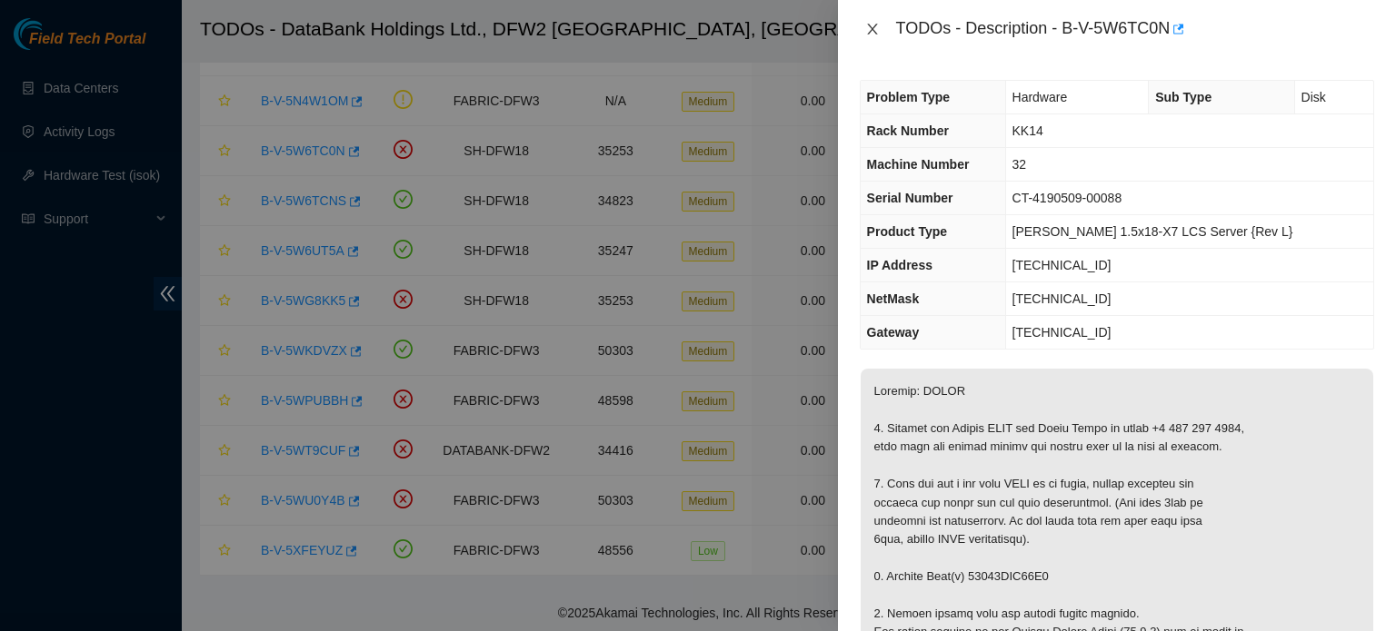
click at [870, 34] on icon "close" at bounding box center [872, 29] width 15 height 15
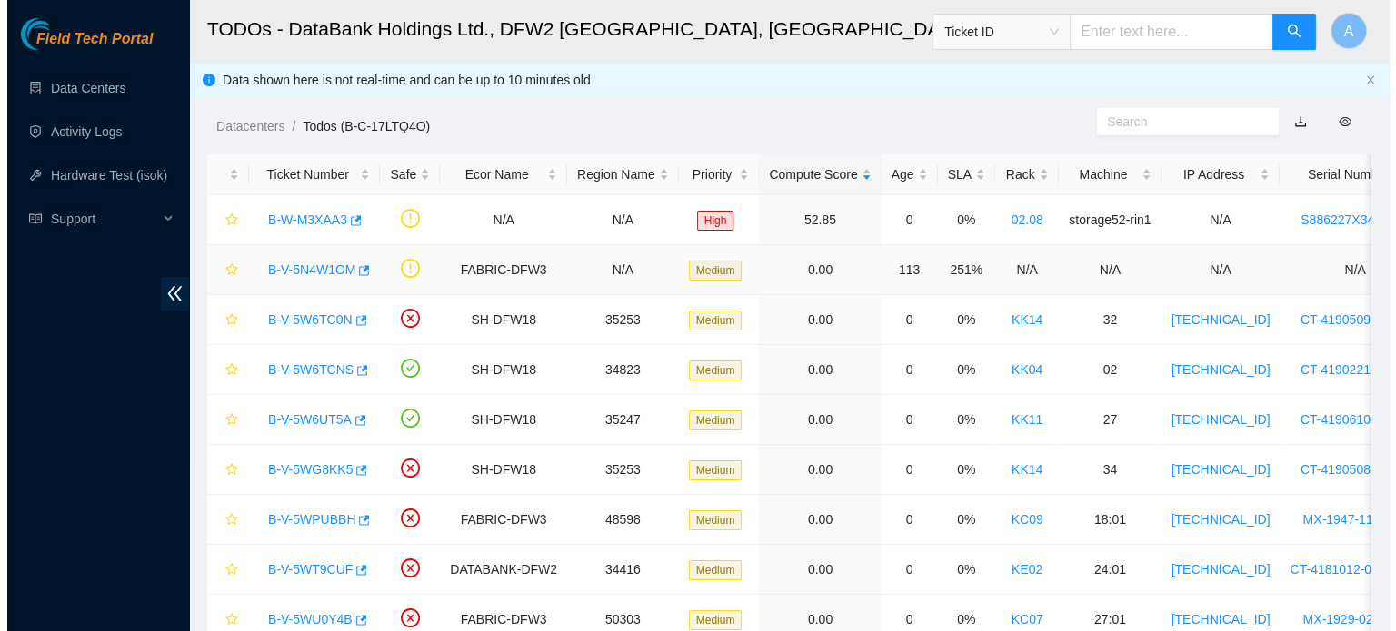
scroll to position [131, 0]
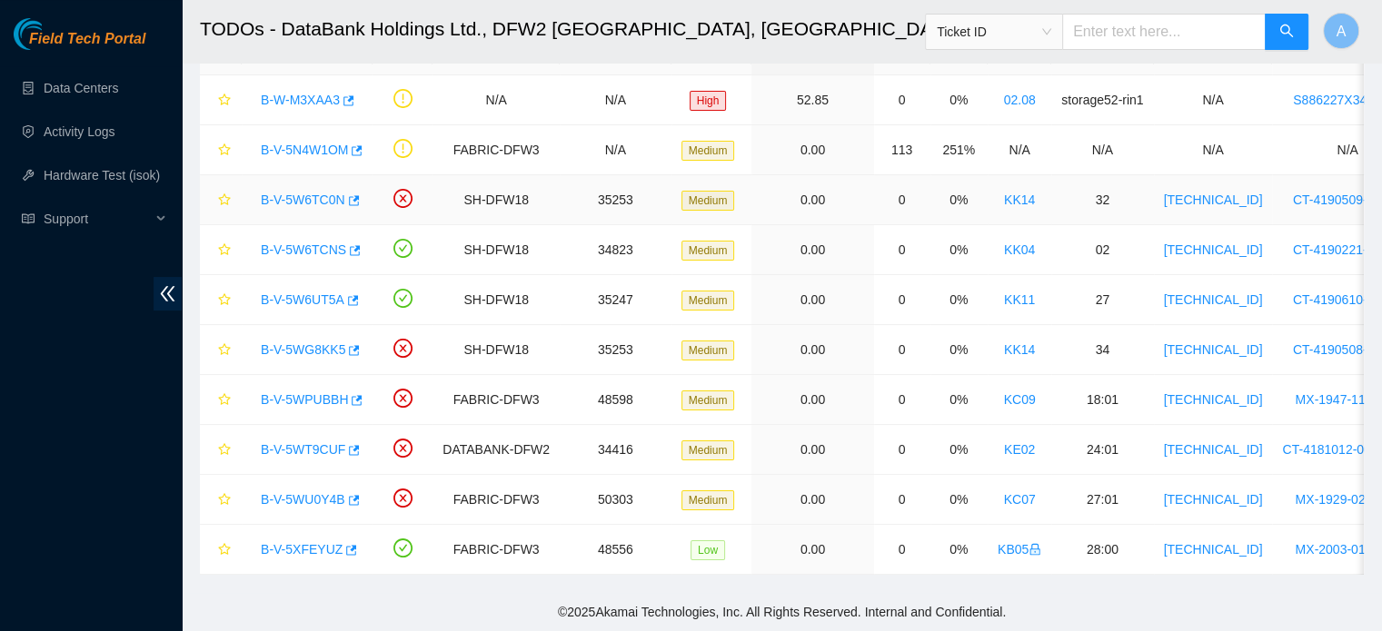
click at [313, 194] on link "B-V-5W6TC0N" at bounding box center [303, 200] width 85 height 15
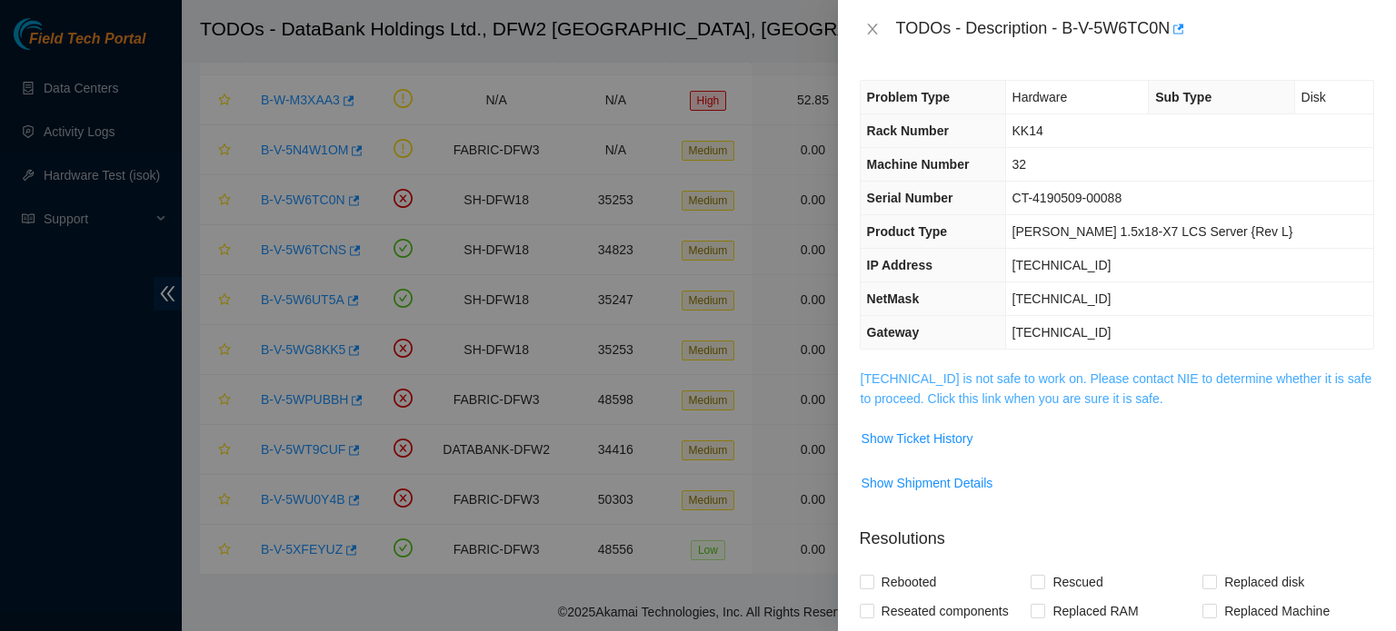
click at [1087, 389] on link "104.123.157.43 is not safe to work on. Please contact NIE to determine whether …" at bounding box center [1116, 389] width 512 height 35
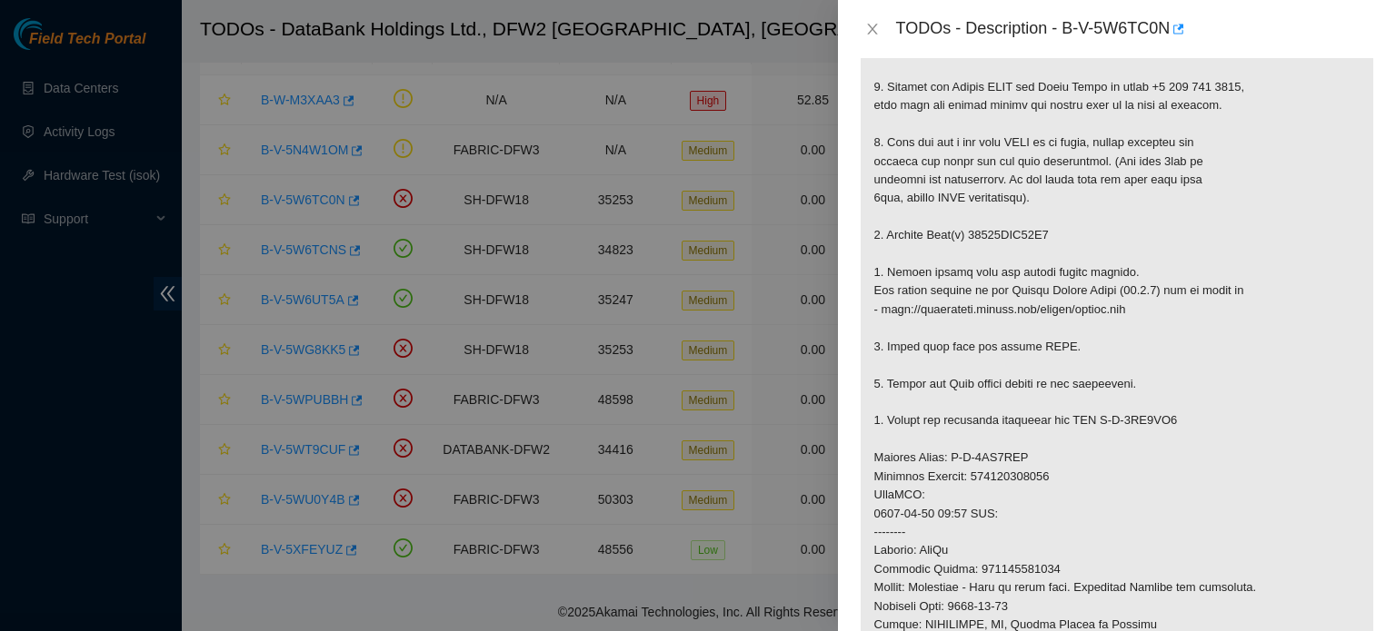
scroll to position [341, 0]
click at [1258, 15] on div "TODOs - Description - B-V-5W6TC0N" at bounding box center [1135, 29] width 478 height 29
drag, startPoint x: 1065, startPoint y: 24, endPoint x: 1170, endPoint y: 31, distance: 105.6
click at [1170, 31] on div "TODOs - Description - B-V-5W6TC0N" at bounding box center [1135, 29] width 478 height 29
copy div "B-V-5W6TC0N"
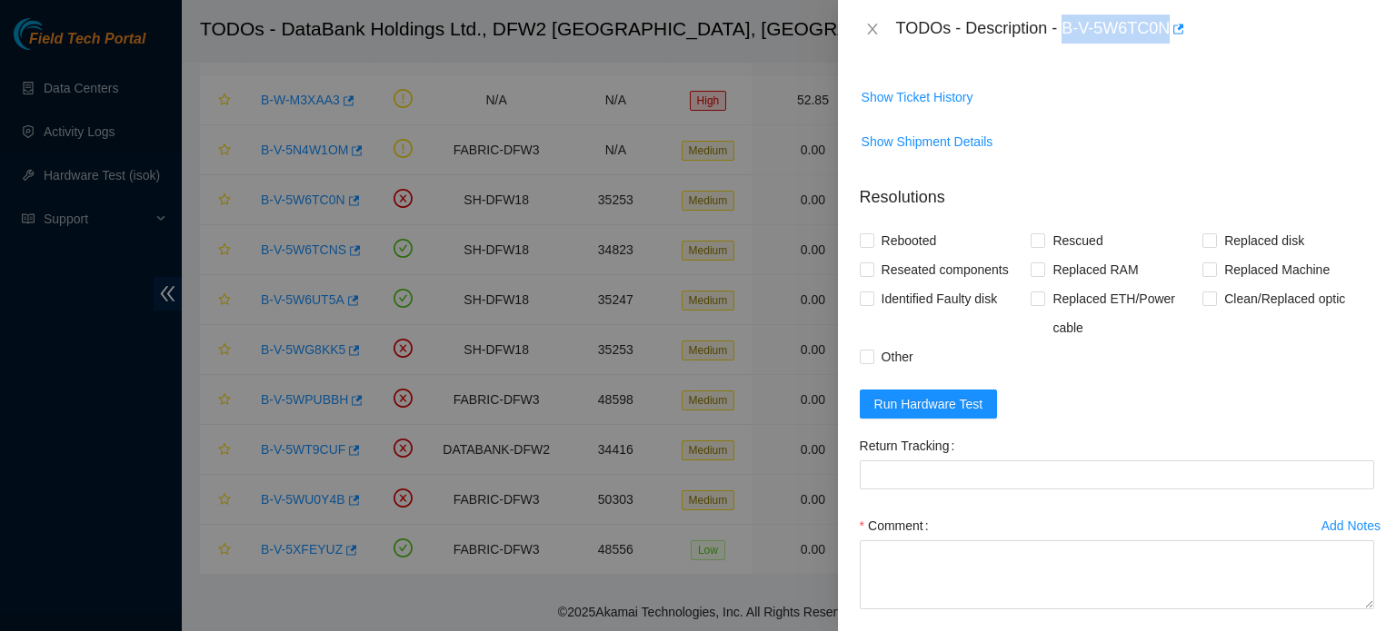
scroll to position [1294, 0]
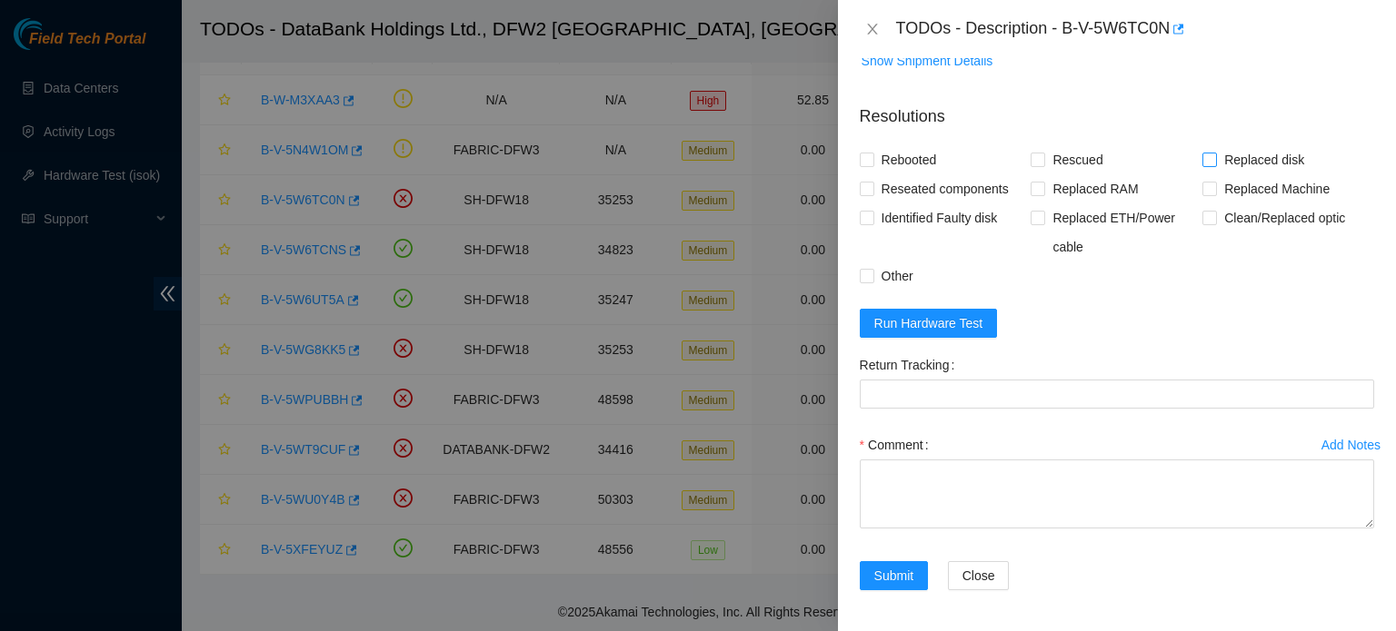
click at [1288, 159] on span "Replaced disk" at bounding box center [1264, 159] width 94 height 29
click at [1215, 159] on input "Replaced disk" at bounding box center [1208, 159] width 13 height 13
checkbox input "true"
click at [1067, 158] on span "Rescued" at bounding box center [1077, 159] width 65 height 29
click at [1043, 158] on input "Rescued" at bounding box center [1036, 159] width 13 height 13
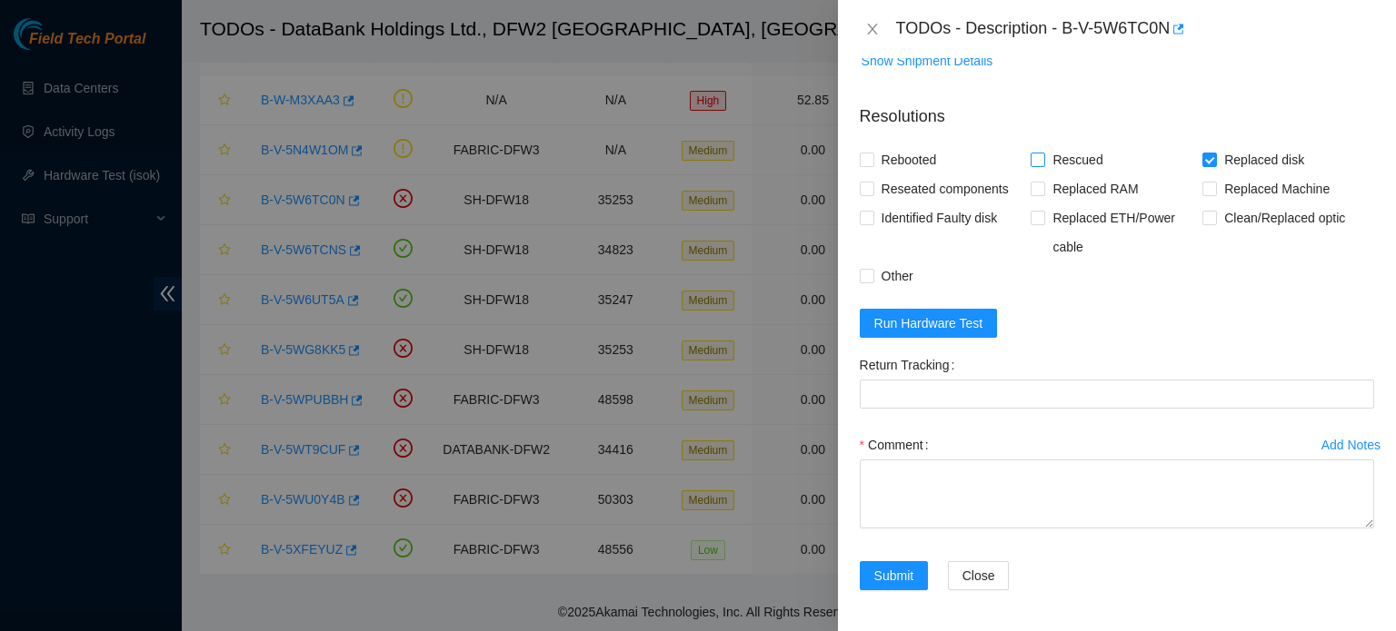
checkbox input "true"
click at [893, 154] on span "Rebooted" at bounding box center [909, 159] width 70 height 29
click at [872, 154] on input "Rebooted" at bounding box center [866, 159] width 13 height 13
checkbox input "true"
click at [900, 181] on span "Reseated components" at bounding box center [945, 188] width 142 height 29
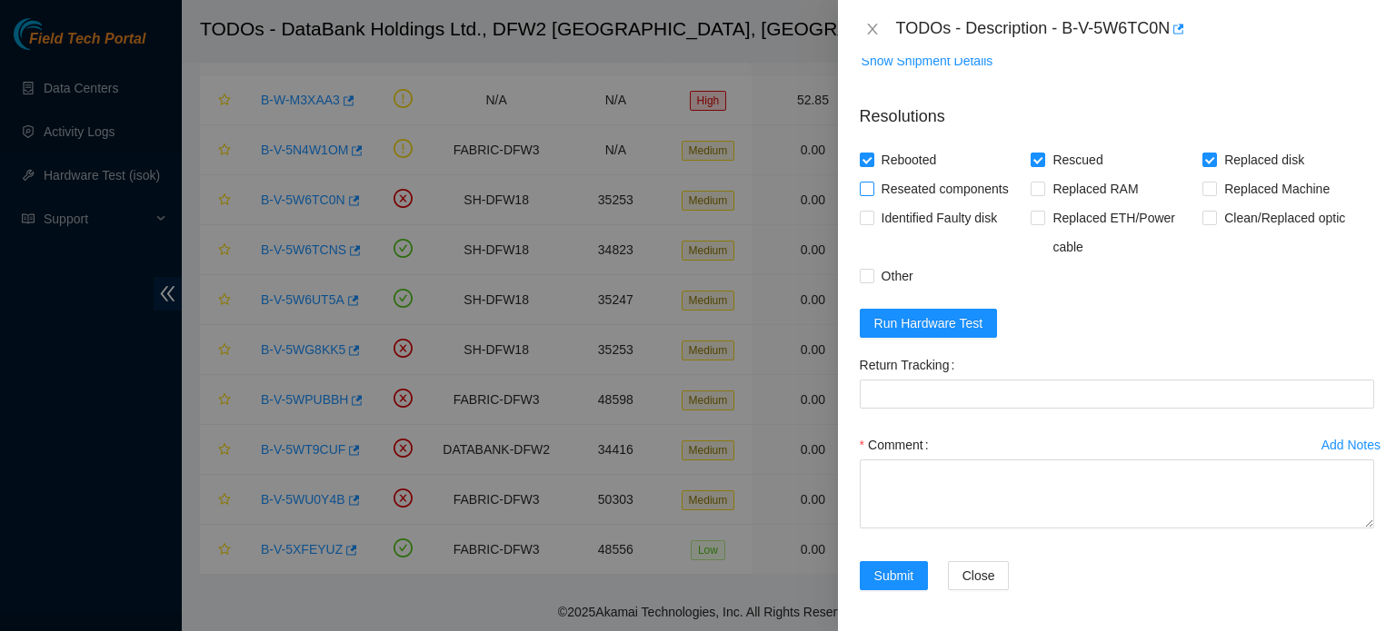
click at [872, 182] on input "Reseated components" at bounding box center [866, 188] width 13 height 13
checkbox input "true"
click at [887, 274] on span "Other" at bounding box center [897, 276] width 46 height 29
click at [872, 274] on input "Other" at bounding box center [866, 275] width 13 height 13
checkbox input "true"
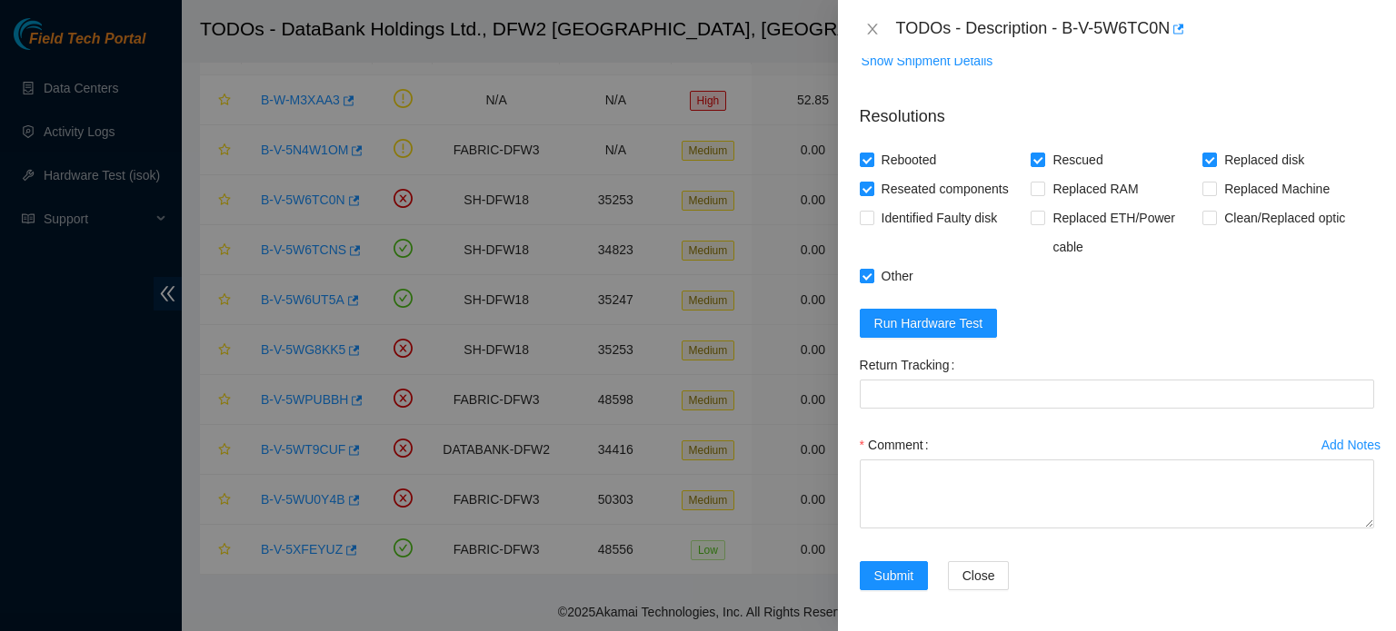
scroll to position [1273, 0]
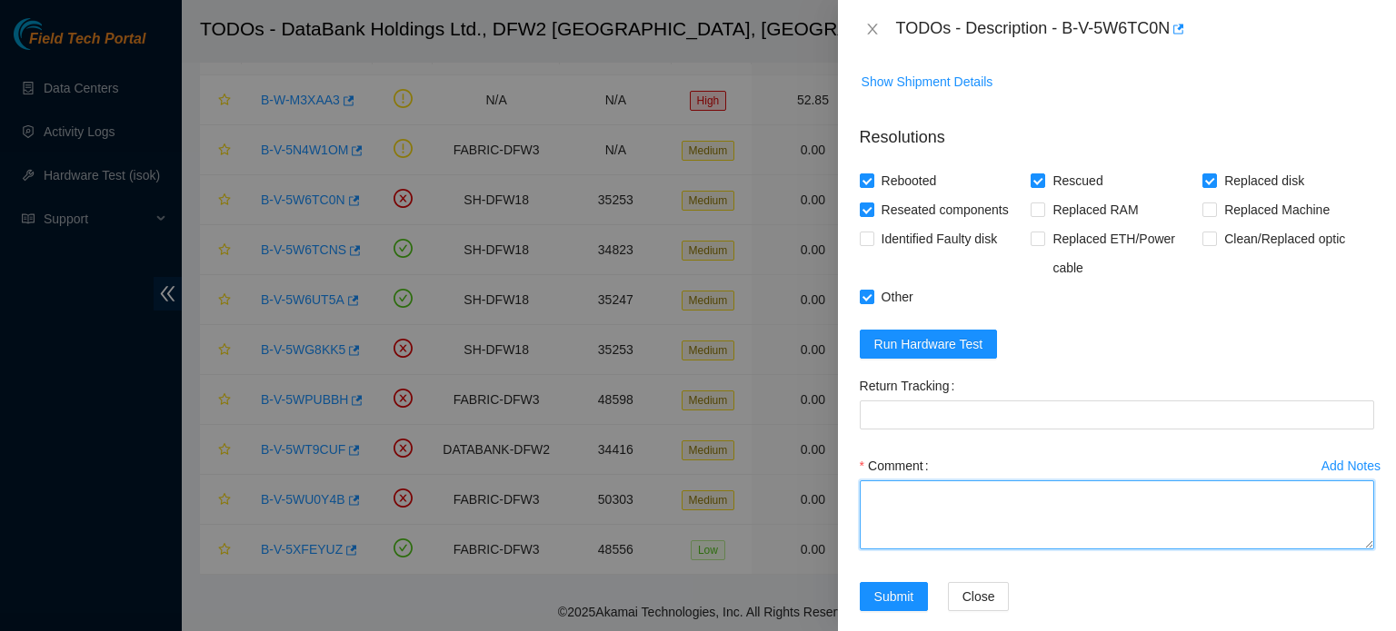
click at [954, 527] on textarea "Comment" at bounding box center [1117, 515] width 514 height 69
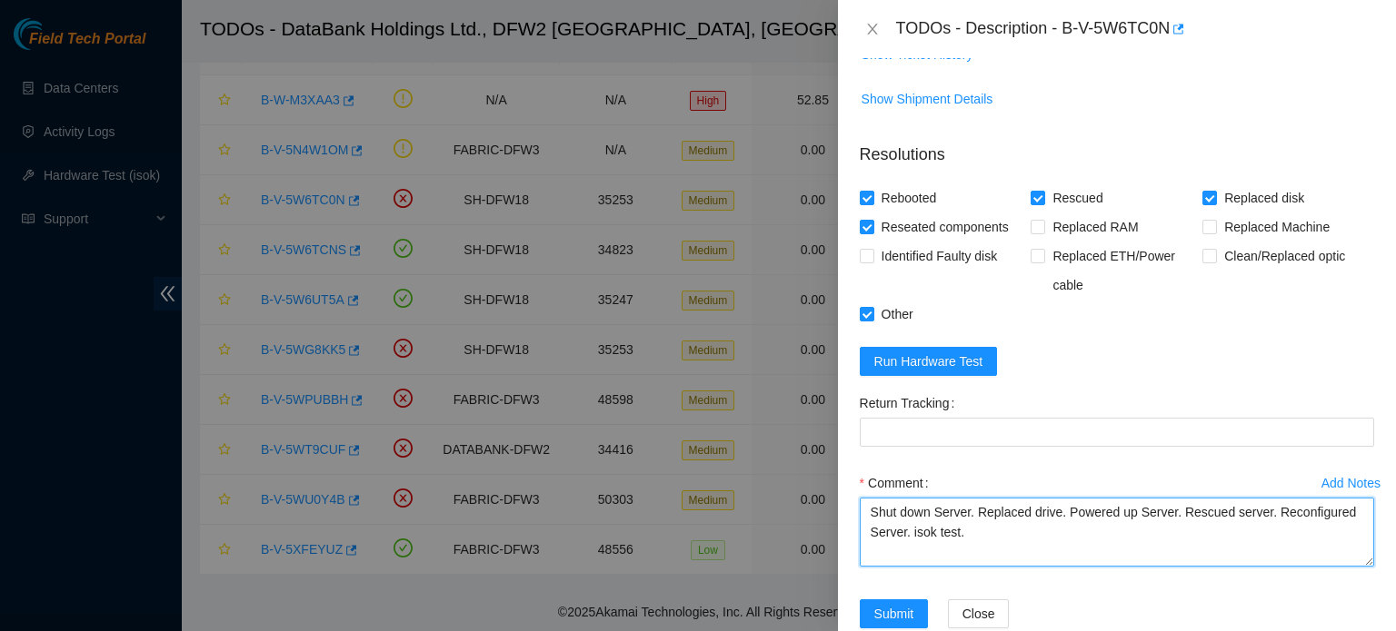
scroll to position [1264, 0]
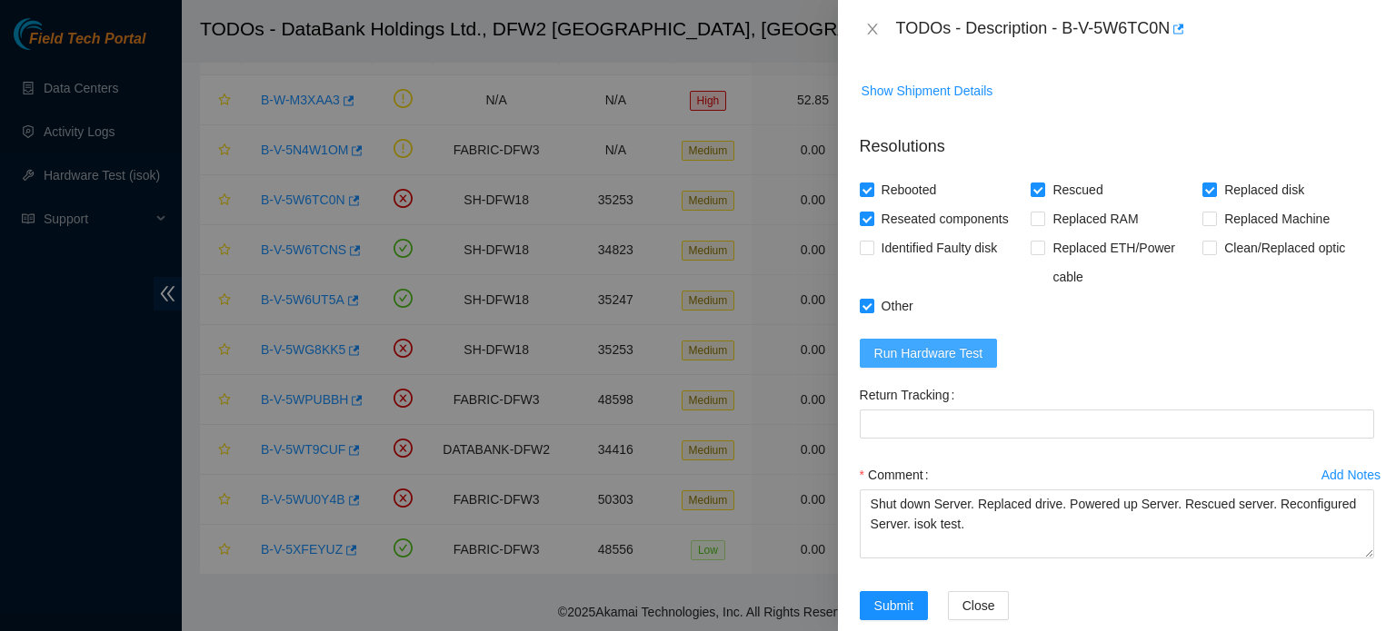
click at [969, 355] on span "Run Hardware Test" at bounding box center [928, 353] width 109 height 20
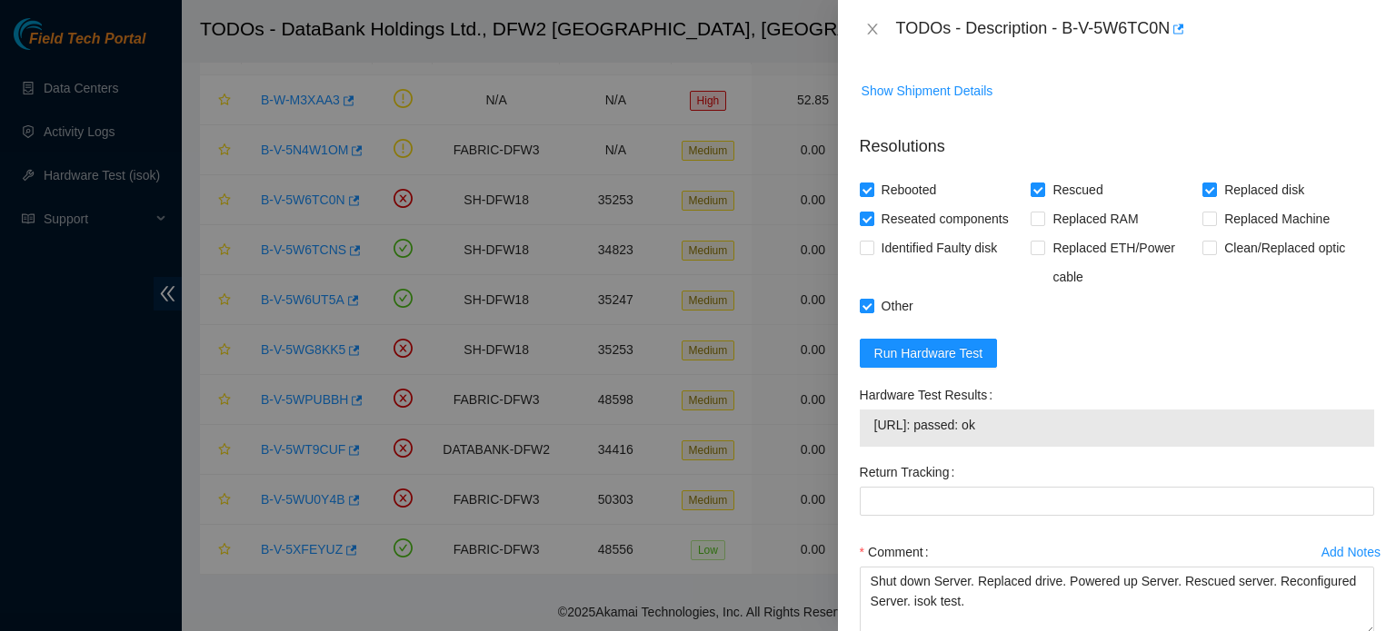
drag, startPoint x: 872, startPoint y: 425, endPoint x: 1027, endPoint y: 428, distance: 154.5
click at [1027, 428] on td "104.123.157.43: passed: ok" at bounding box center [1116, 428] width 487 height 28
copy span "104.123.157.43: passed: ok"
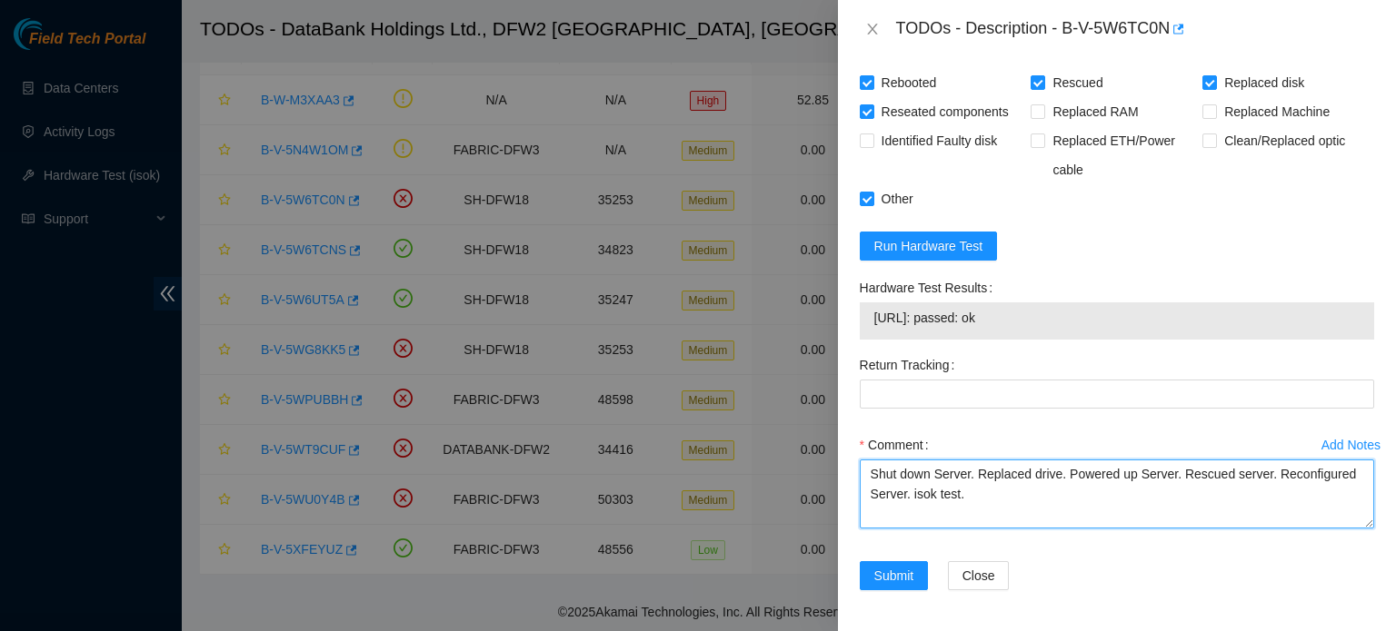
click at [978, 495] on textarea "Shut down Server. Replaced drive. Powered up Server. Rescued server. Reconfigur…" at bounding box center [1117, 494] width 514 height 69
paste textarea "104.123.157.43: passed: ok"
paste textarea "Ticket: B-V-5UHF5KC New SN: MX-2131-0141-N1 Bad SN: MX-2127-0007-N1 Service Ord…"
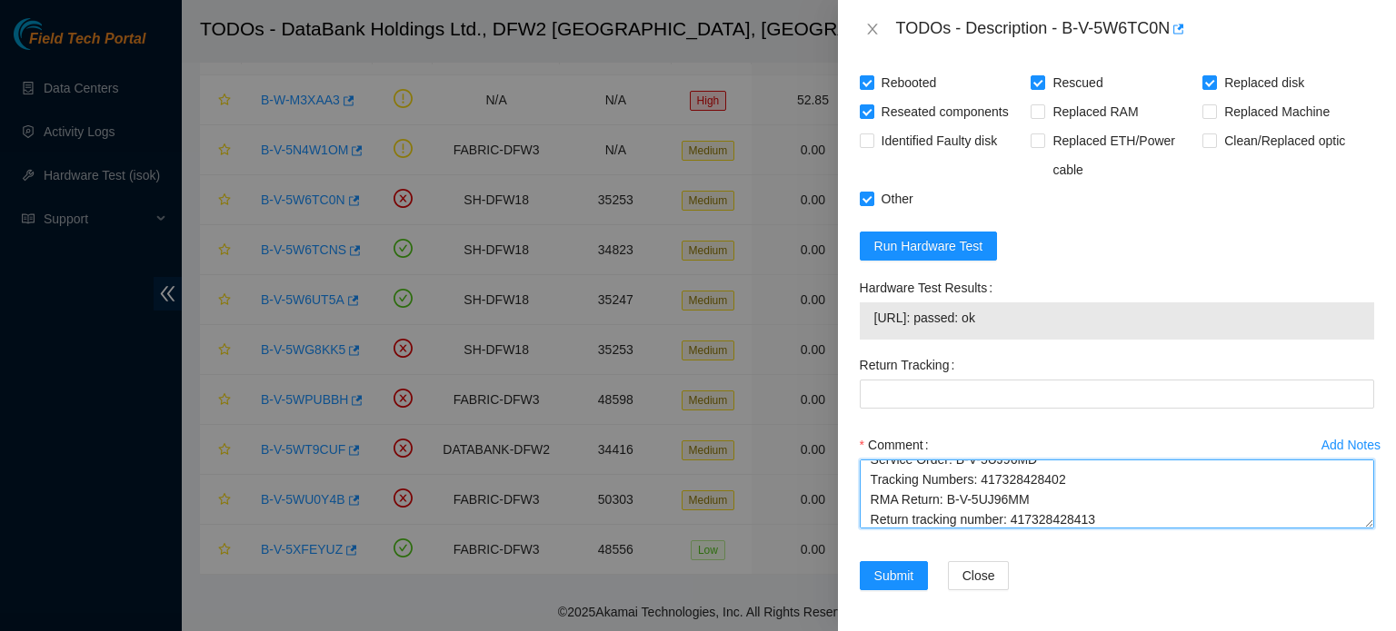
scroll to position [139, 0]
drag, startPoint x: 1092, startPoint y: 512, endPoint x: 1009, endPoint y: 521, distance: 83.2
click at [1009, 521] on textarea "Shut down Server. Replaced drive. Powered up Server. Rescued server. Reconfigur…" at bounding box center [1117, 494] width 514 height 69
drag, startPoint x: 1029, startPoint y: 497, endPoint x: 941, endPoint y: 493, distance: 88.2
click at [941, 493] on textarea "Shut down Server. Replaced drive. Powered up Server. Rescued server. Reconfigur…" at bounding box center [1117, 494] width 514 height 69
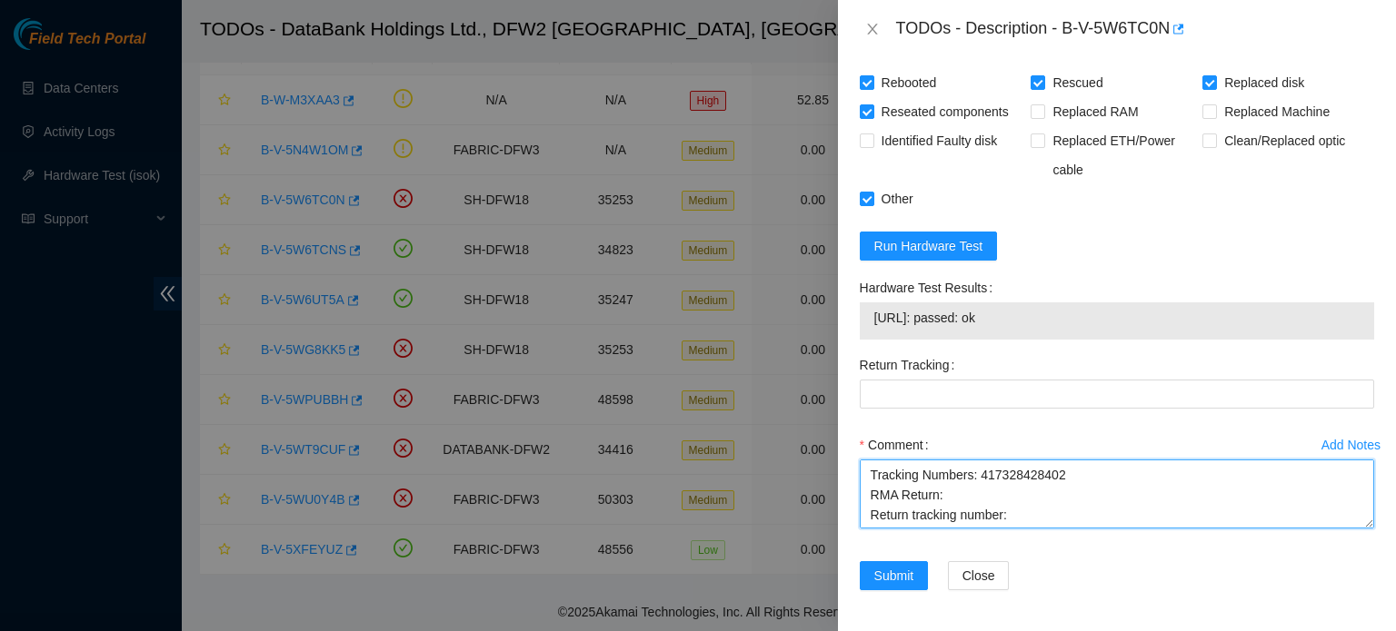
drag, startPoint x: 1065, startPoint y: 472, endPoint x: 977, endPoint y: 480, distance: 88.5
click at [977, 480] on textarea "Shut down Server. Replaced drive. Powered up Server. Rescued server. Reconfigur…" at bounding box center [1117, 494] width 514 height 69
drag, startPoint x: 1029, startPoint y: 472, endPoint x: 956, endPoint y: 468, distance: 73.7
click at [956, 468] on textarea "Shut down Server. Replaced drive. Powered up Server. Rescued server. Reconfigur…" at bounding box center [1117, 494] width 514 height 69
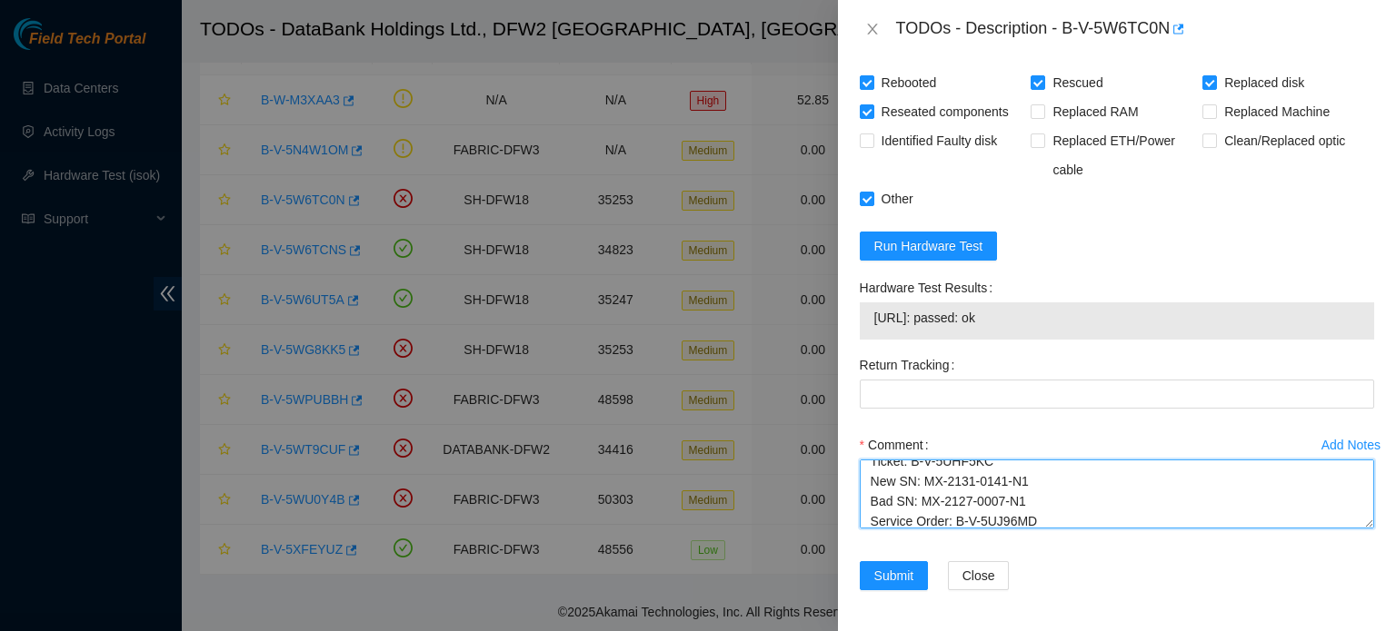
click at [992, 492] on textarea "Shut down Server. Replaced drive. Powered up Server. Rescued server. Reconfigur…" at bounding box center [1117, 494] width 514 height 69
click at [1019, 509] on textarea "Shut down Server. Replaced drive. Powered up Server. Rescued server. Reconfigur…" at bounding box center [1117, 494] width 514 height 69
drag, startPoint x: 1030, startPoint y: 515, endPoint x: 954, endPoint y: 477, distance: 85.3
click at [954, 477] on textarea "Shut down Server. Replaced drive. Powered up Server. Rescued server. Reconfigur…" at bounding box center [1117, 494] width 514 height 69
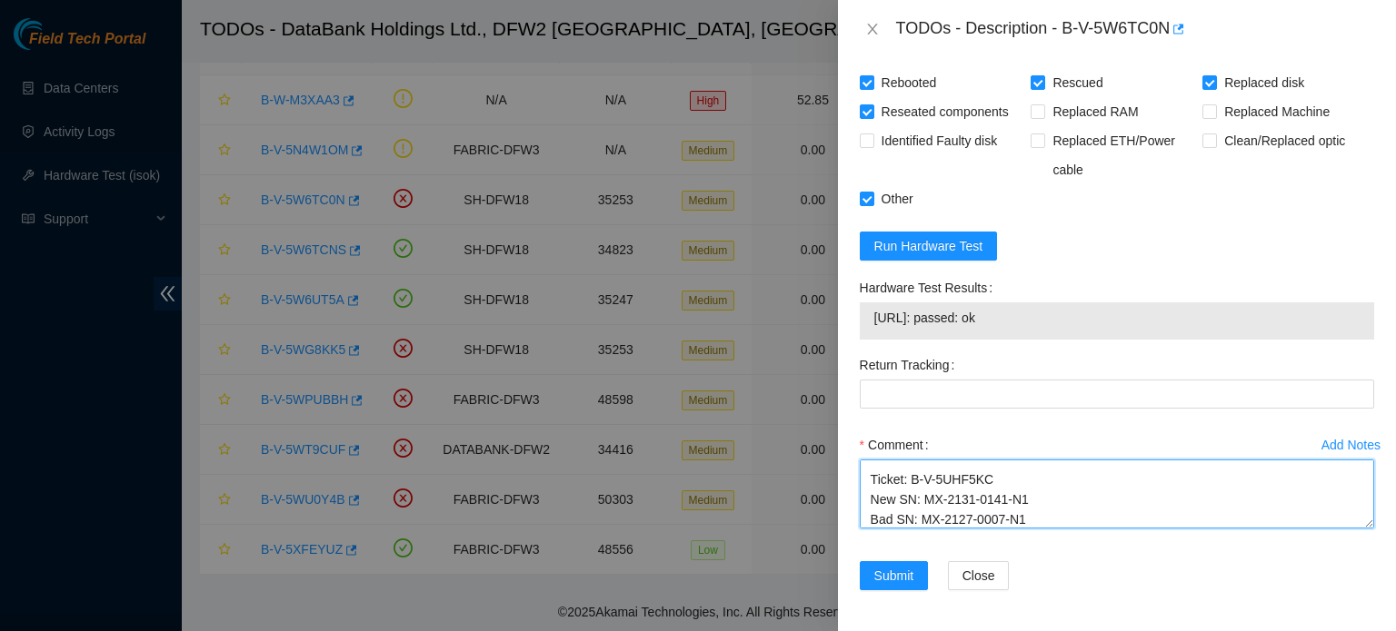
scroll to position [0, 0]
drag, startPoint x: 1027, startPoint y: 476, endPoint x: 937, endPoint y: 482, distance: 90.1
click at [937, 482] on textarea "Shut down Server. Replaced drive. Powered up Server. Rescued server. Reconfigur…" at bounding box center [1117, 494] width 514 height 69
click at [1013, 490] on textarea "Shut down Server. Replaced drive. Powered up Server. Rescued server. Reconfigur…" at bounding box center [1117, 494] width 514 height 69
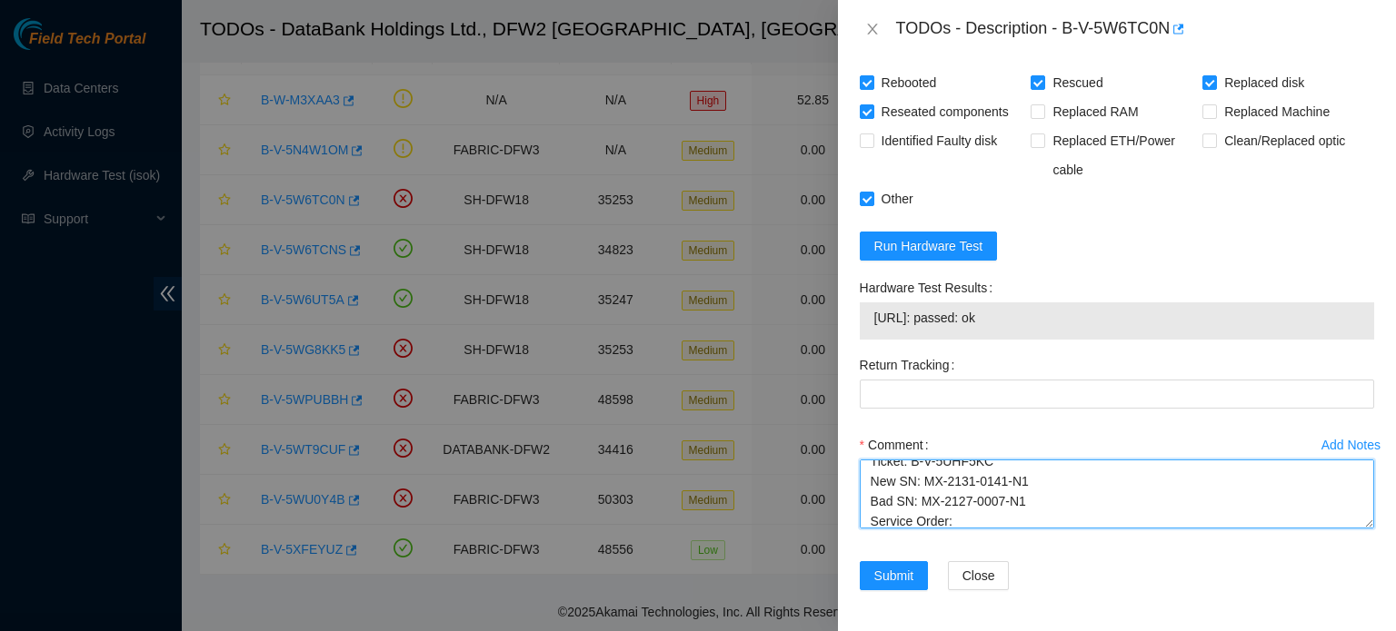
scroll to position [65, 0]
drag, startPoint x: 1019, startPoint y: 480, endPoint x: 923, endPoint y: 502, distance: 99.0
click at [923, 502] on textarea "Shut down Server. Replaced drive. Powered up Server. Rescued server. Reconfigur…" at bounding box center [1117, 494] width 514 height 69
drag, startPoint x: 1028, startPoint y: 487, endPoint x: 926, endPoint y: 482, distance: 101.9
click at [926, 482] on textarea "Shut down Server. Replaced drive. Powered up Server. Rescued server. Reconfigur…" at bounding box center [1117, 494] width 514 height 69
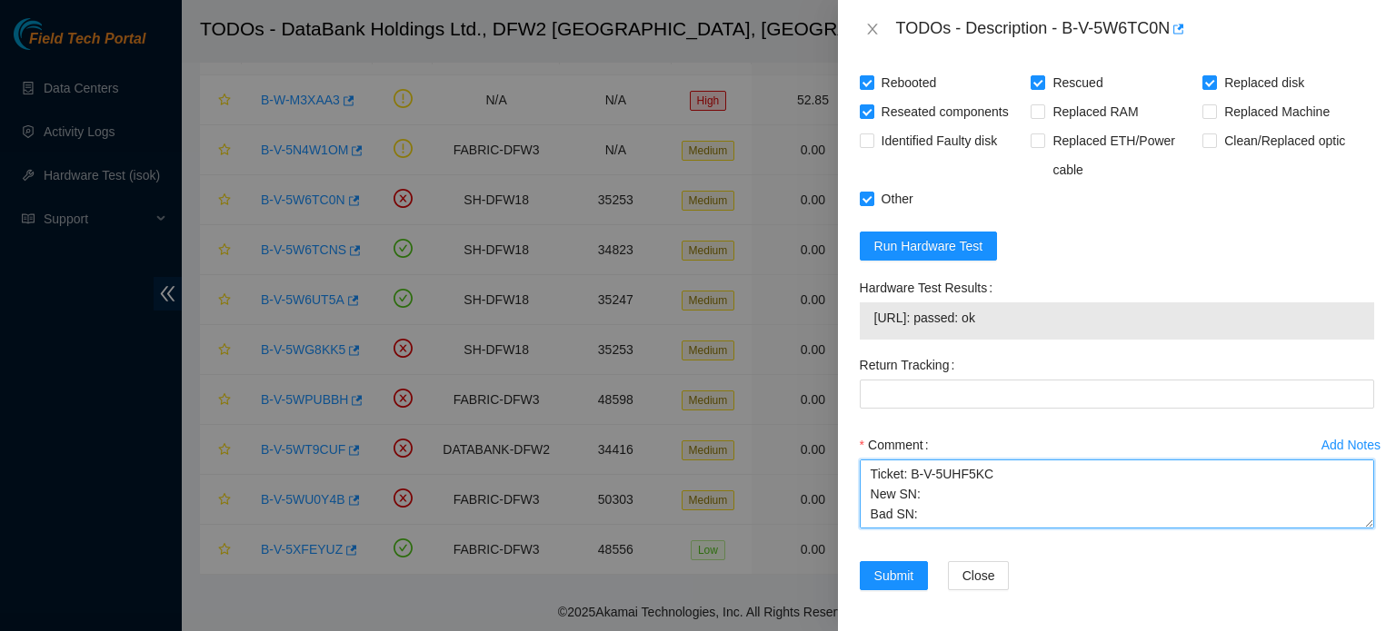
scroll to position [45, 0]
drag, startPoint x: 987, startPoint y: 489, endPoint x: 909, endPoint y: 486, distance: 78.2
click at [909, 486] on textarea "Shut down Server. Replaced drive. Powered up Server. Rescued server. Reconfigur…" at bounding box center [1117, 494] width 514 height 69
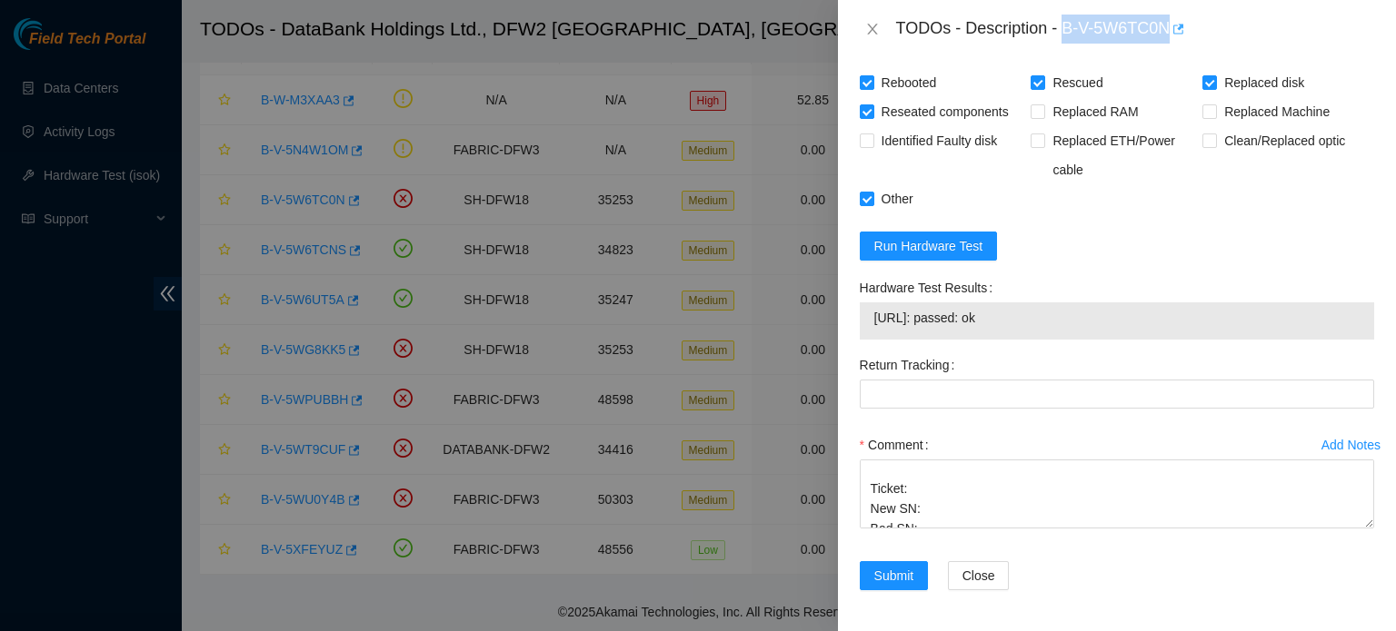
drag, startPoint x: 1063, startPoint y: 24, endPoint x: 1170, endPoint y: 31, distance: 107.5
click at [1170, 31] on div "TODOs - Description - B-V-5W6TC0N" at bounding box center [1135, 29] width 478 height 29
copy div "B-V-5W6TC0N"
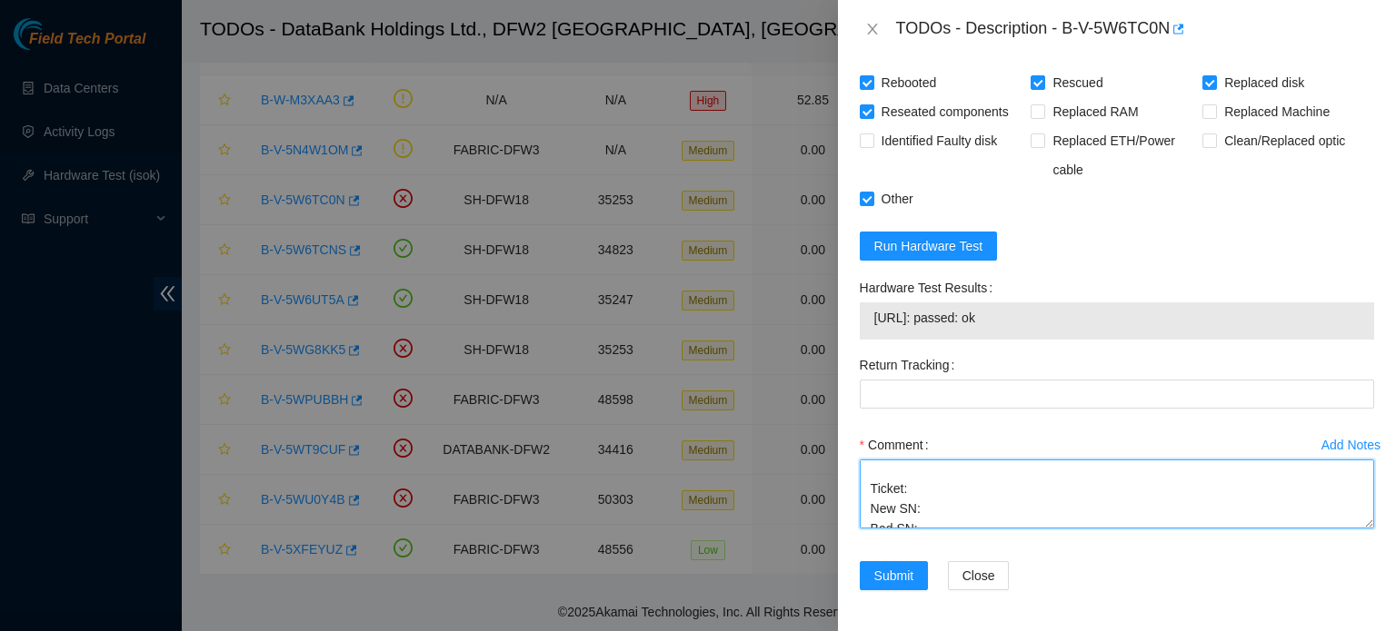
click at [910, 492] on textarea "Shut down Server. Replaced drive. Powered up Server. Rescued server. Reconfigur…" at bounding box center [1117, 494] width 514 height 69
paste textarea "B-V-5W6TC0N"
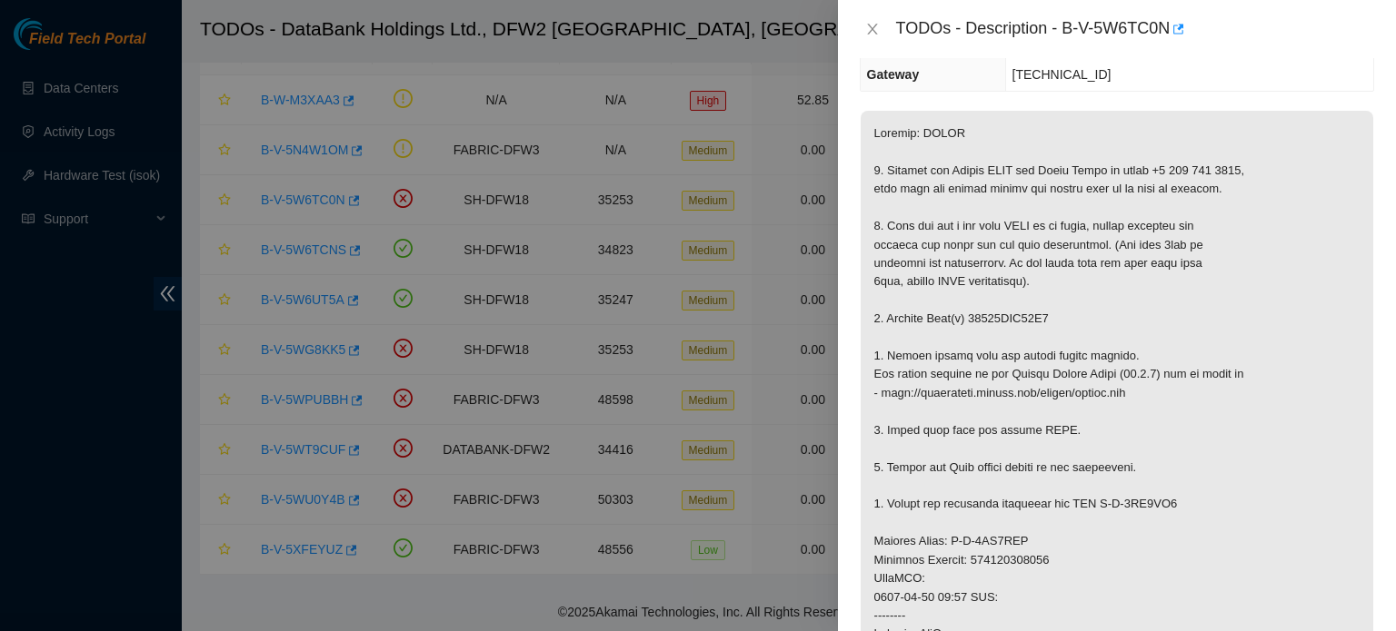
scroll to position [254, 0]
drag, startPoint x: 968, startPoint y: 323, endPoint x: 1046, endPoint y: 320, distance: 78.2
click at [1046, 320] on p at bounding box center [1116, 564] width 512 height 900
copy p "18521FDA97E6"
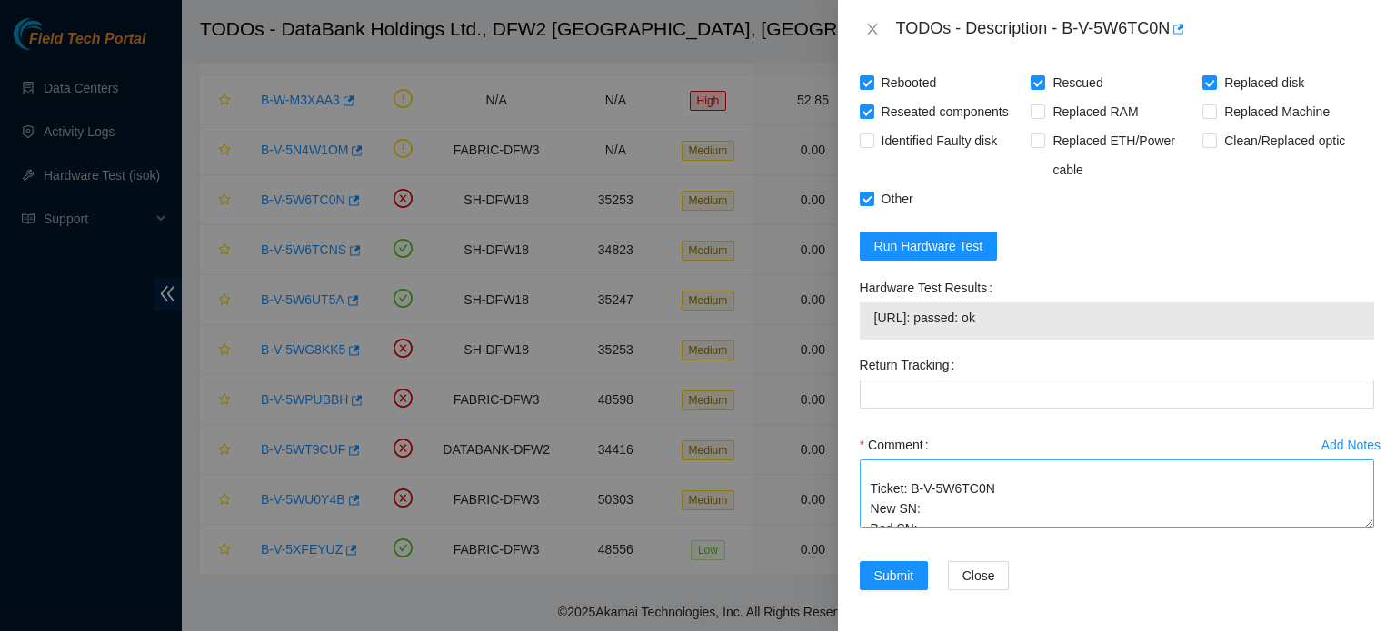
scroll to position [54, 0]
click at [926, 512] on textarea "Shut down Server. Replaced drive. Powered up Server. Rescued server. Reconfigur…" at bounding box center [1117, 494] width 514 height 69
paste textarea "18521FDA97E6"
click at [928, 494] on textarea "Shut down Server. Replaced drive. Powered up Server. Rescued server. Reconfigur…" at bounding box center [1117, 494] width 514 height 69
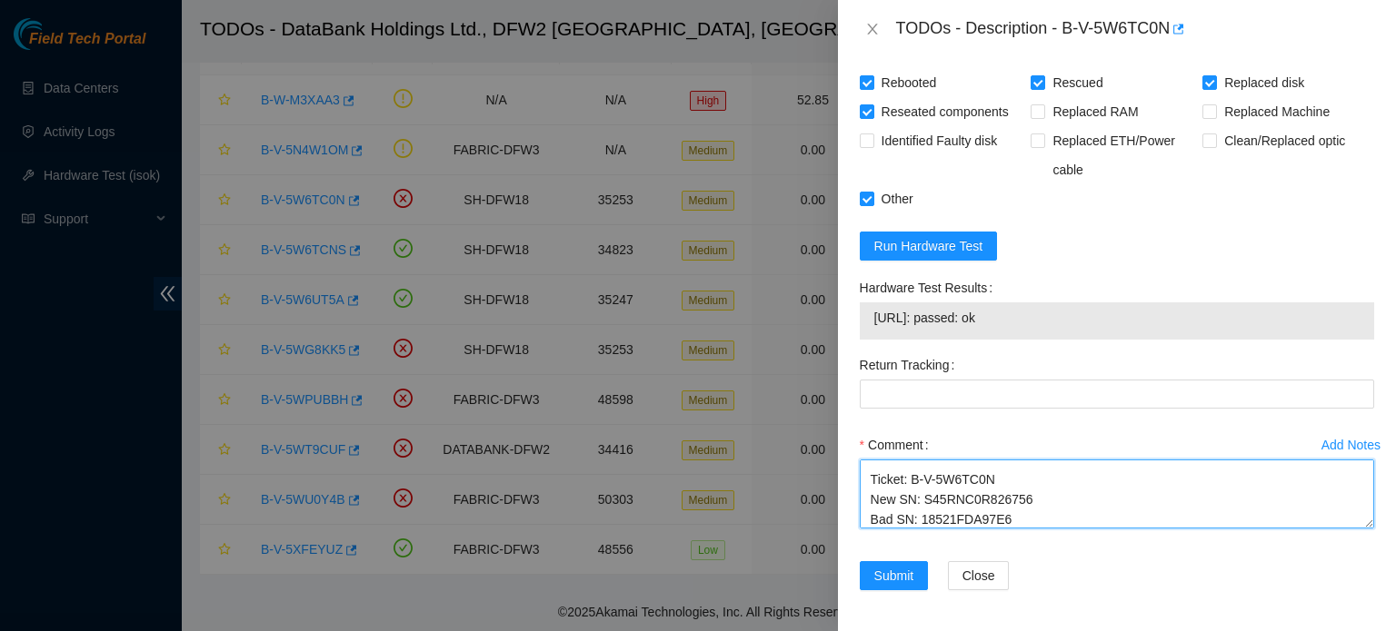
click at [959, 502] on textarea "Shut down Server. Replaced drive. Powered up Server. Rescued server. Reconfigur…" at bounding box center [1117, 494] width 514 height 69
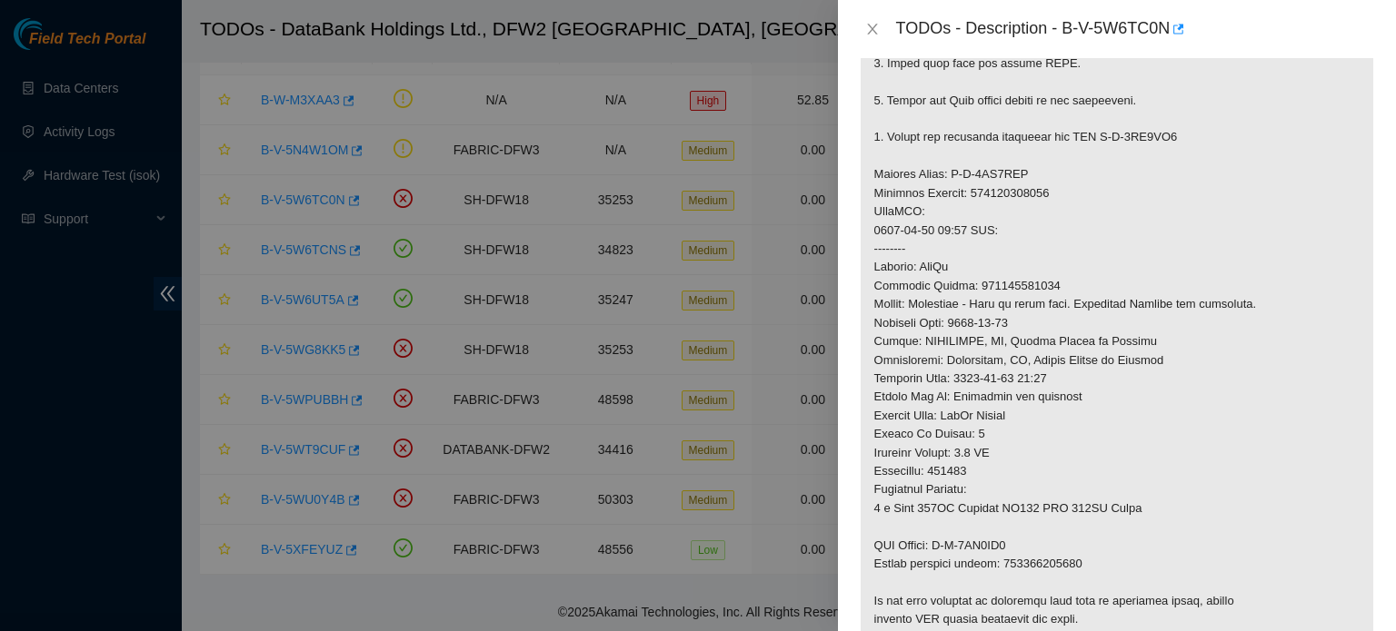
scroll to position [626, 0]
drag, startPoint x: 950, startPoint y: 173, endPoint x: 1029, endPoint y: 174, distance: 79.1
click at [1029, 174] on p at bounding box center [1116, 193] width 512 height 900
copy p "B-V-5WX4ACV"
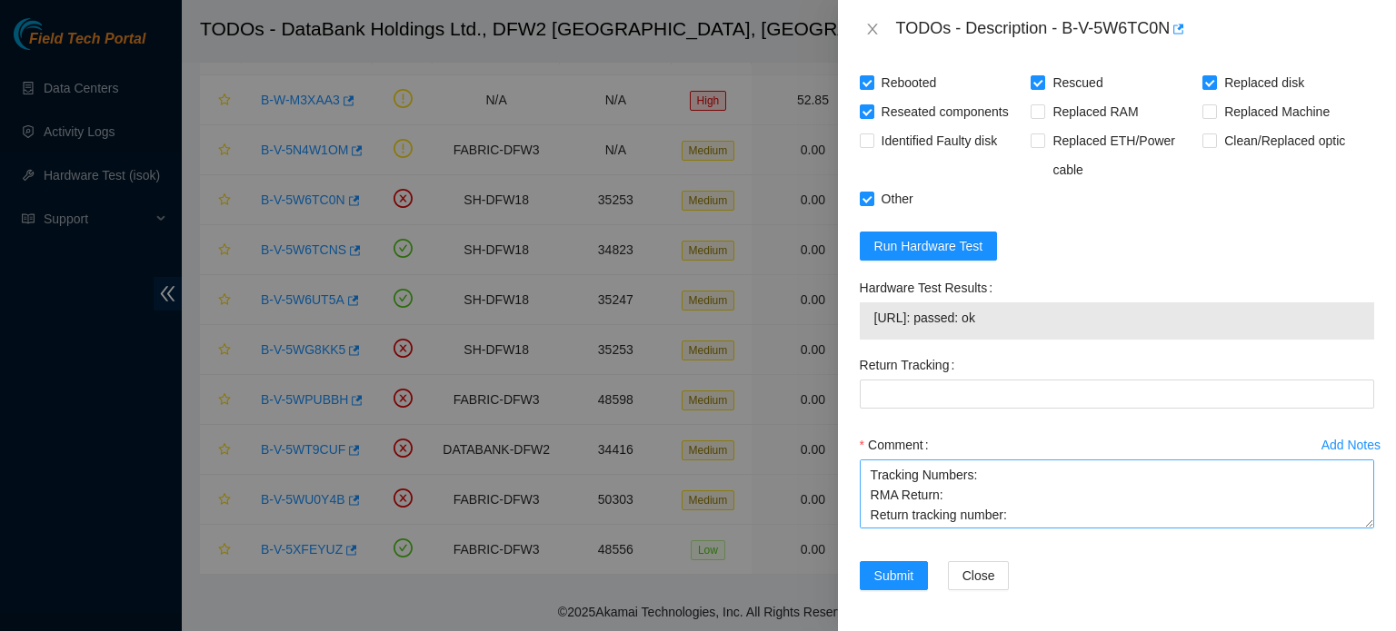
scroll to position [118, 0]
click at [951, 479] on textarea "Shut down Server. Replaced drive. Powered up Server. Rescued server. Reconfigur…" at bounding box center [1117, 494] width 514 height 69
paste textarea "B-V-5WX4ACV"
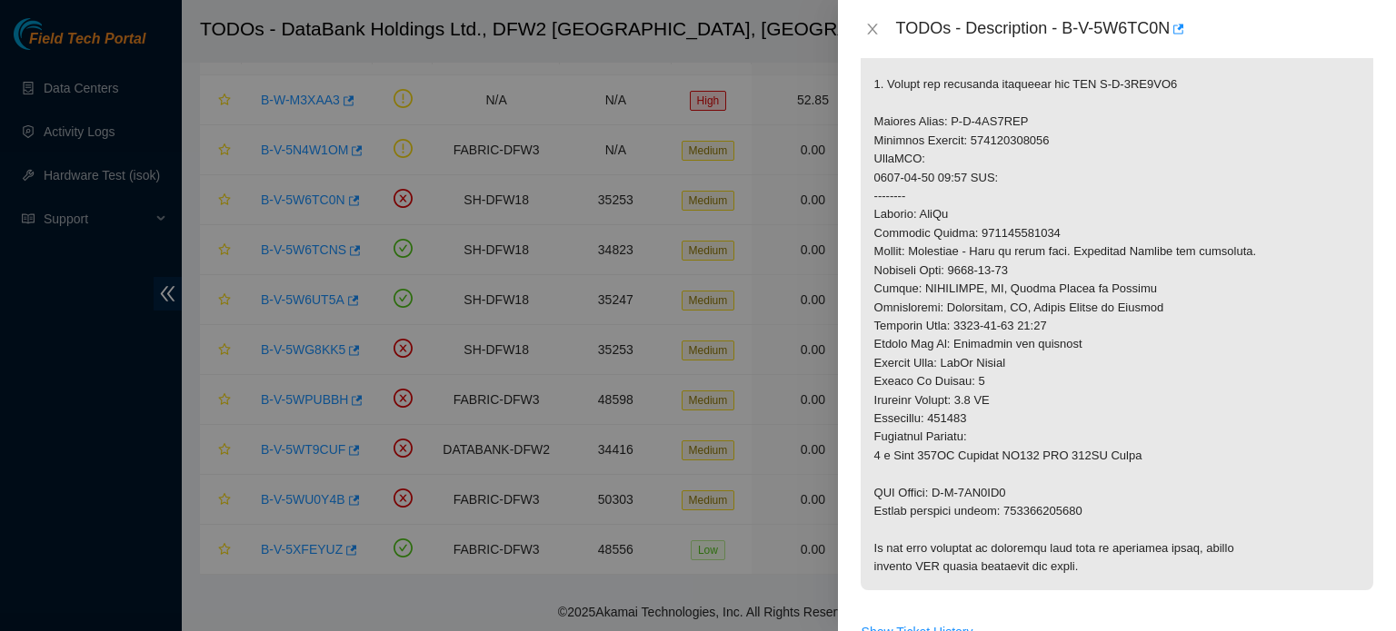
scroll to position [672, 0]
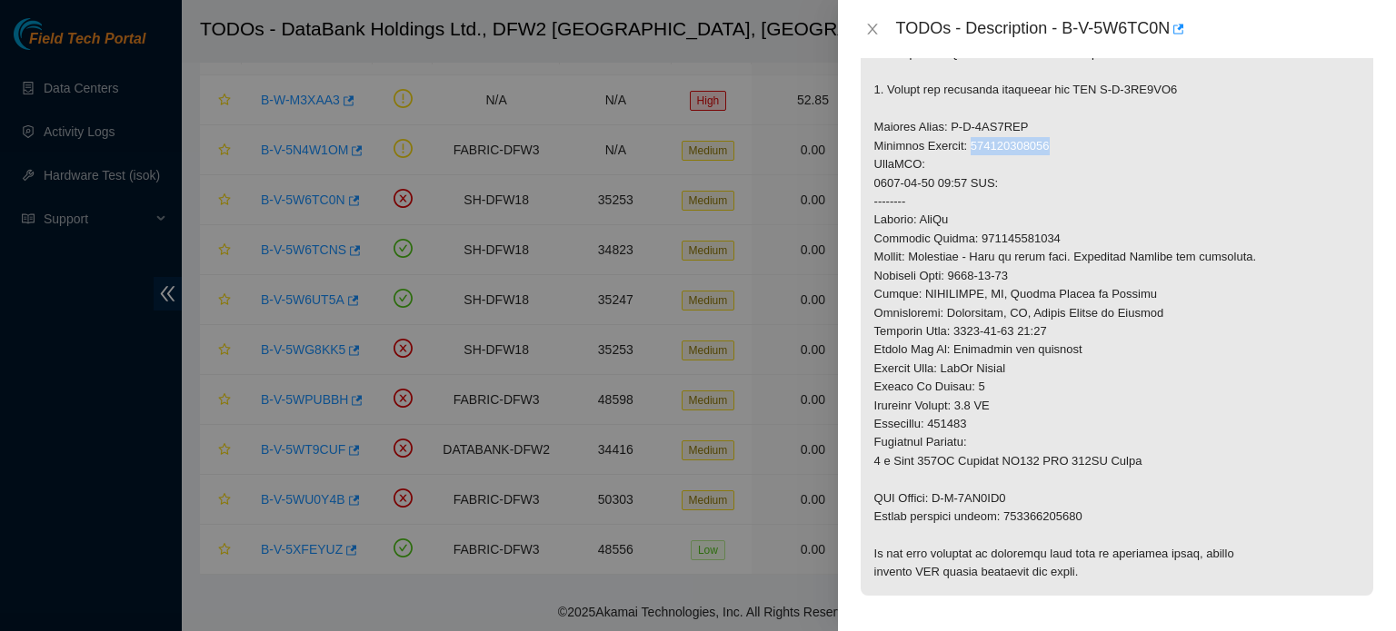
drag, startPoint x: 975, startPoint y: 140, endPoint x: 1052, endPoint y: 149, distance: 77.8
click at [1052, 149] on p at bounding box center [1116, 147] width 512 height 900
copy p "463470061347"
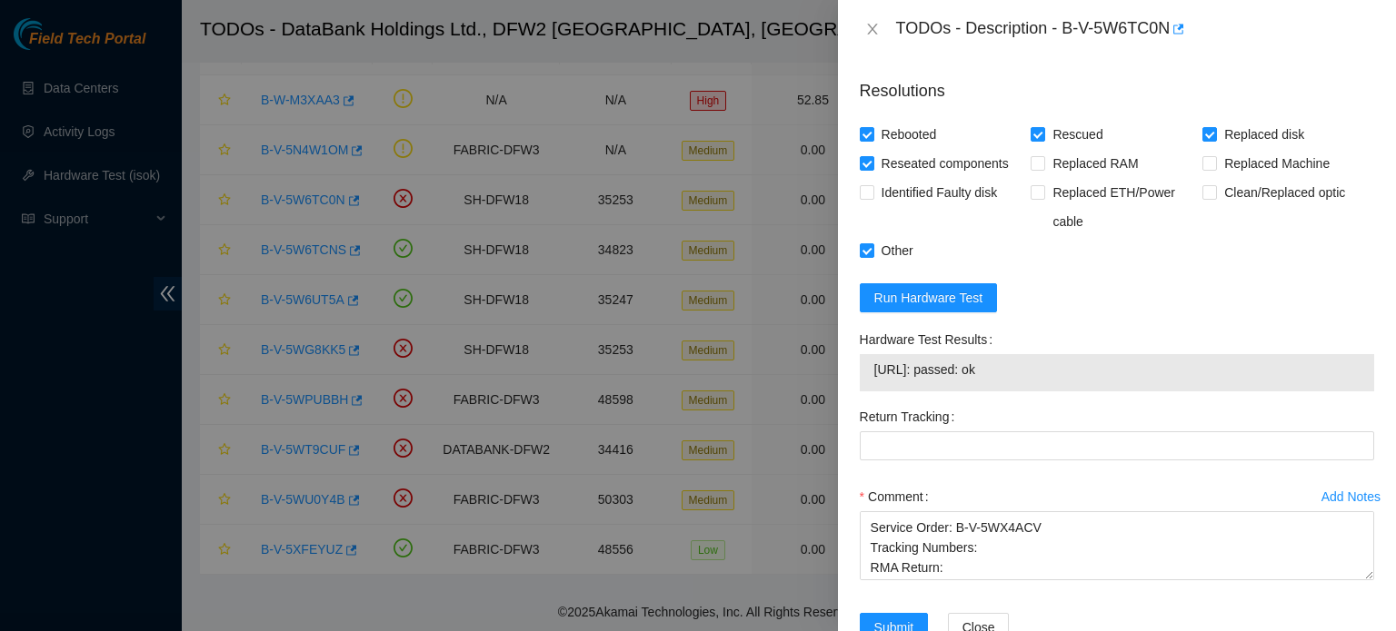
scroll to position [1371, 0]
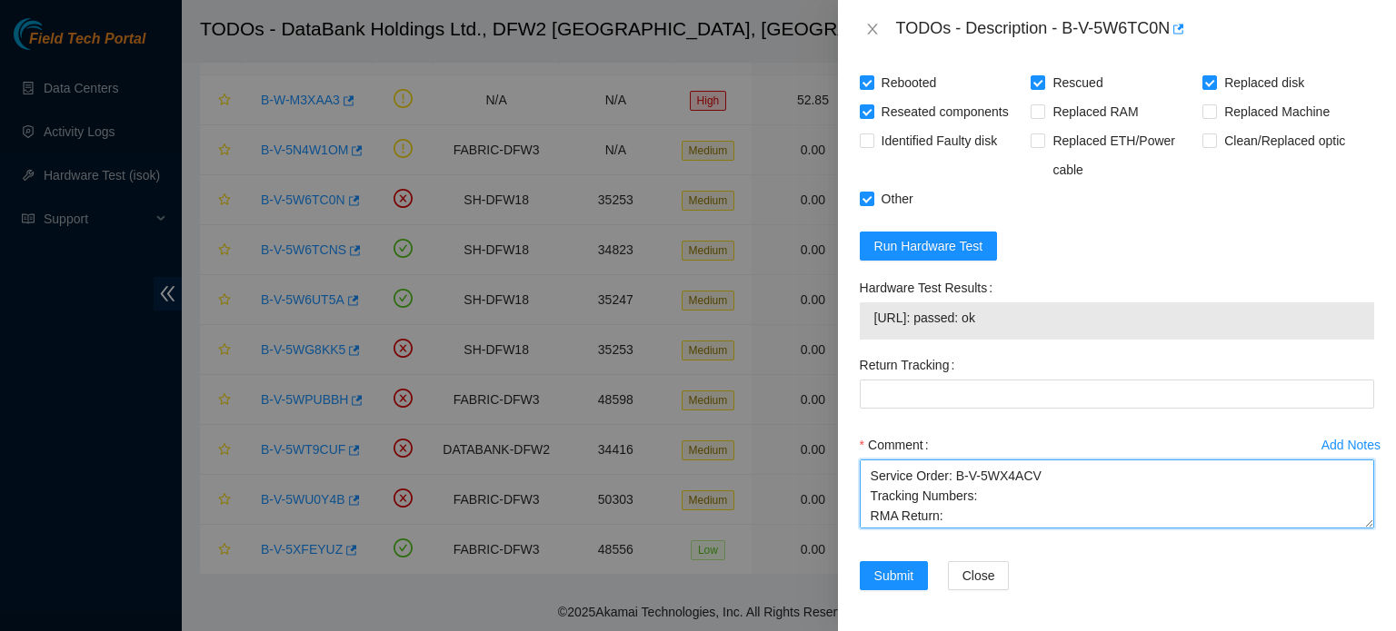
click at [979, 502] on textarea "Shut down Server. Replaced drive. Powered up Server. Rescued server. Reconfigur…" at bounding box center [1117, 494] width 514 height 69
paste textarea "463470061347"
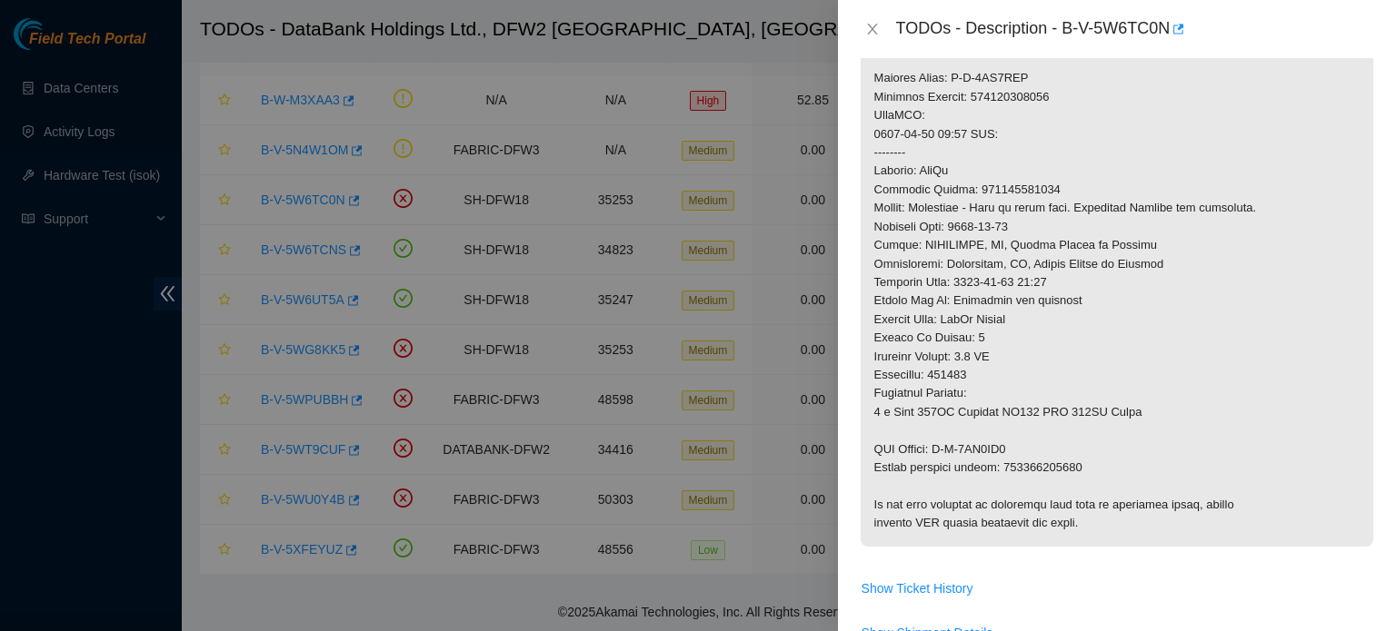
scroll to position [717, 0]
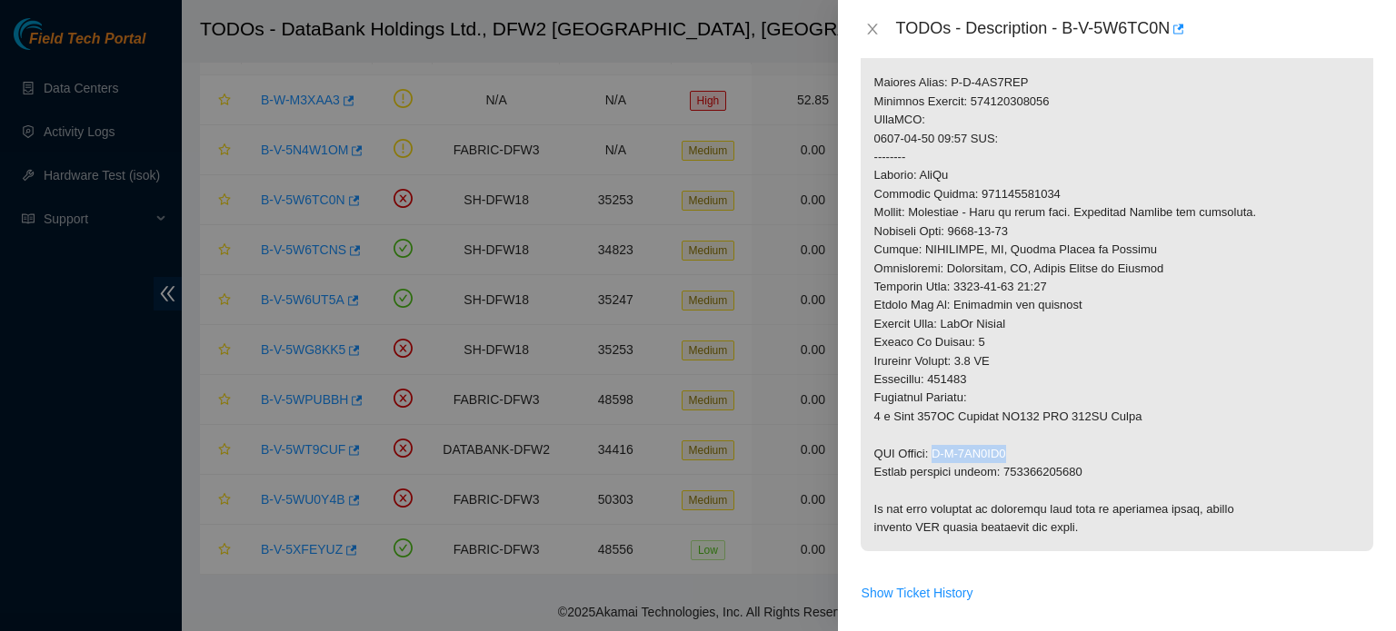
drag, startPoint x: 942, startPoint y: 450, endPoint x: 1017, endPoint y: 450, distance: 74.5
click at [1017, 450] on p at bounding box center [1116, 102] width 512 height 900
copy p "B-V-5WX4AD4"
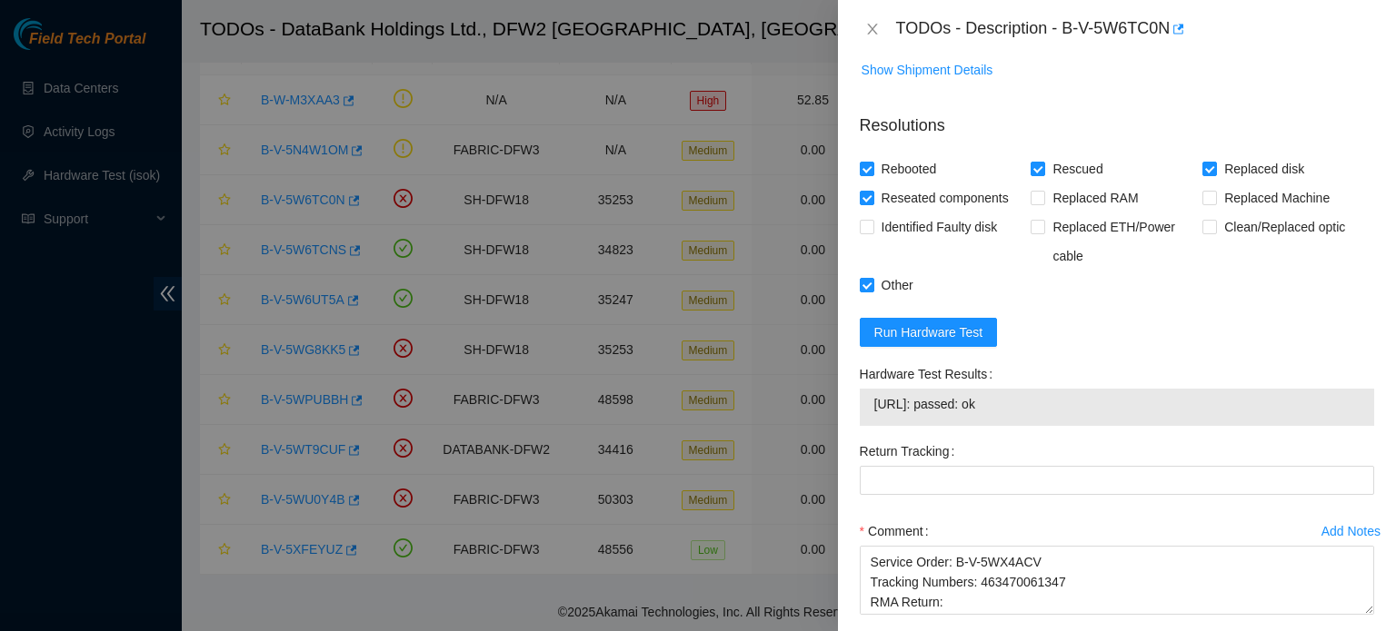
scroll to position [1371, 0]
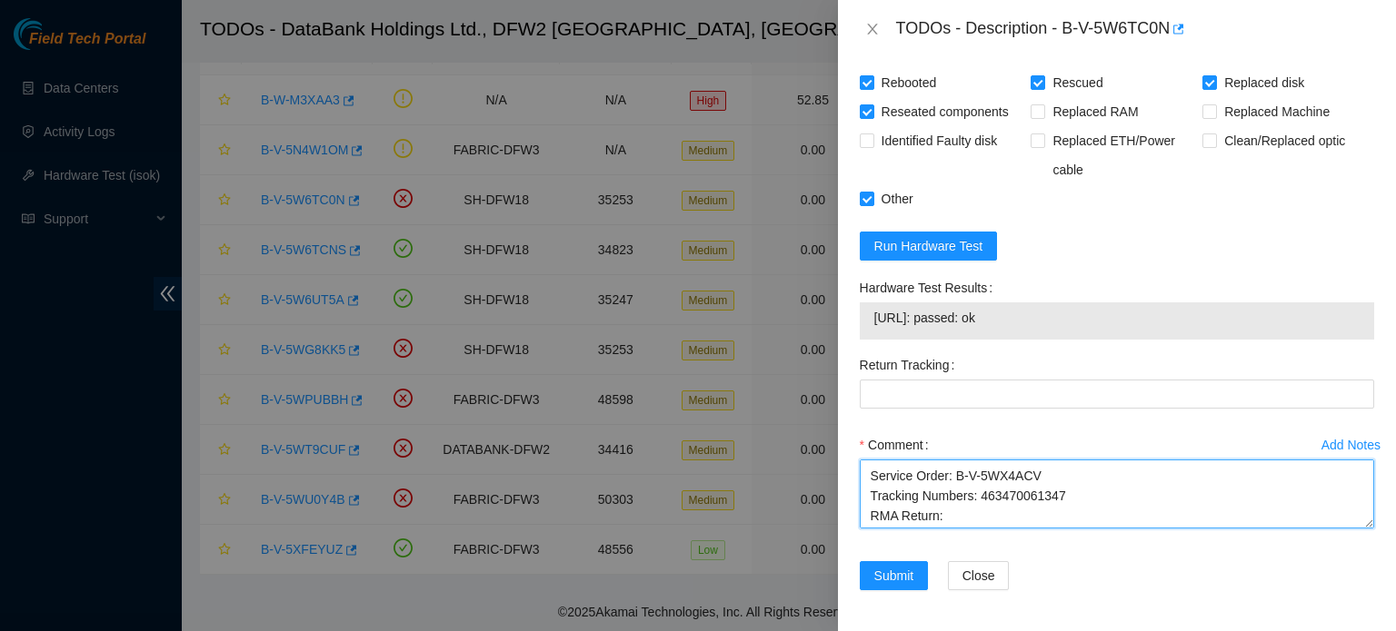
click at [956, 512] on textarea "Shut down Server. Replaced drive. Powered up Server. Rescued server. Reconfigur…" at bounding box center [1117, 494] width 514 height 69
paste textarea "B-V-5WX4AD4"
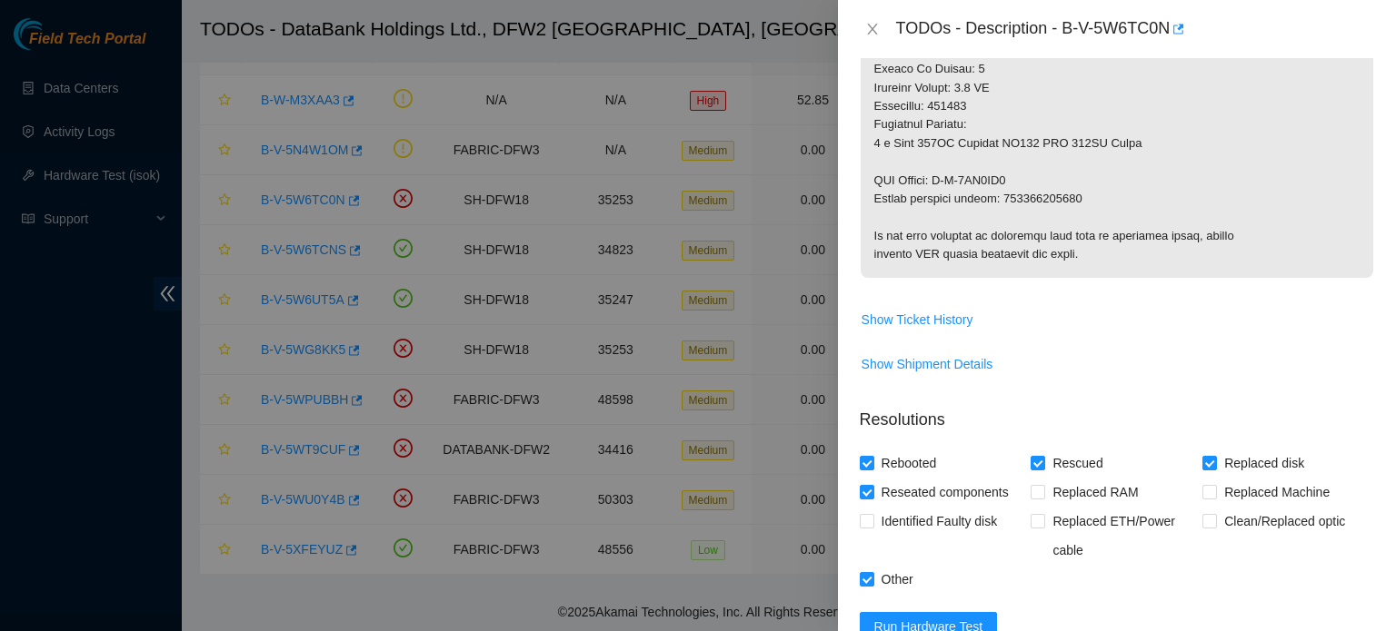
scroll to position [976, 0]
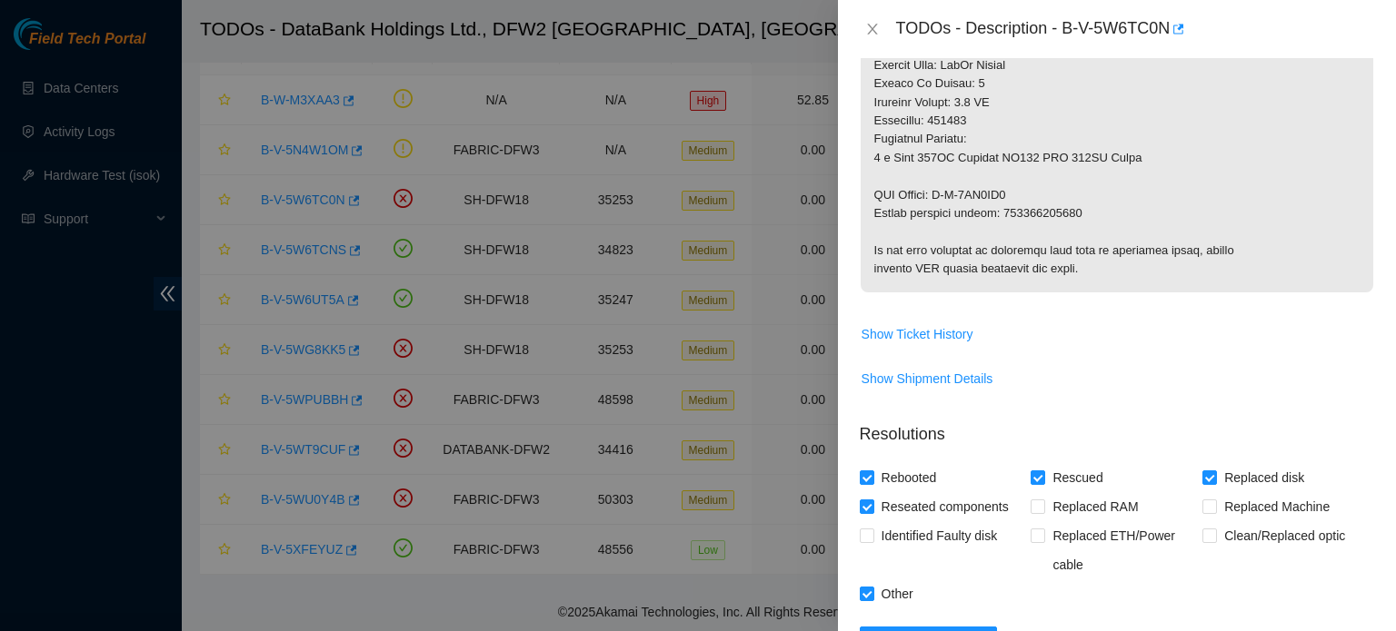
type textarea "Shut down Server. Replaced drive. Powered up Server. Rescued server. Reconfigur…"
drag, startPoint x: 1004, startPoint y: 211, endPoint x: 1079, endPoint y: 210, distance: 74.5
copy p "463470061358"
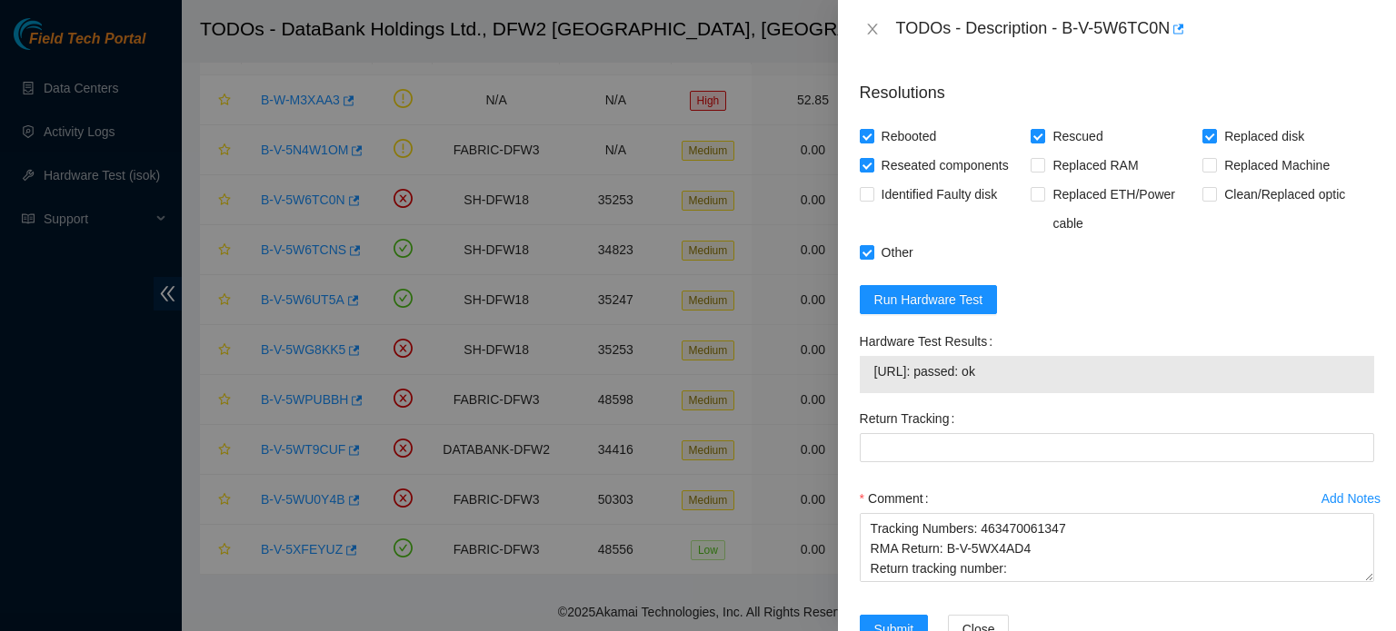
scroll to position [1320, 0]
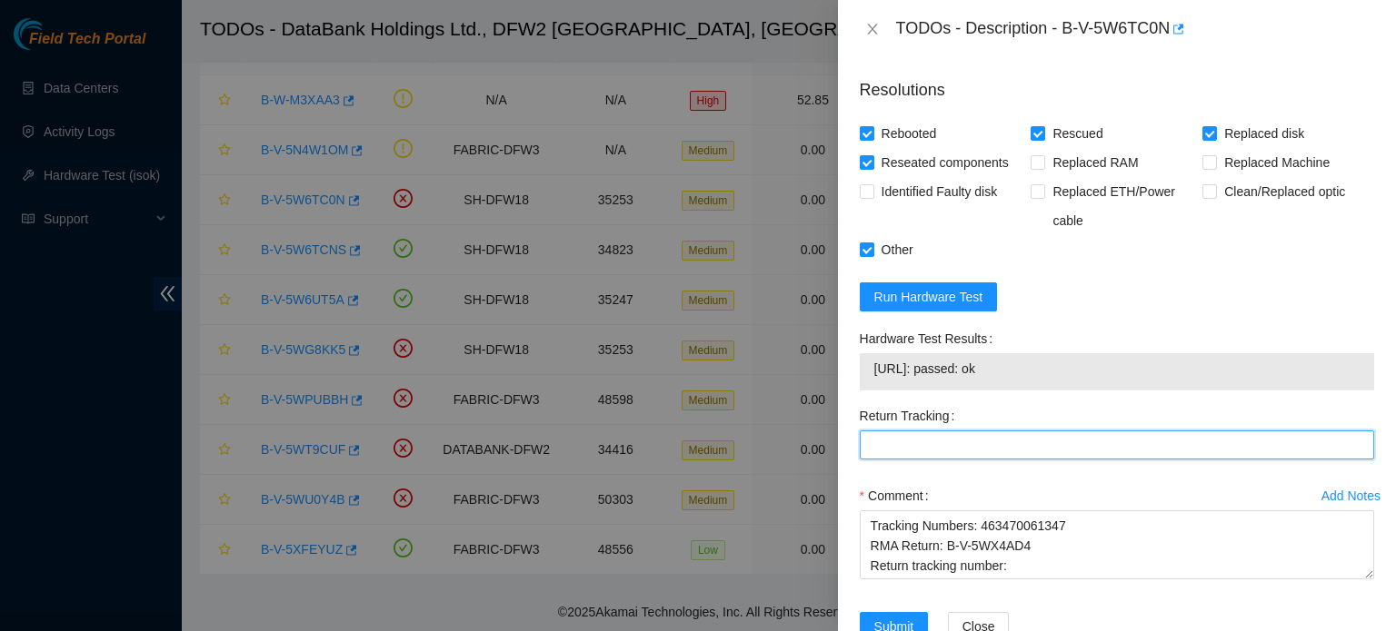
click at [977, 456] on Tracking "Return Tracking" at bounding box center [1117, 445] width 514 height 29
paste Tracking "463470061358"
type Tracking "463470061358"
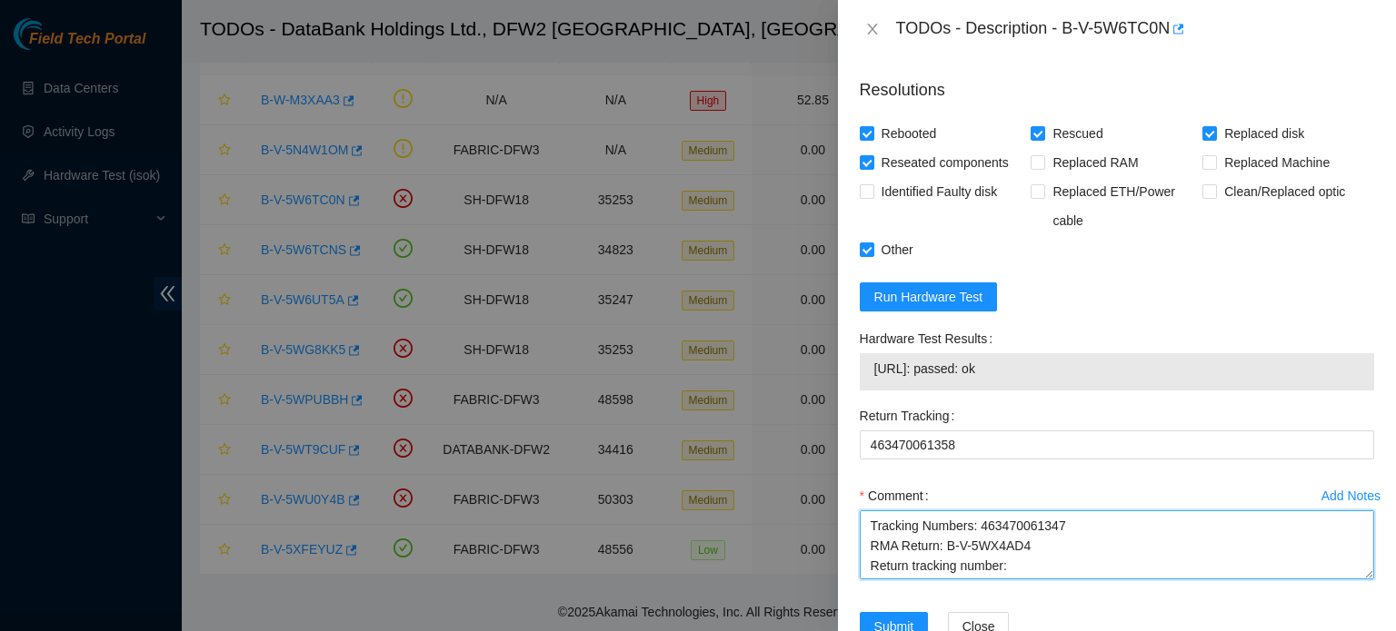
click at [1014, 563] on textarea "Shut down Server. Replaced drive. Powered up Server. Rescued server. Reconfigur…" at bounding box center [1117, 545] width 514 height 69
paste textarea "463470061358"
drag, startPoint x: 866, startPoint y: 532, endPoint x: 1092, endPoint y: 560, distance: 228.0
click at [1092, 560] on textarea "Shut down Server. Replaced drive. Powered up Server. Rescued server. Reconfigur…" at bounding box center [1117, 545] width 514 height 69
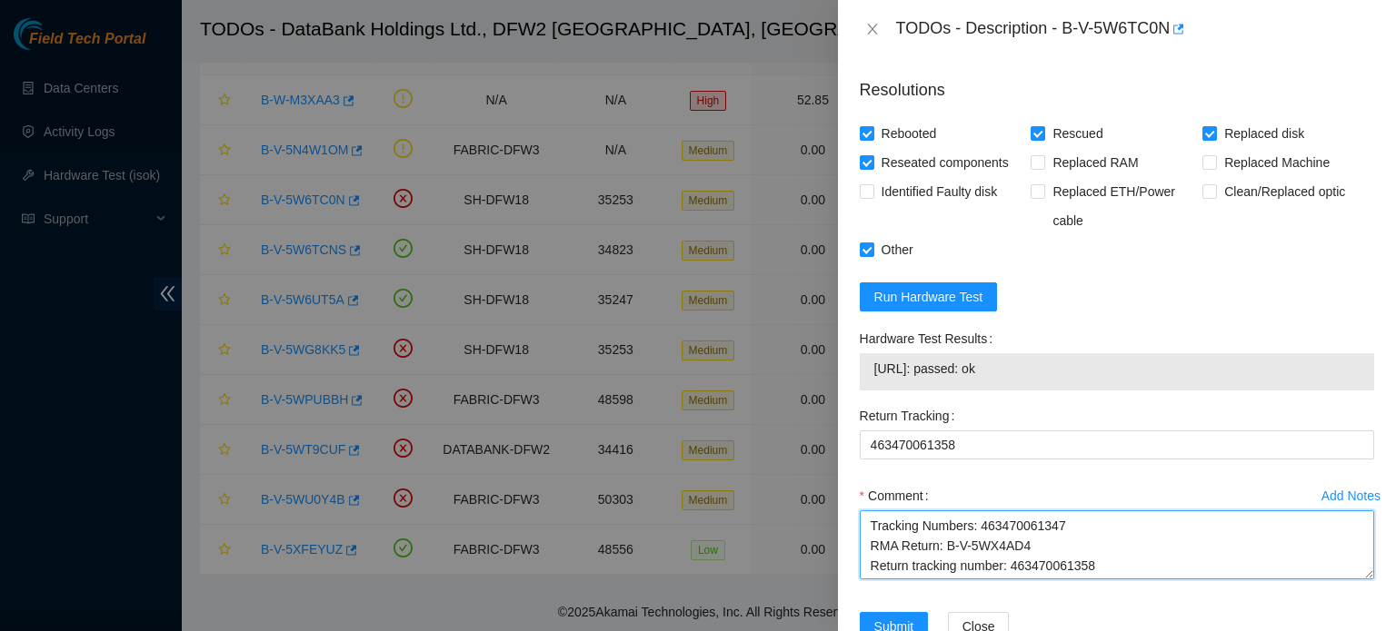
type textarea "Shut down Server. Replaced drive. Powered up Server. Rescued server. Reconfigur…"
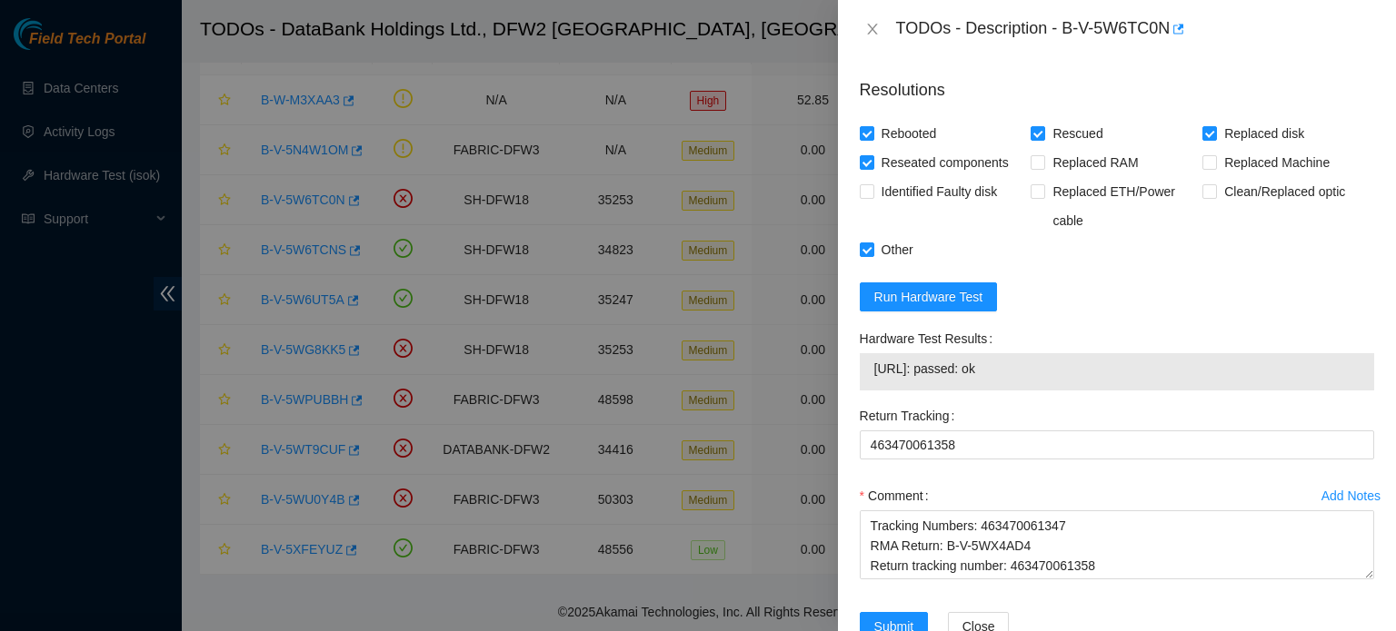
click at [1114, 582] on div "Comment Shut down Server. Replaced drive. Powered up Server. Rescued server. Re…" at bounding box center [1117, 536] width 514 height 109
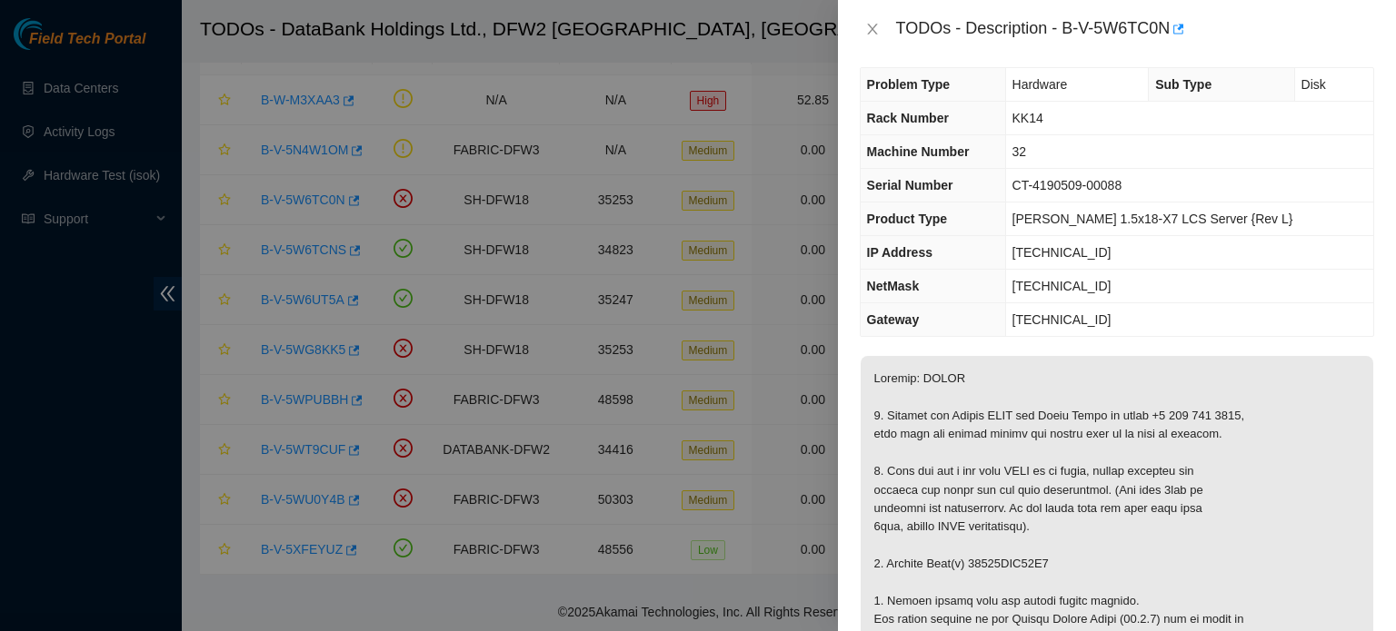
scroll to position [0, 0]
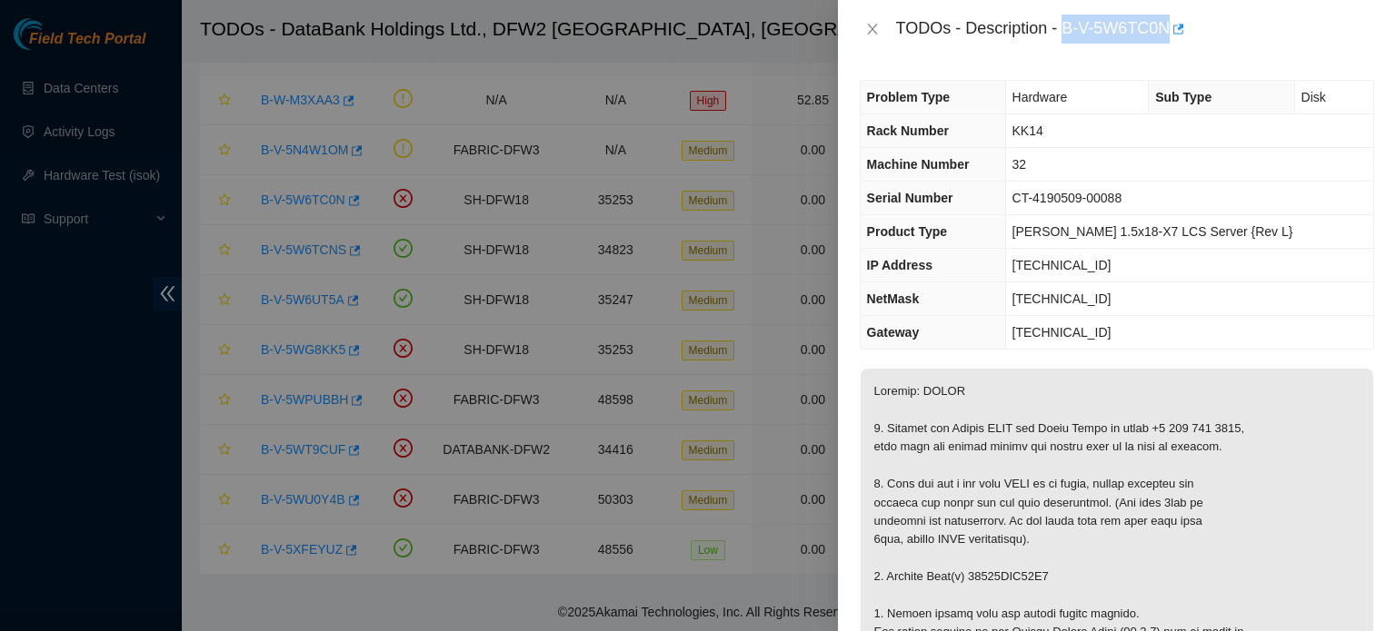
drag, startPoint x: 1061, startPoint y: 32, endPoint x: 1169, endPoint y: 25, distance: 108.4
click at [1169, 25] on div "TODOs - Description - B-V-5W6TC0N" at bounding box center [1135, 29] width 478 height 29
copy div "B-V-5W6TC0N"
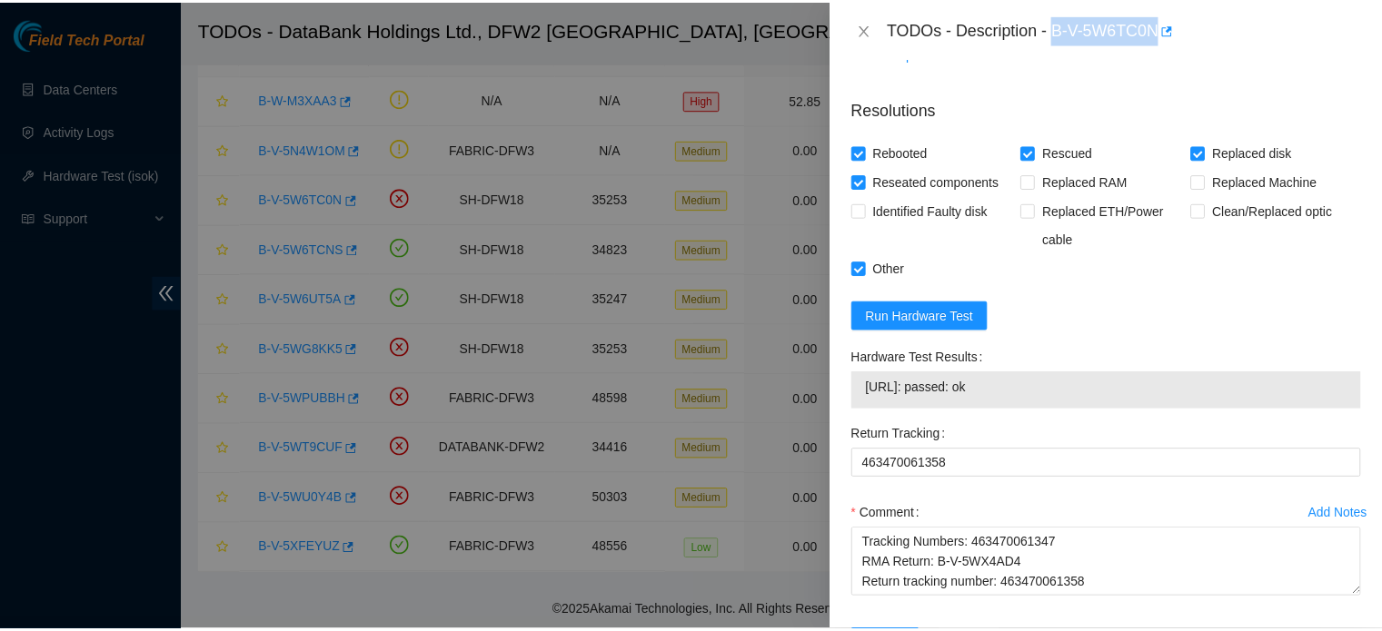
scroll to position [1371, 0]
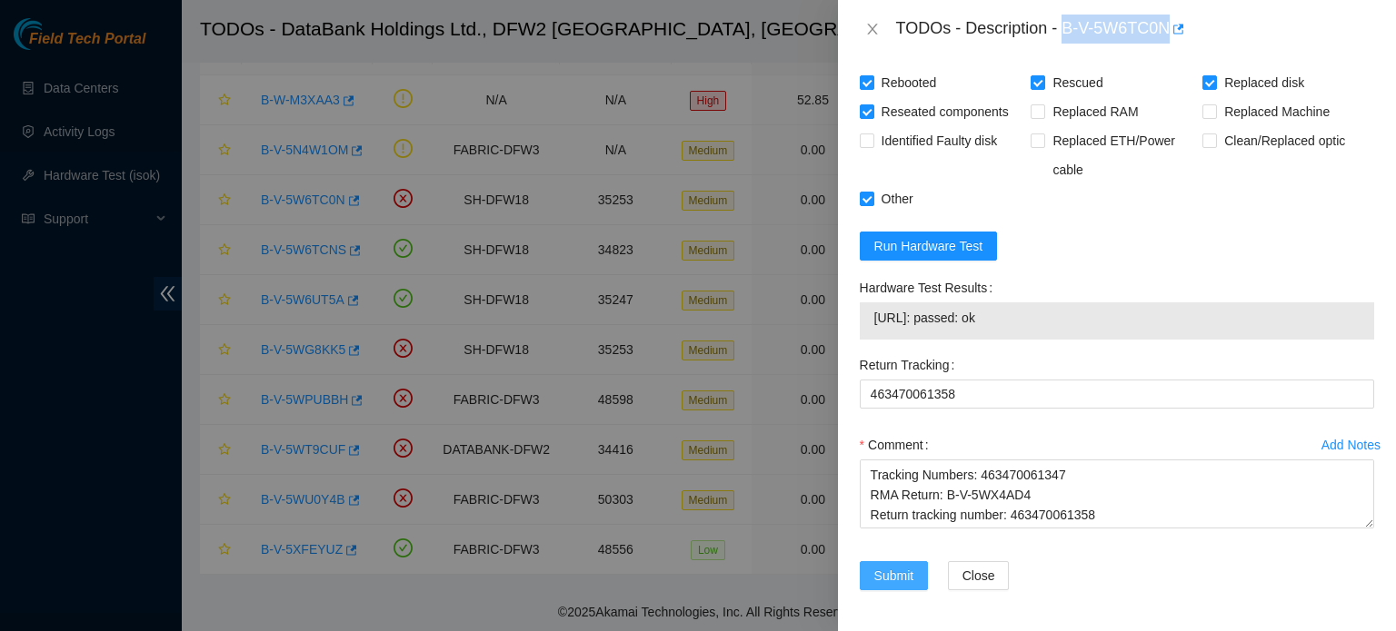
click at [895, 571] on span "Submit" at bounding box center [894, 576] width 40 height 20
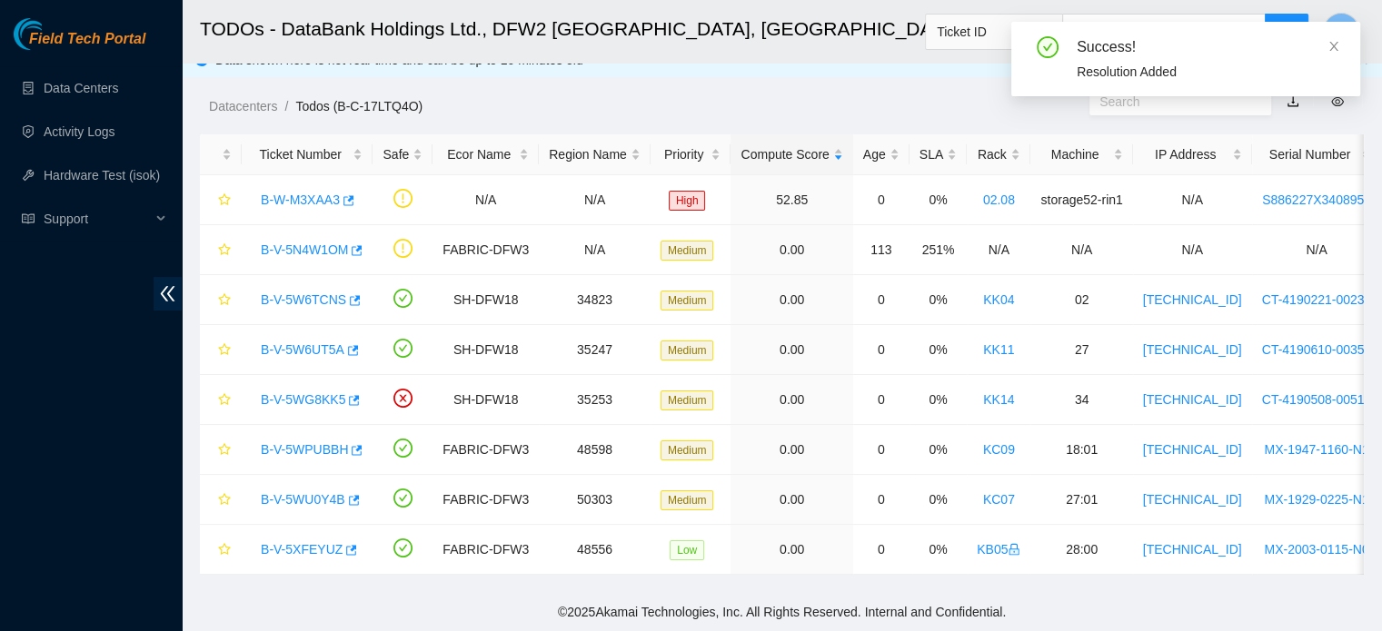
scroll to position [32, 0]
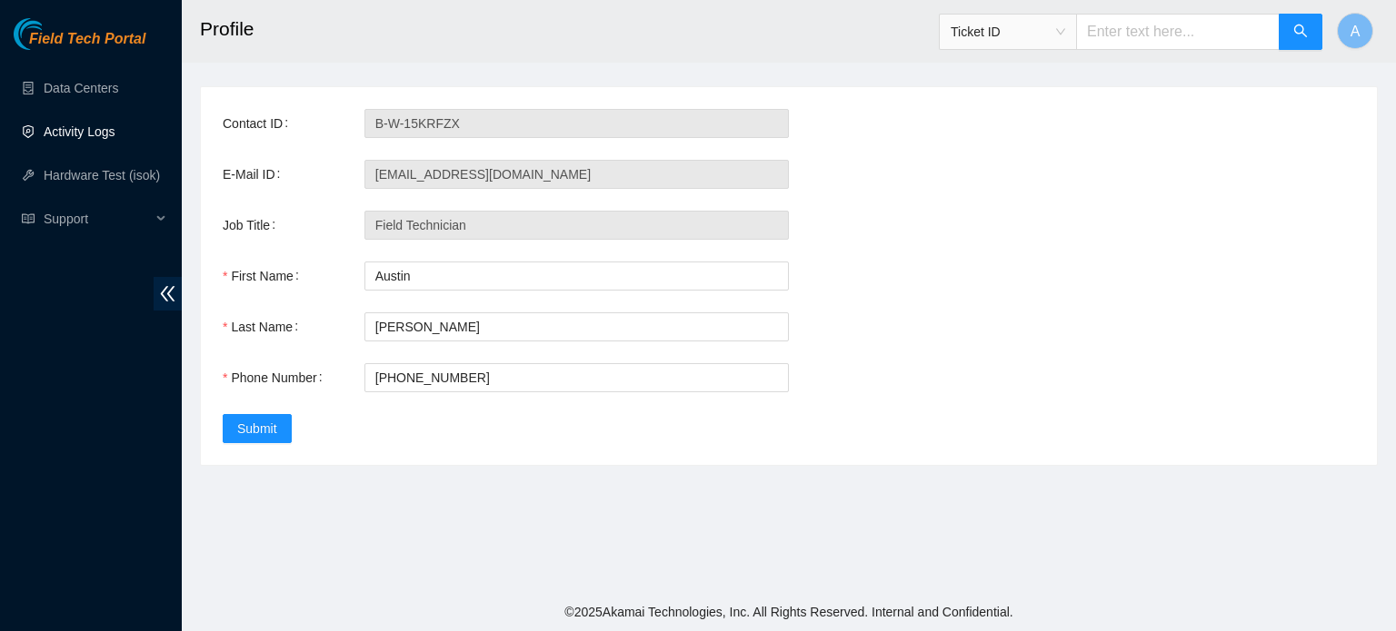
click at [89, 130] on link "Activity Logs" at bounding box center [80, 131] width 72 height 15
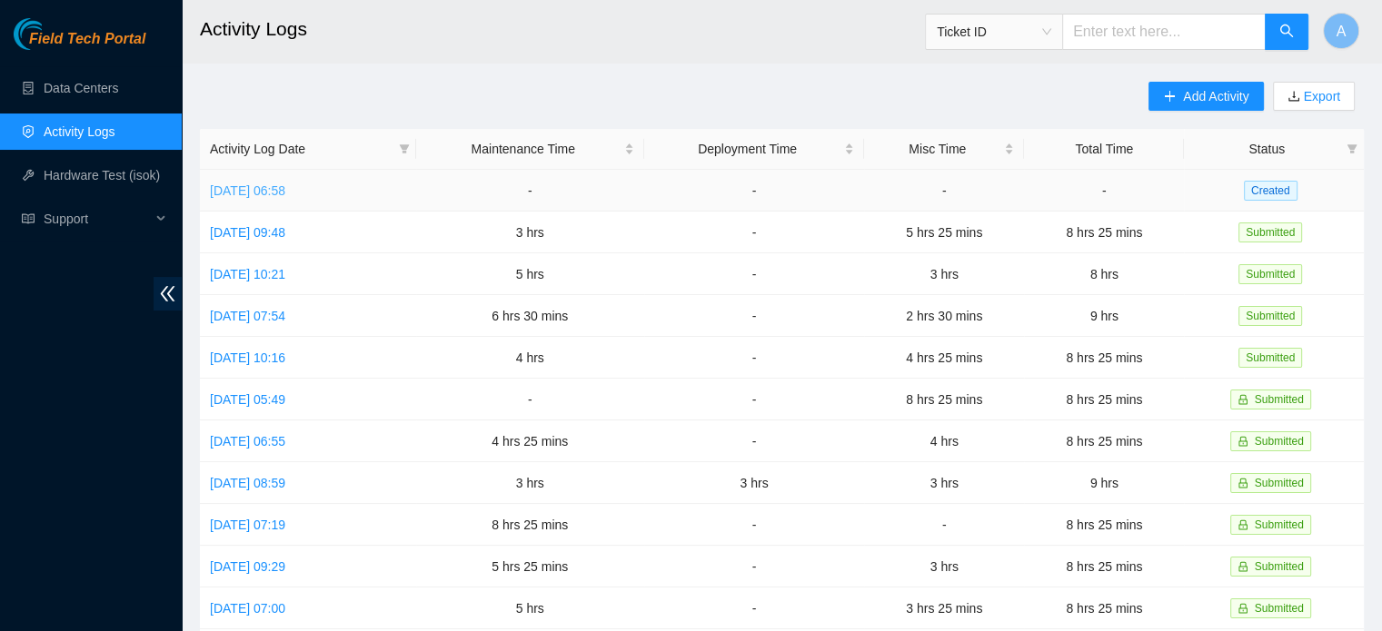
click at [285, 192] on link "[DATE] 06:58" at bounding box center [247, 191] width 75 height 15
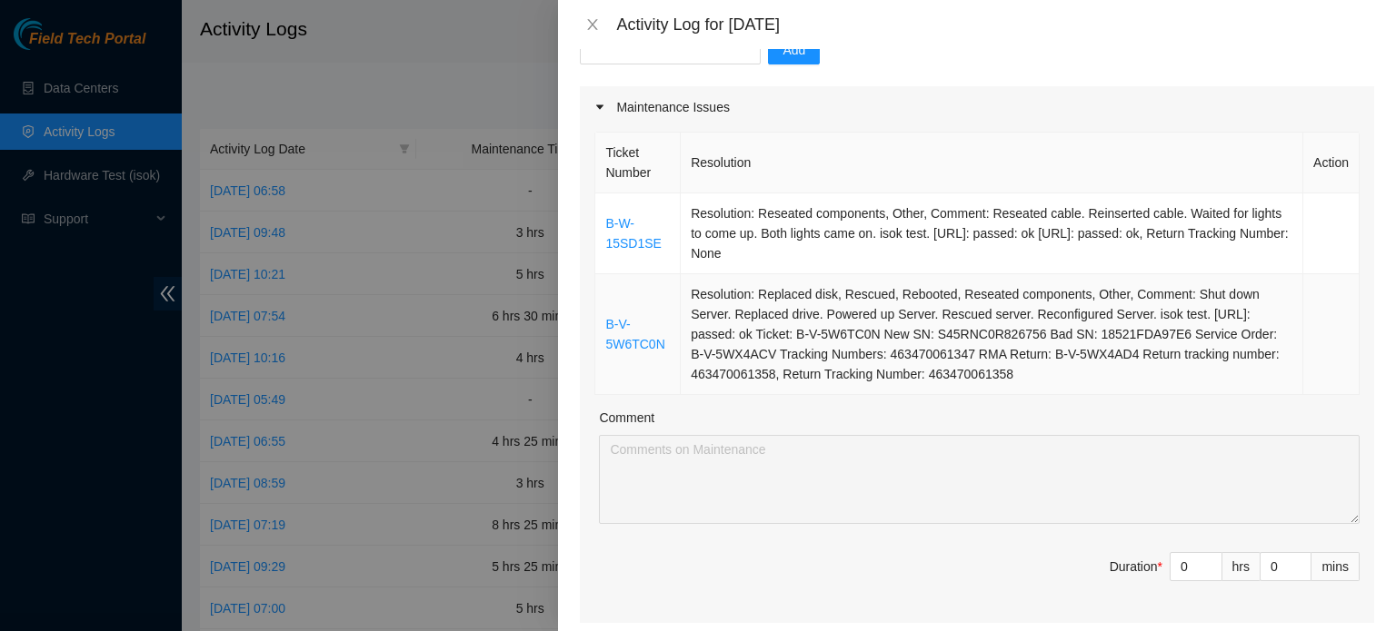
scroll to position [229, 0]
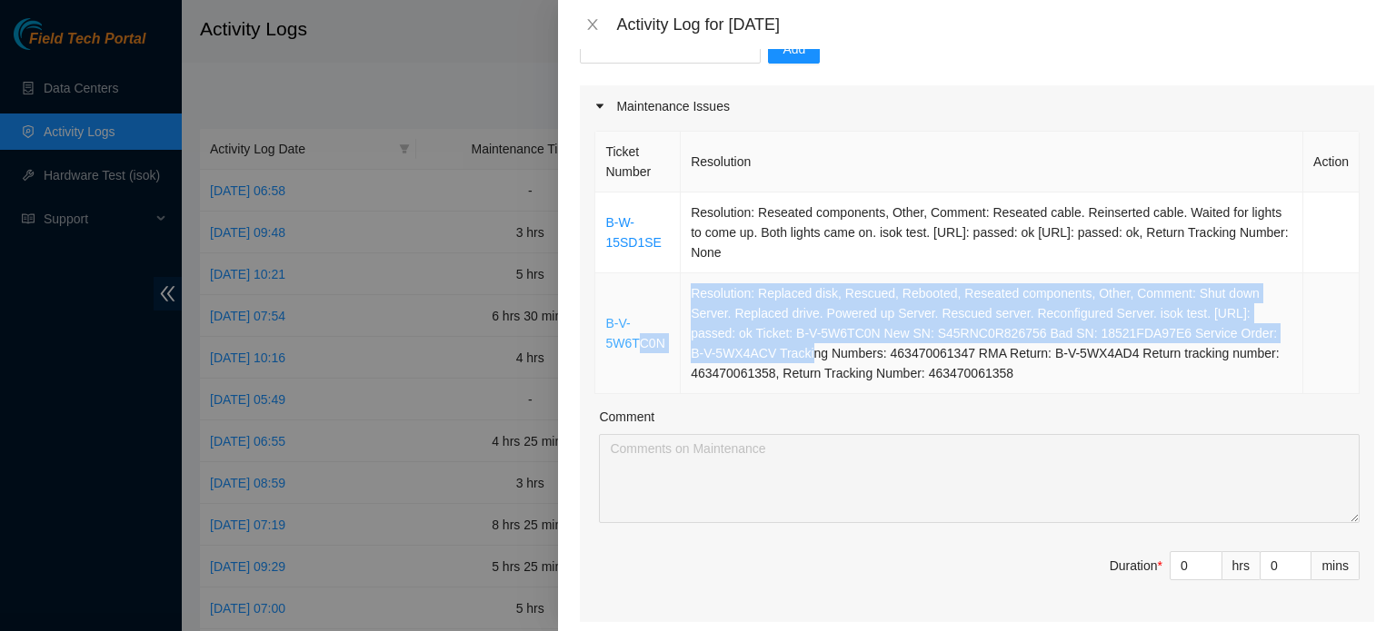
drag, startPoint x: 838, startPoint y: 330, endPoint x: 636, endPoint y: 319, distance: 202.0
click at [636, 319] on tr "B-V-5W6TC0N Resolution: Replaced disk, Rescued, Rebooted, Reseated components, …" at bounding box center [977, 333] width 764 height 121
click at [636, 319] on link "B-V-5W6TC0N" at bounding box center [634, 333] width 59 height 35
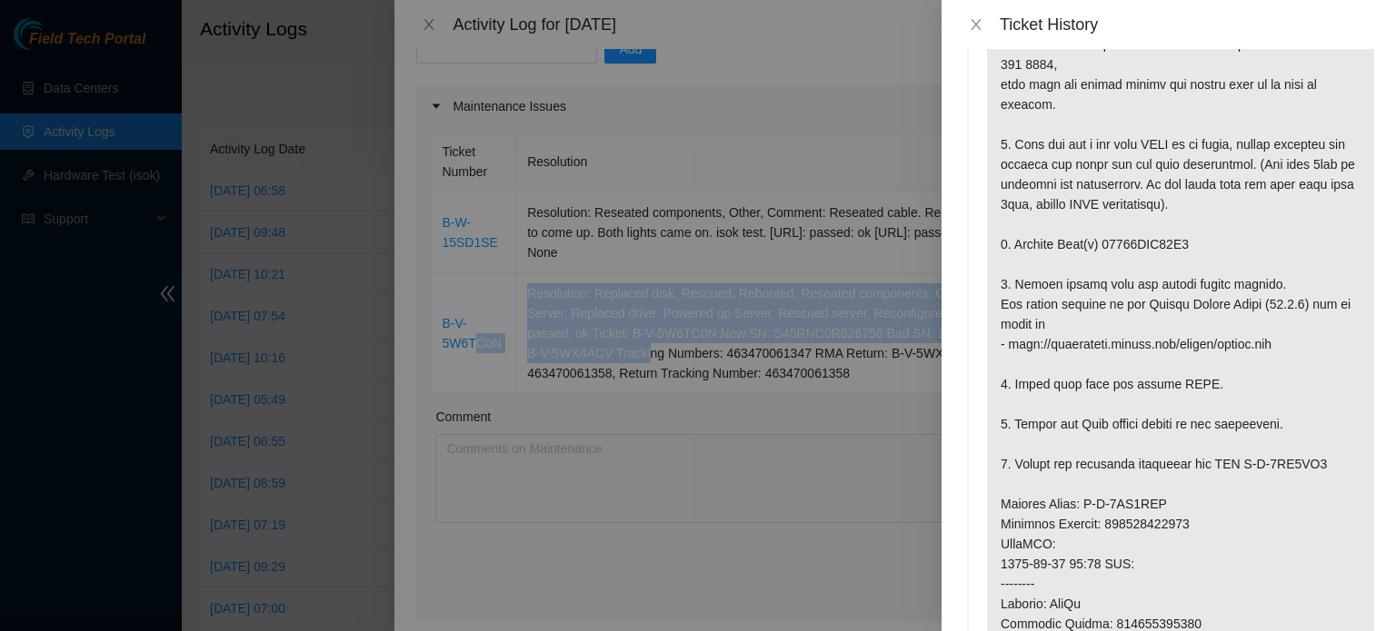
scroll to position [520, 0]
